Goal: Information Seeking & Learning: Learn about a topic

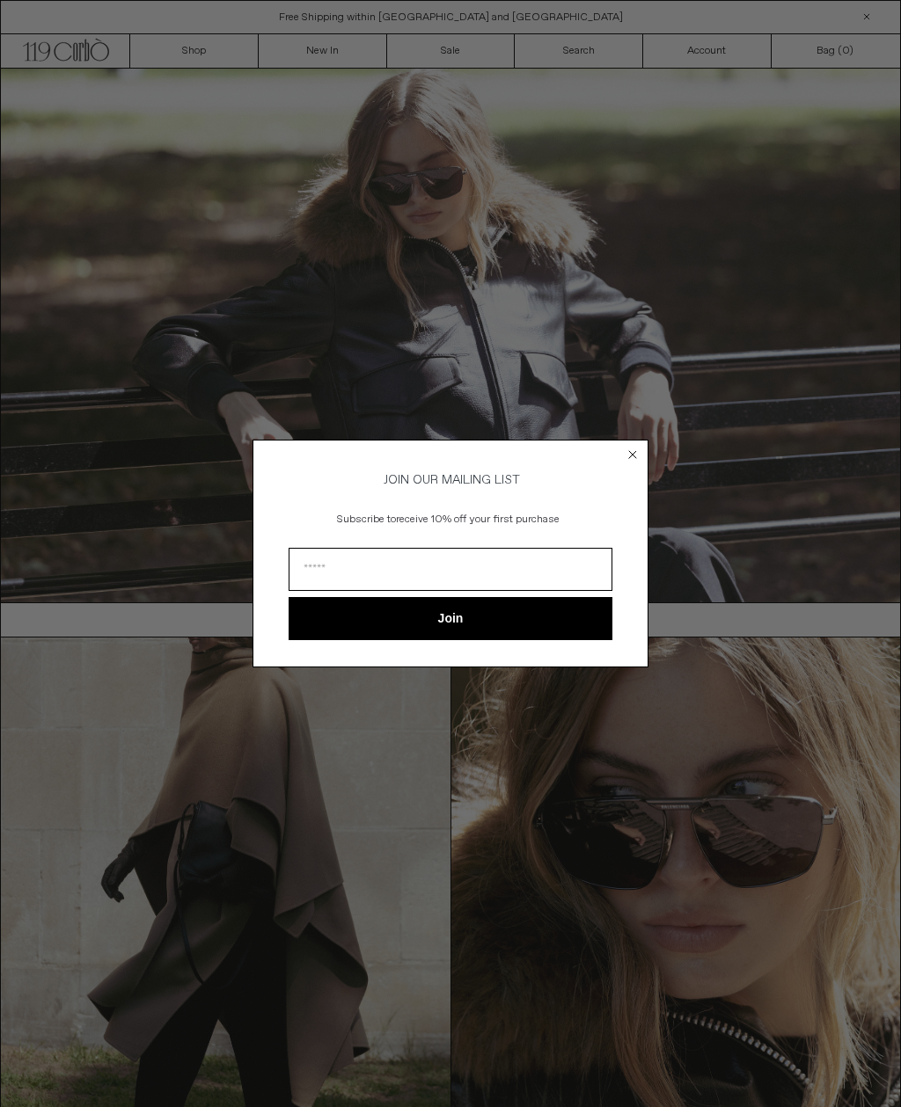
click at [640, 449] on circle "Close dialog" at bounding box center [632, 455] width 17 height 17
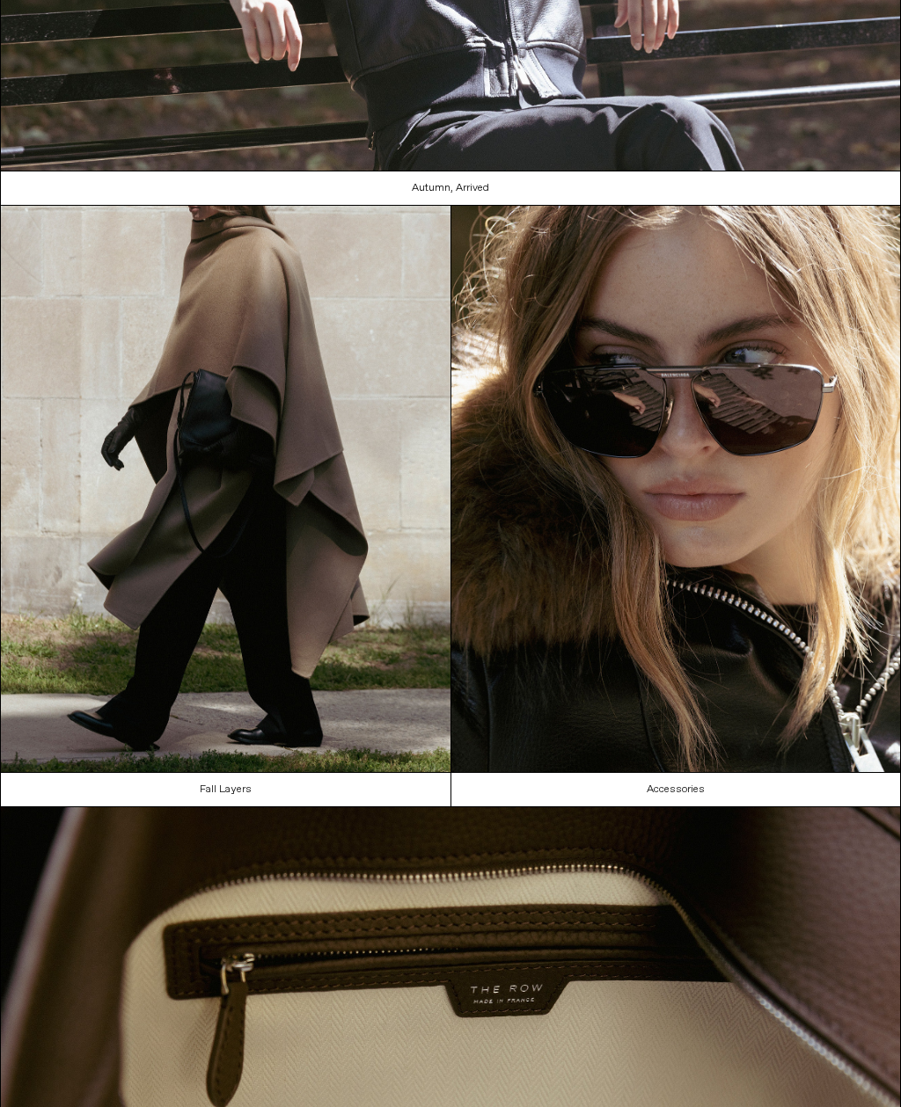
scroll to position [517, 0]
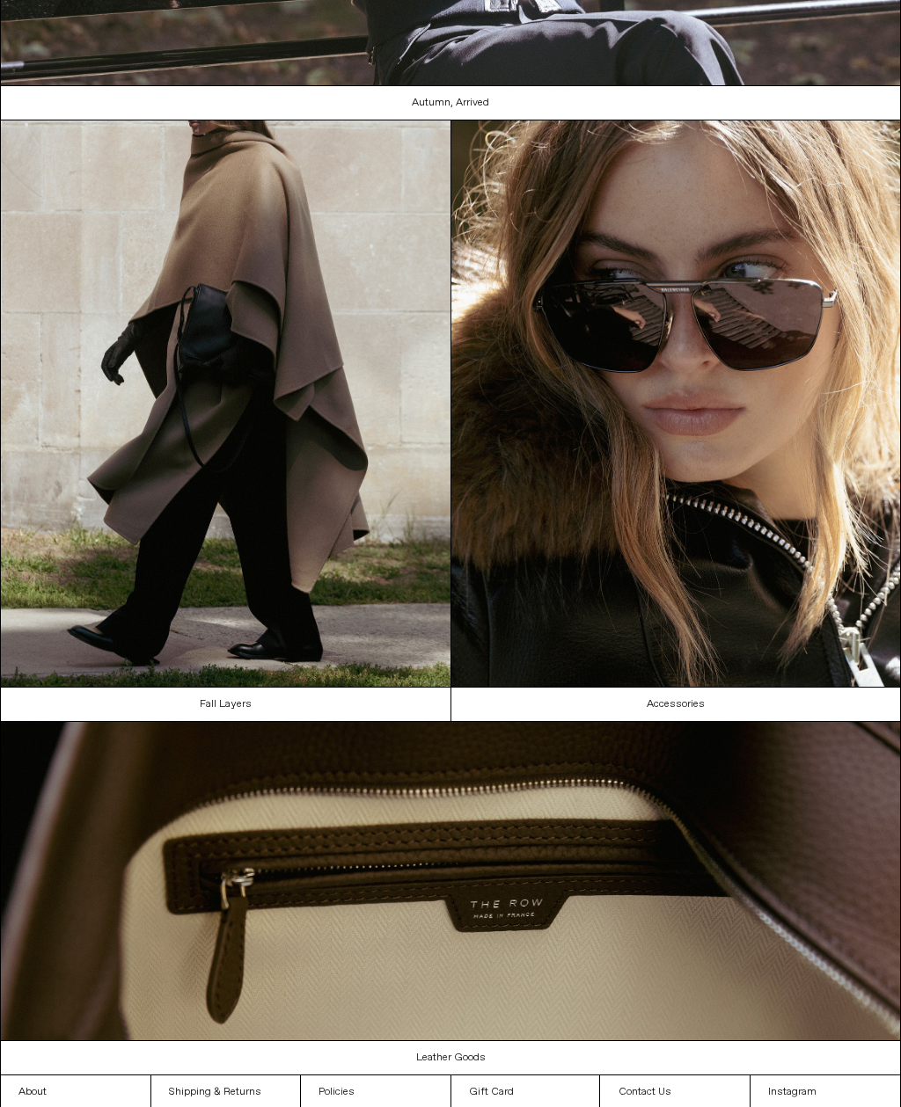
click at [514, 935] on img at bounding box center [450, 881] width 899 height 318
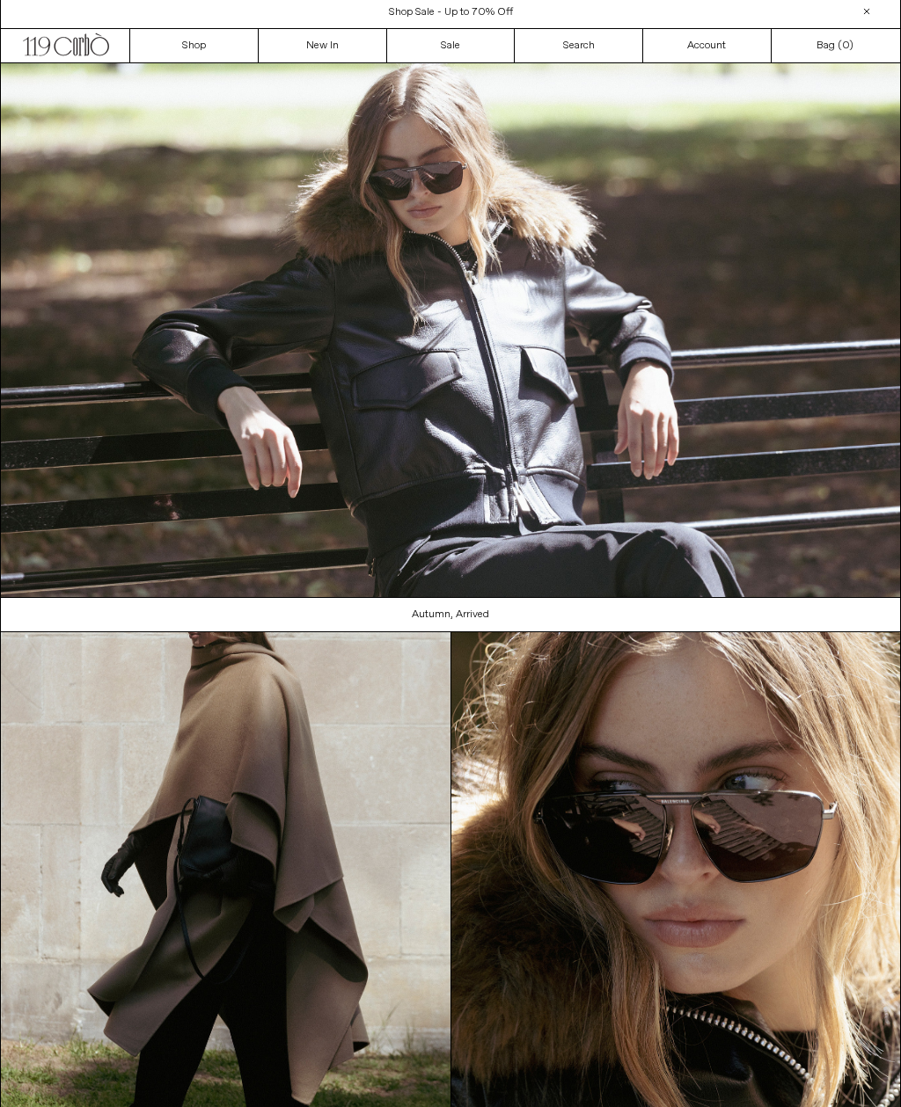
scroll to position [0, 0]
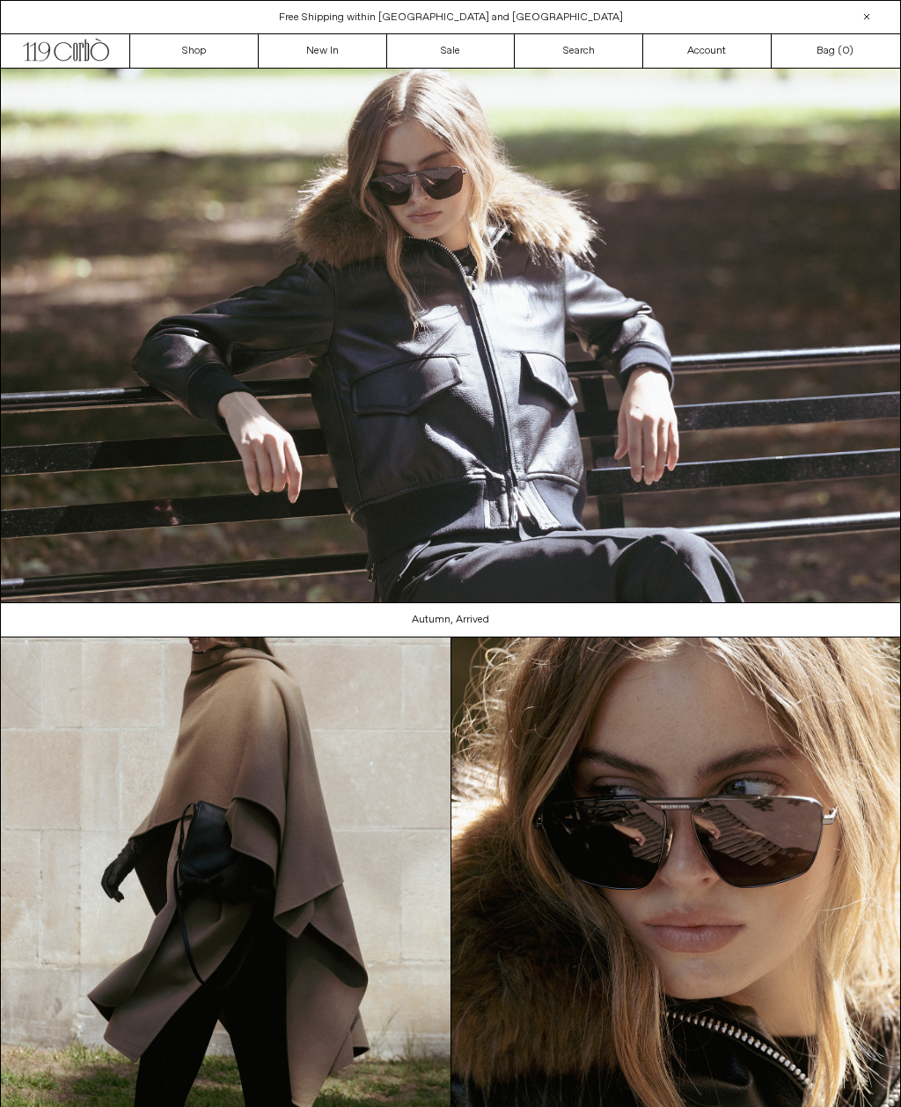
click at [339, 48] on link "New In" at bounding box center [323, 50] width 128 height 33
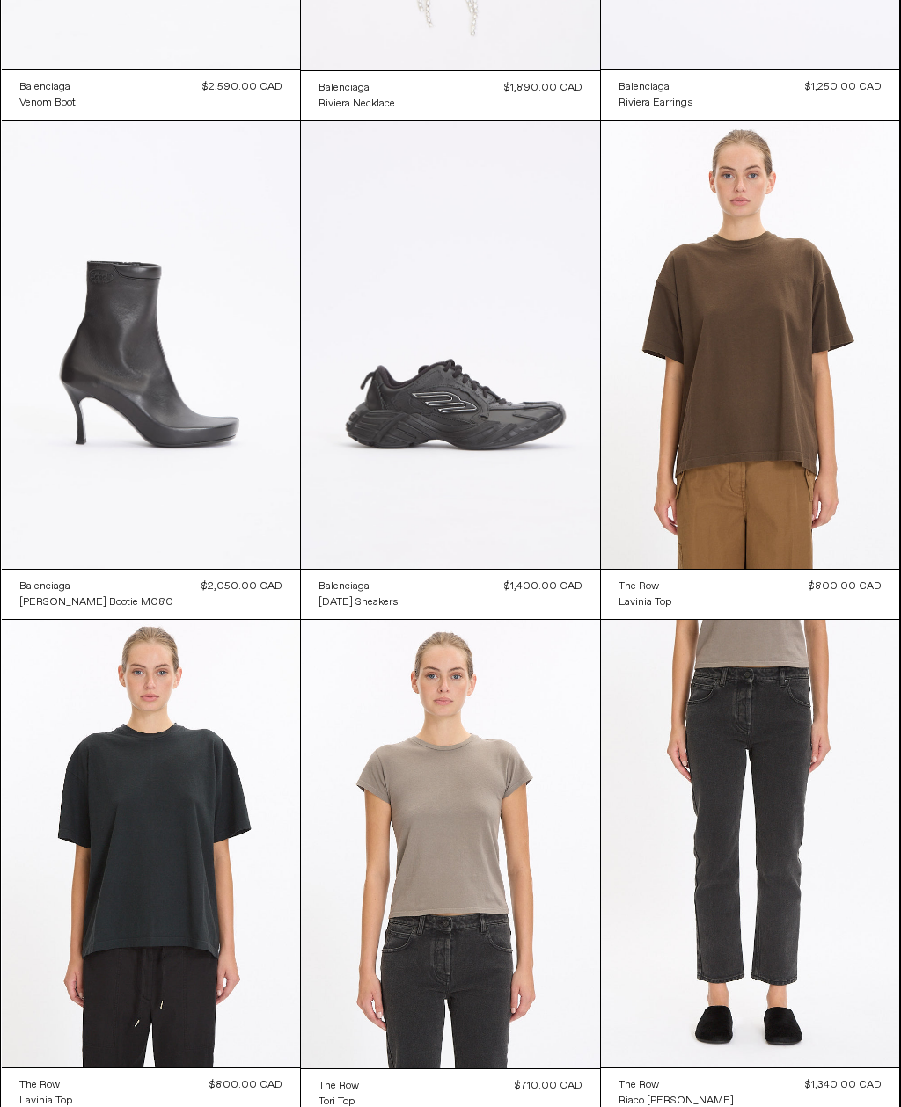
scroll to position [481, 0]
click at [801, 409] on at bounding box center [750, 345] width 299 height 448
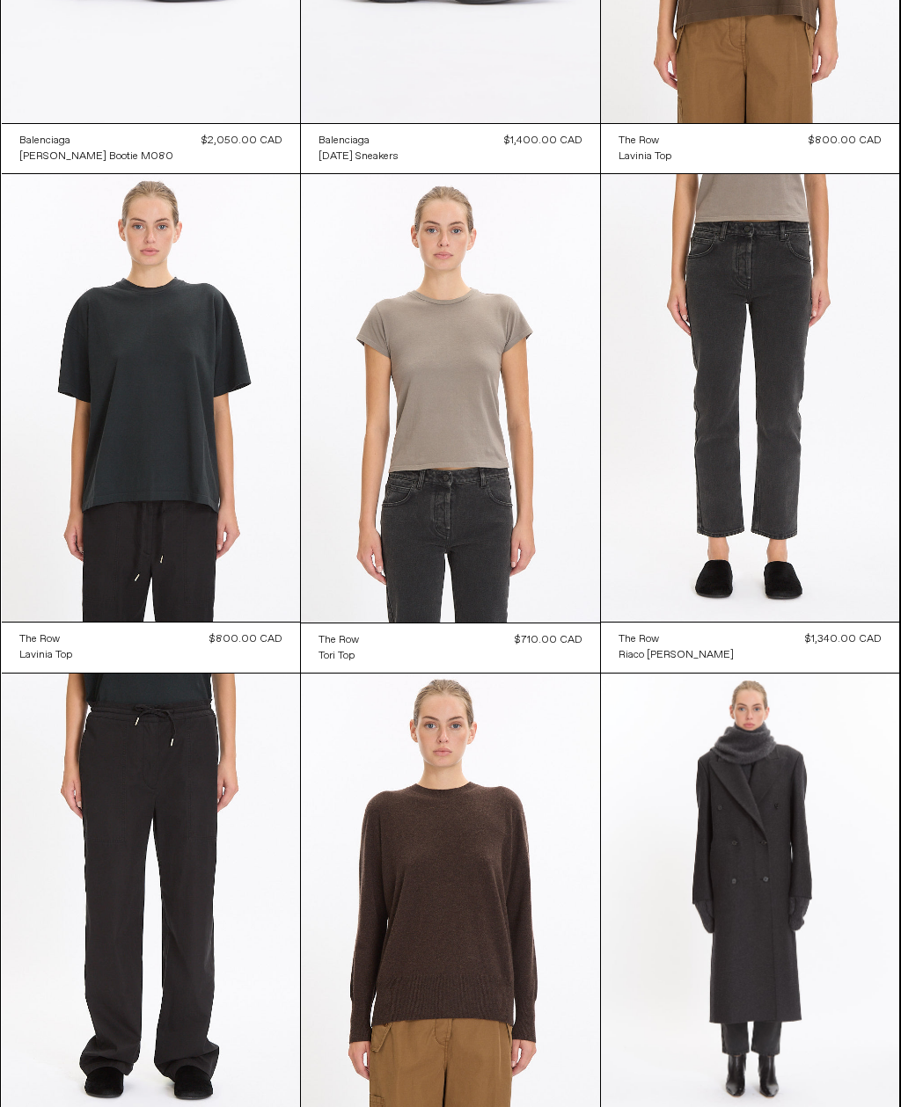
scroll to position [927, 0]
click at [213, 508] on at bounding box center [151, 398] width 299 height 448
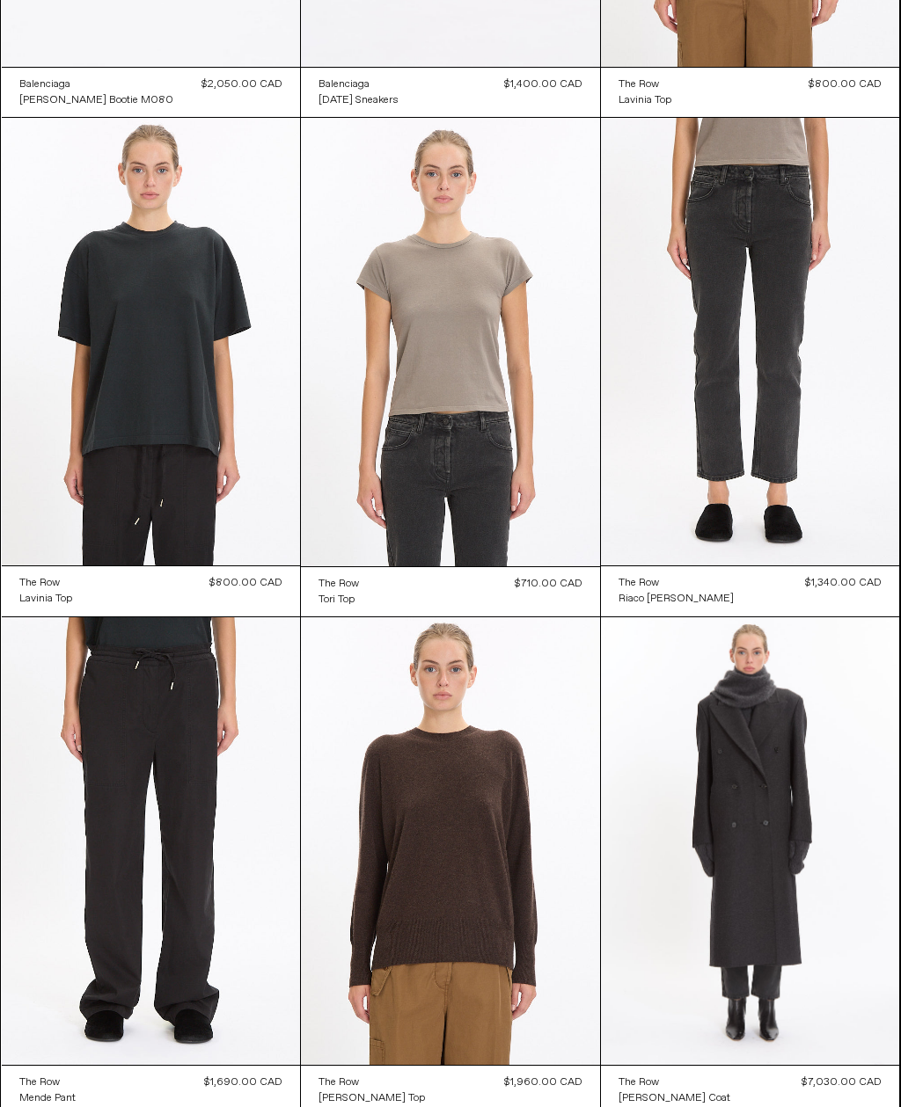
click at [801, 379] on at bounding box center [750, 342] width 299 height 448
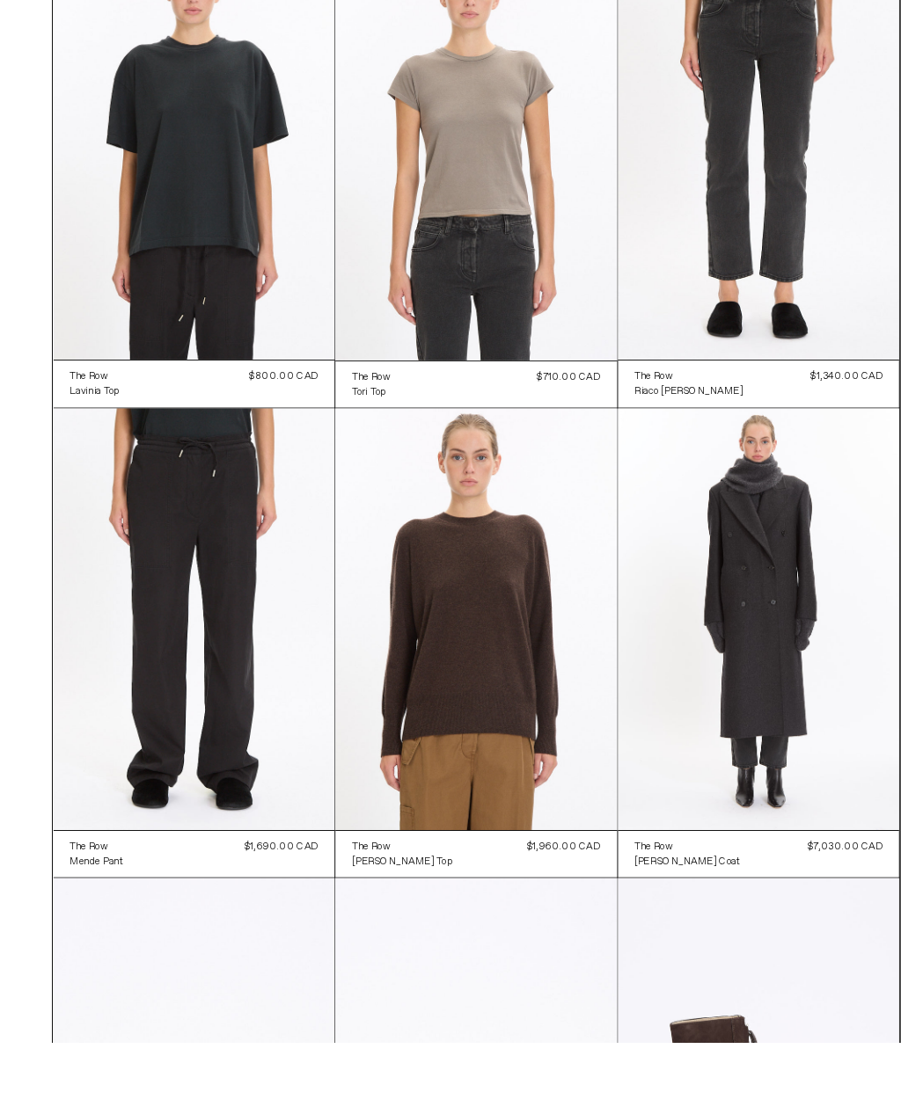
scroll to position [1258, 0]
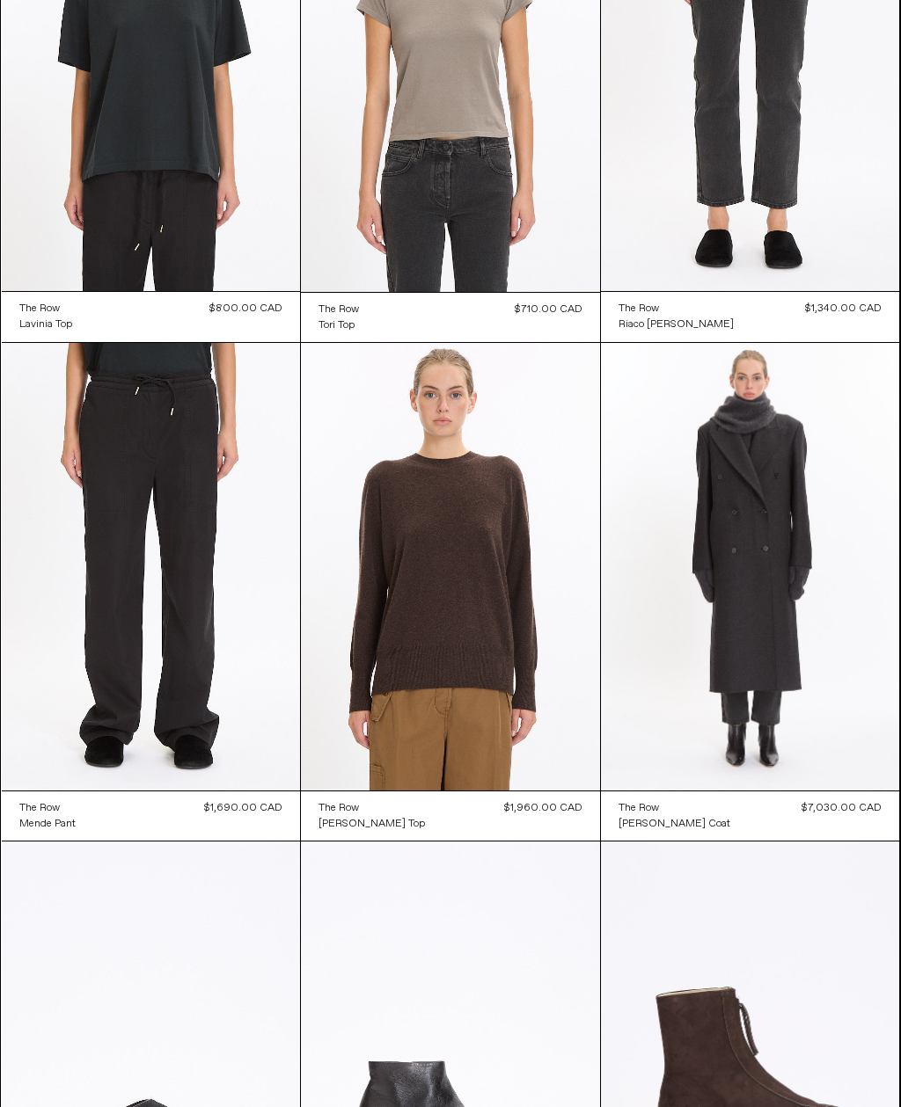
click at [775, 508] on at bounding box center [750, 567] width 299 height 448
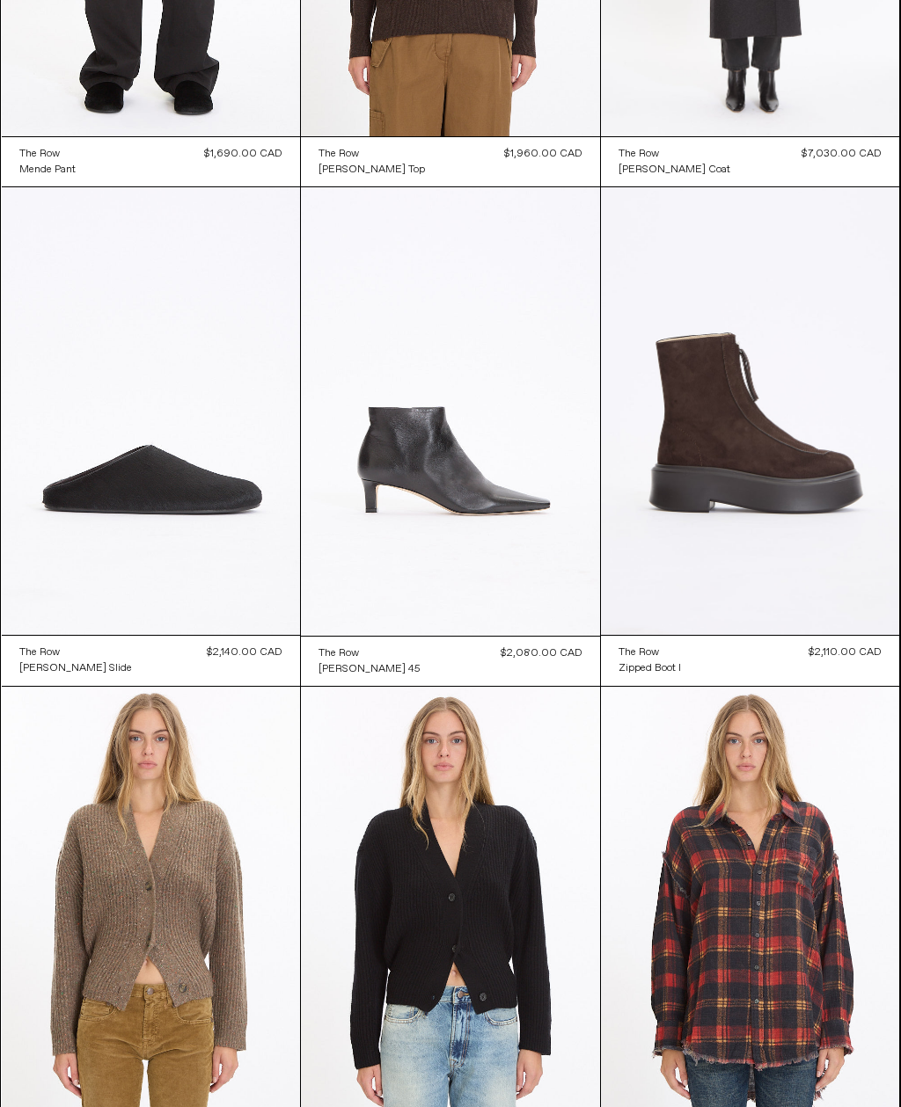
scroll to position [1912, 0]
click at [172, 494] on at bounding box center [151, 411] width 299 height 448
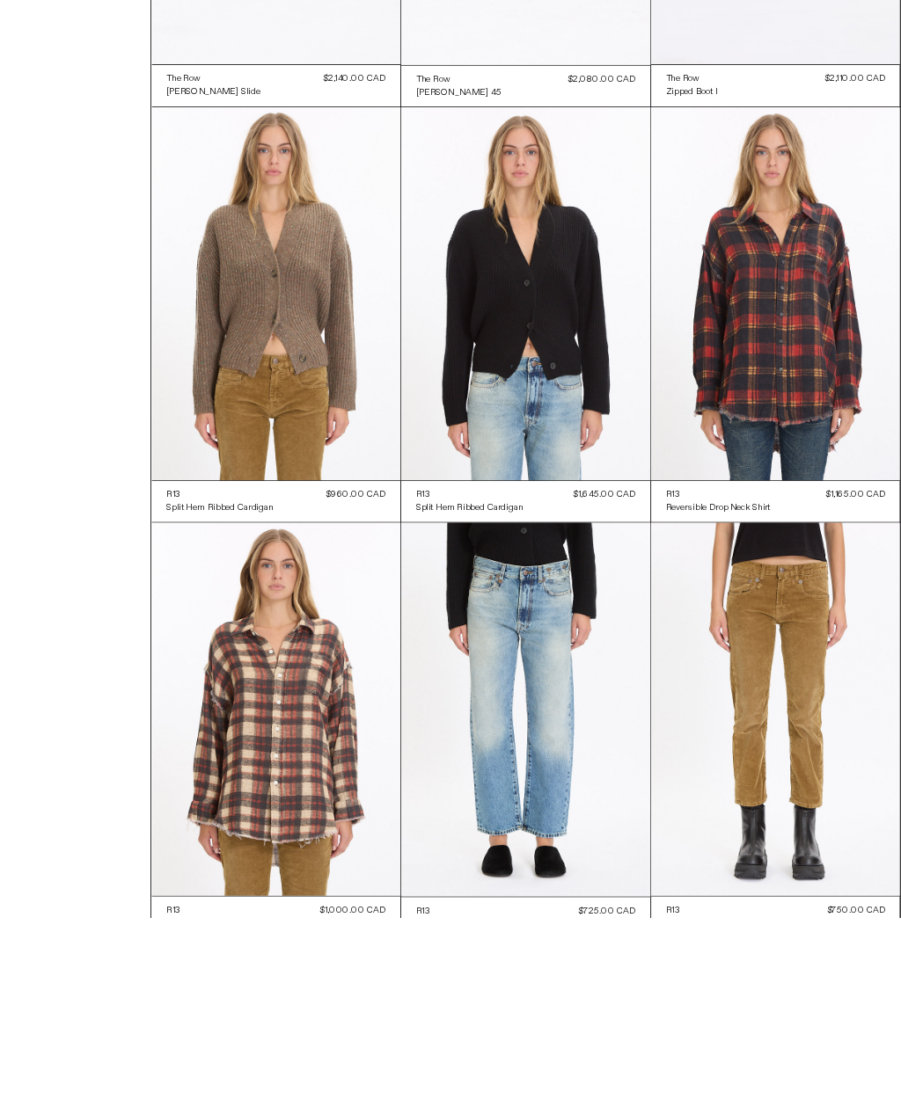
scroll to position [2795, 0]
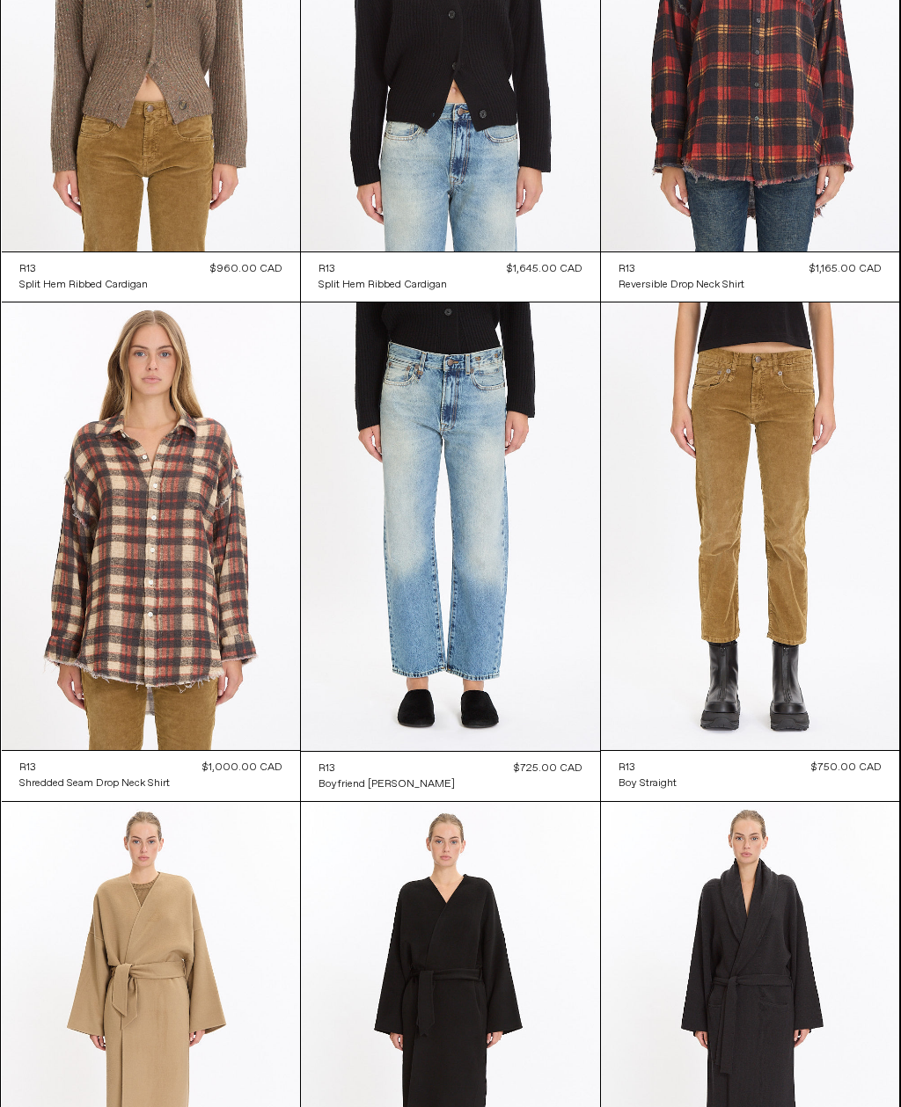
click at [207, 581] on at bounding box center [151, 527] width 299 height 448
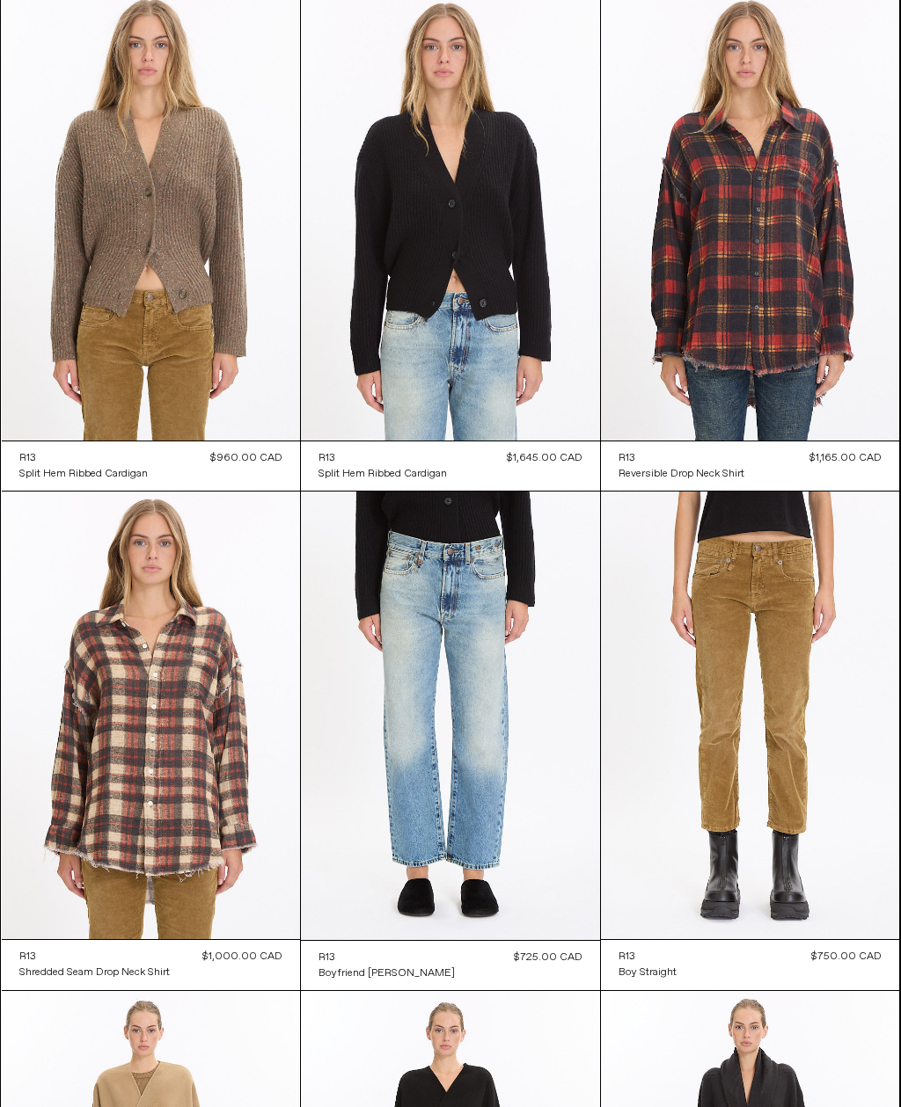
scroll to position [2514, 0]
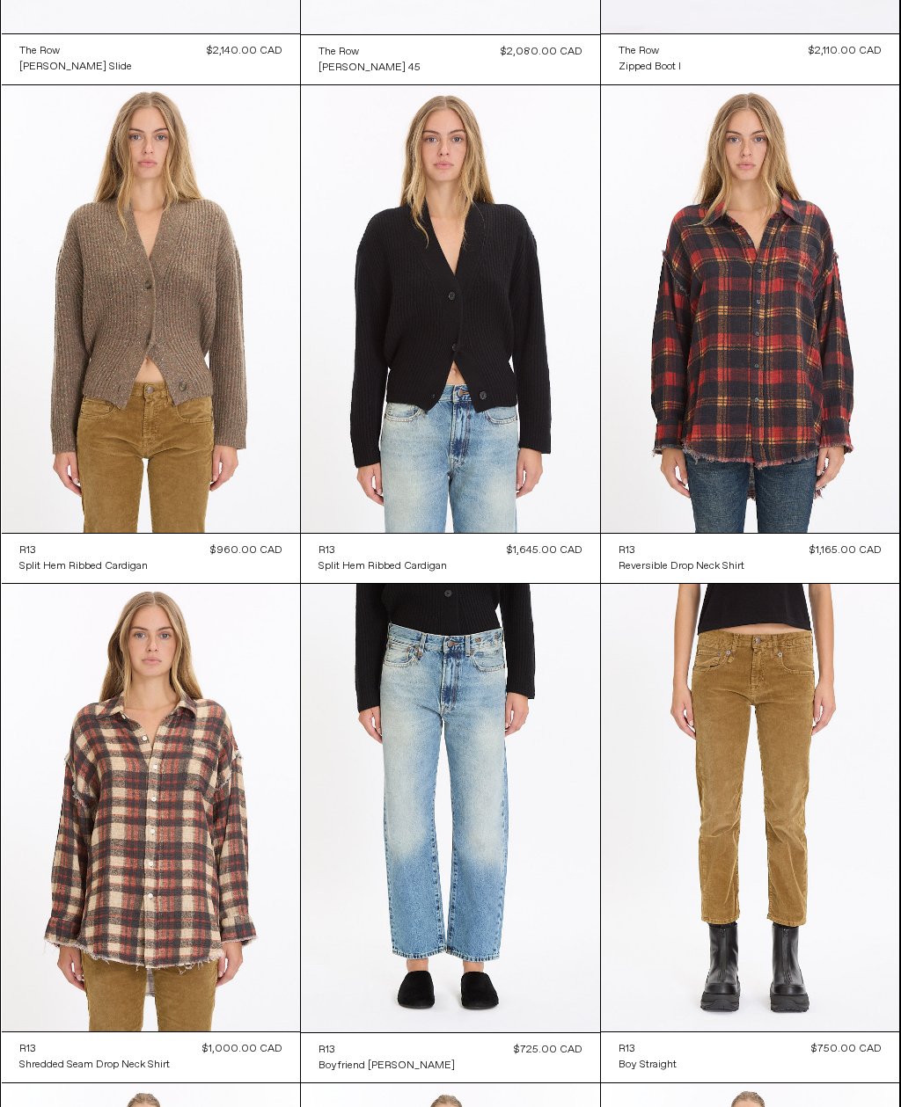
click at [799, 340] on at bounding box center [750, 309] width 299 height 448
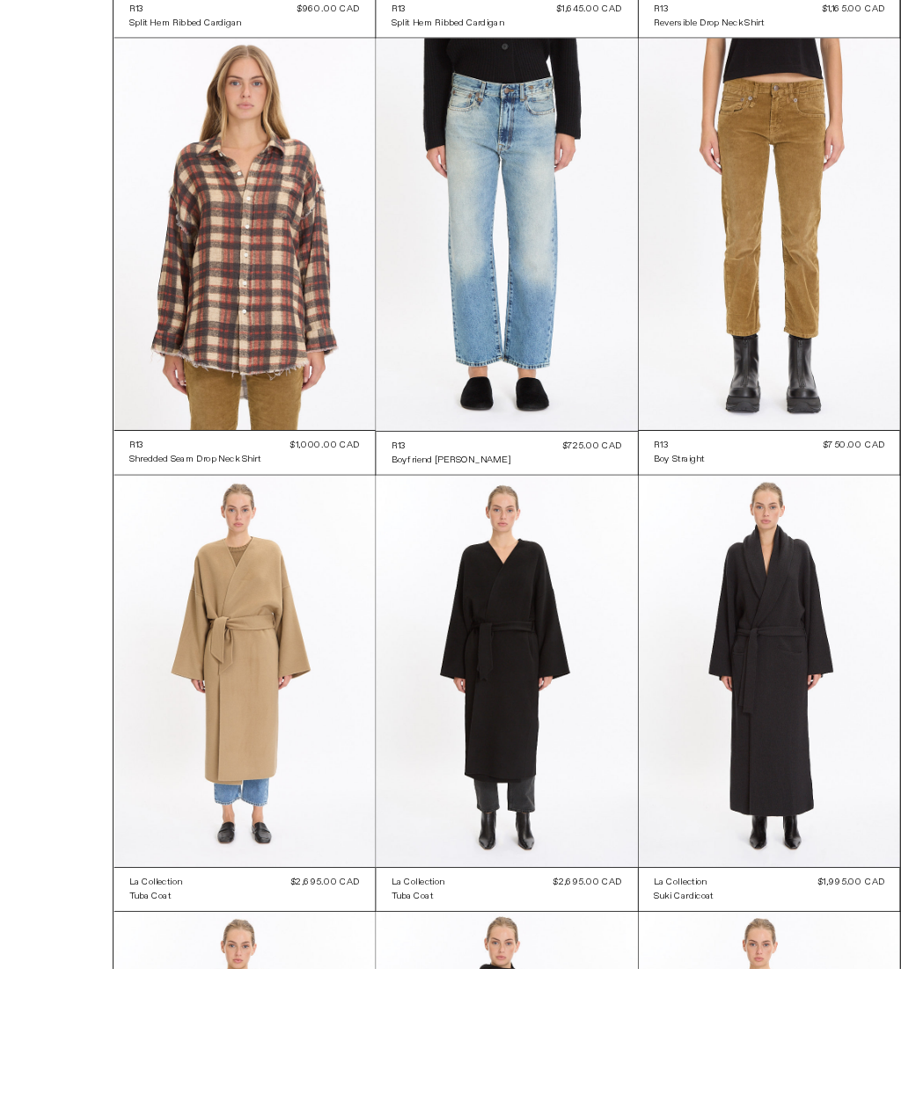
scroll to position [3239, 0]
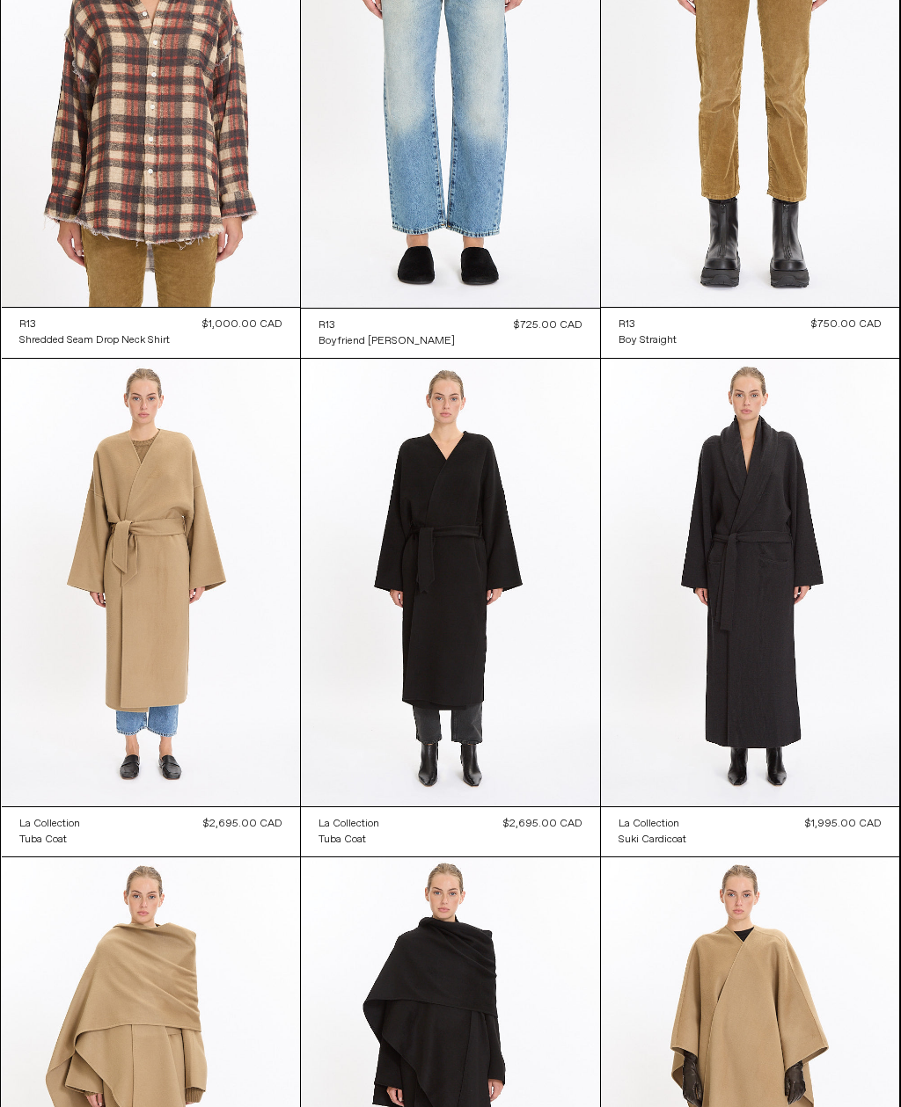
click at [797, 577] on at bounding box center [750, 583] width 299 height 448
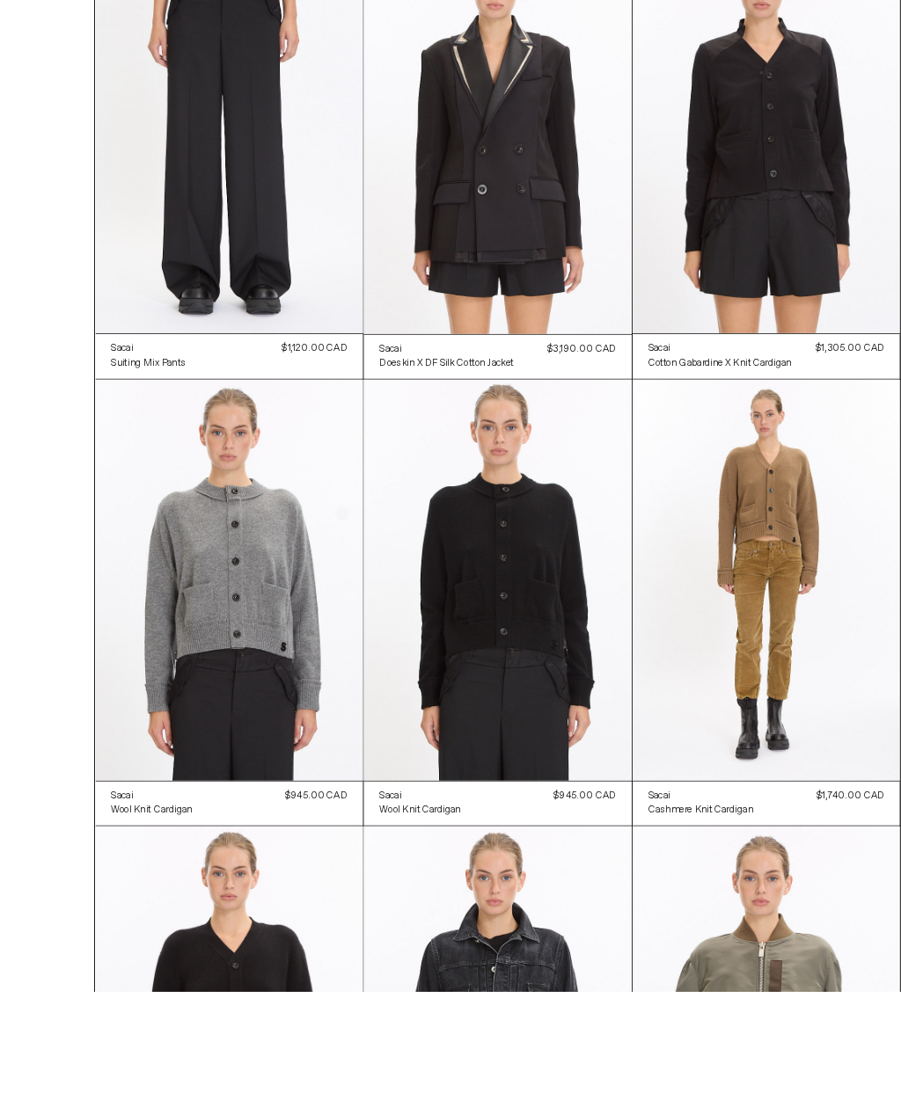
scroll to position [6319, 0]
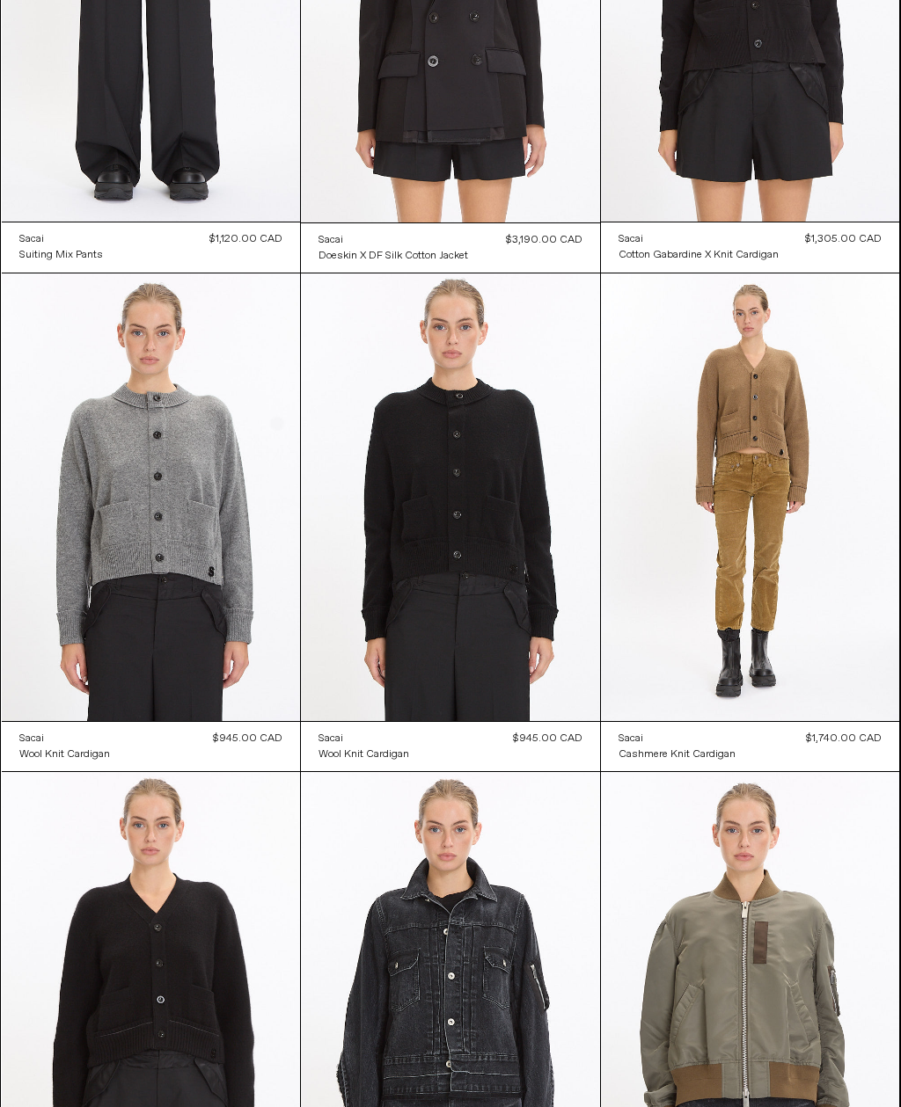
click at [217, 553] on at bounding box center [151, 498] width 299 height 448
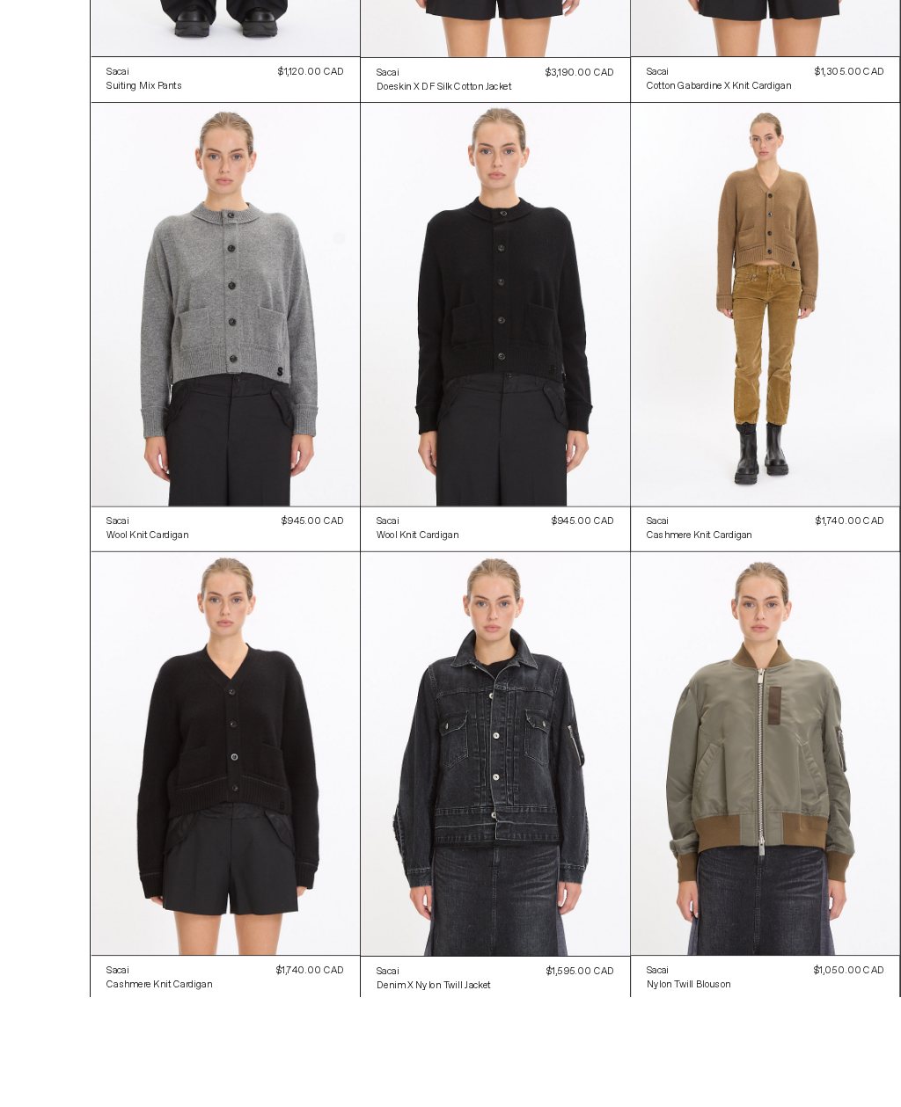
scroll to position [6700, 0]
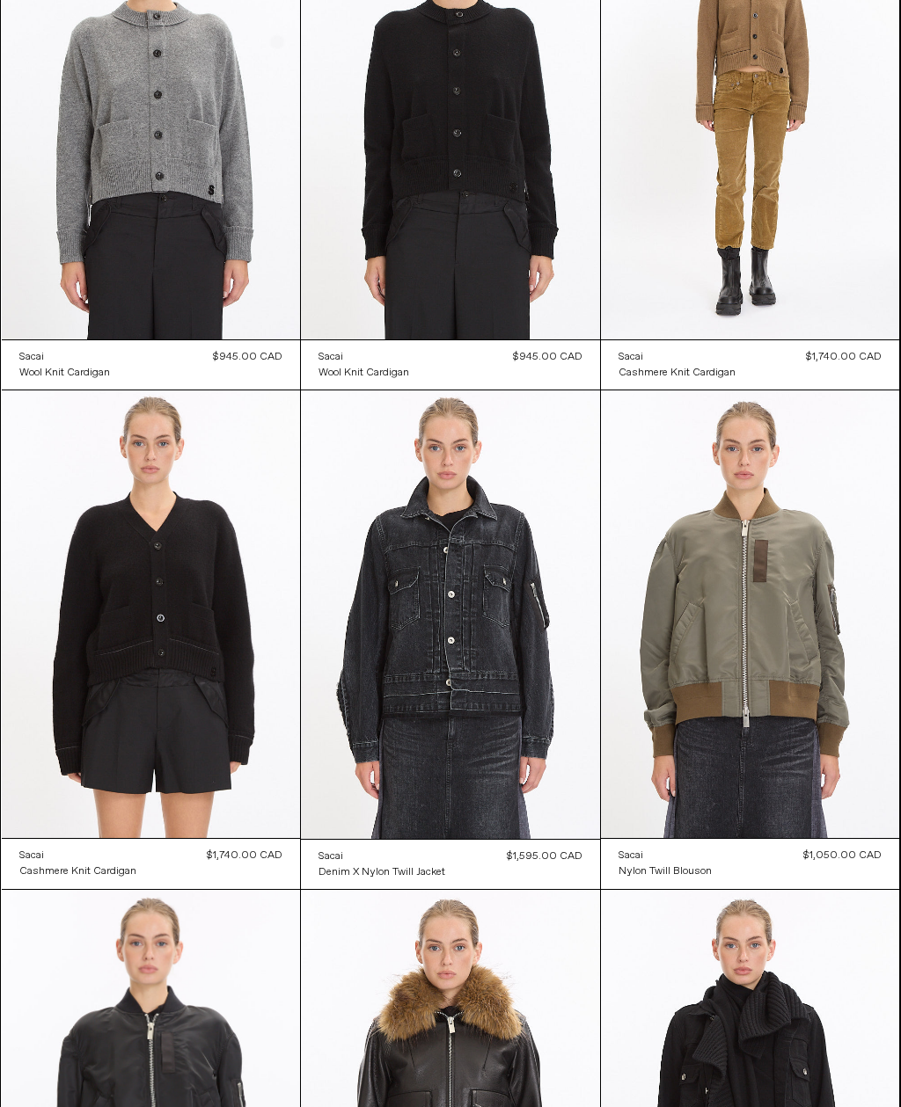
click at [489, 657] on at bounding box center [450, 615] width 299 height 449
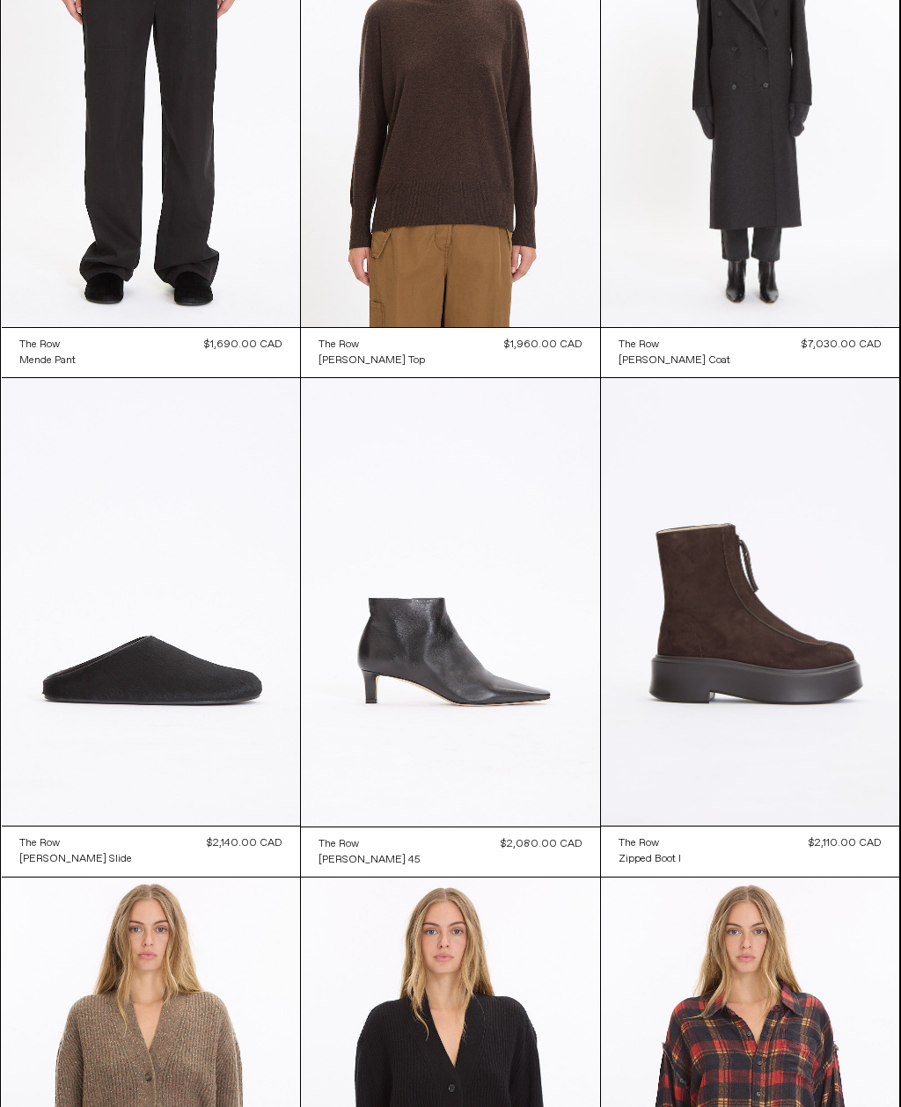
scroll to position [0, 0]
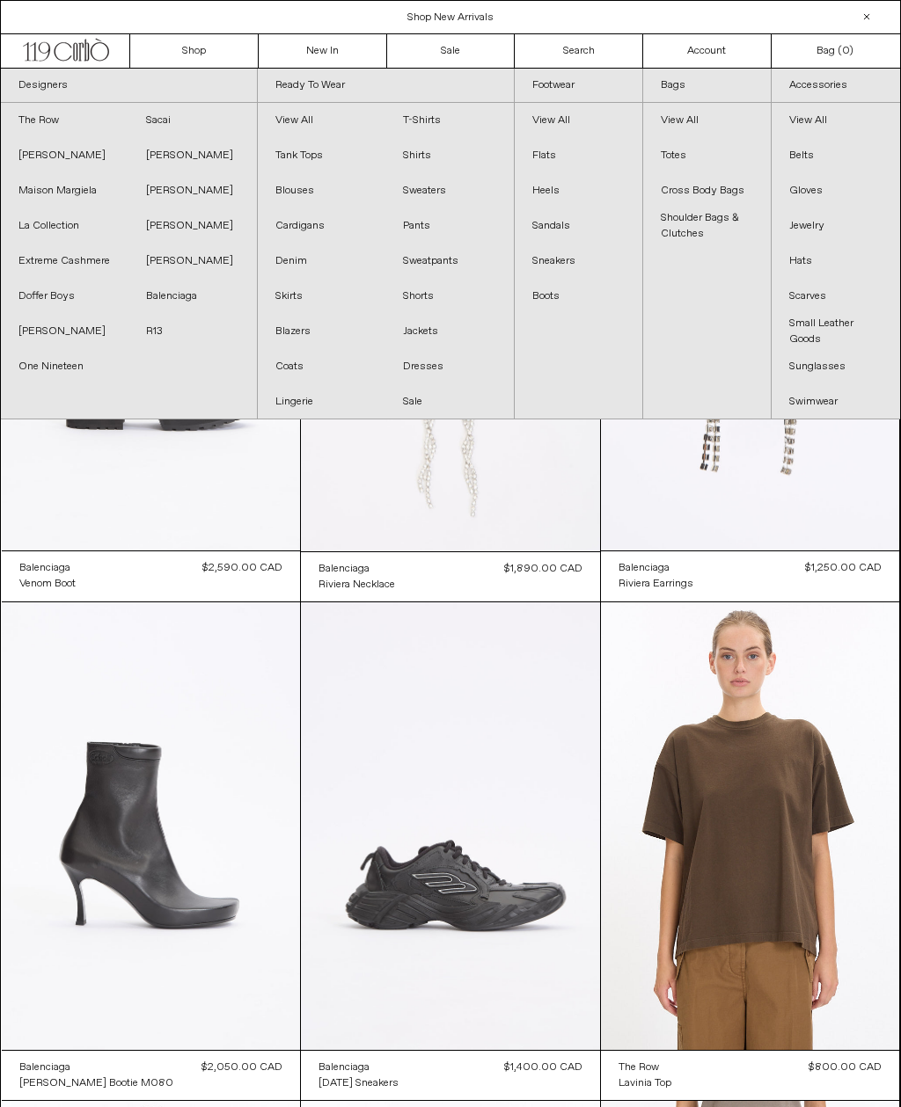
click at [168, 335] on link "R13" at bounding box center [192, 331] width 128 height 35
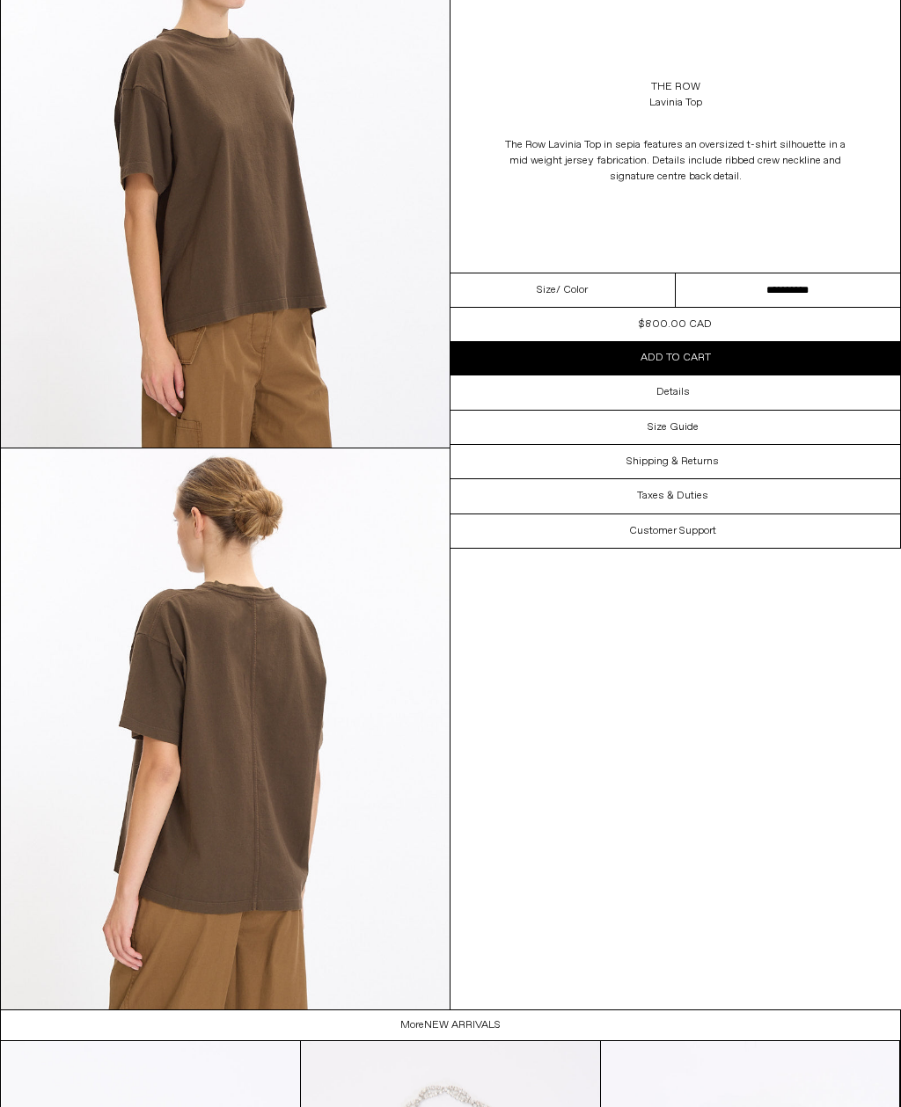
click at [799, 308] on select "**********" at bounding box center [787, 291] width 225 height 34
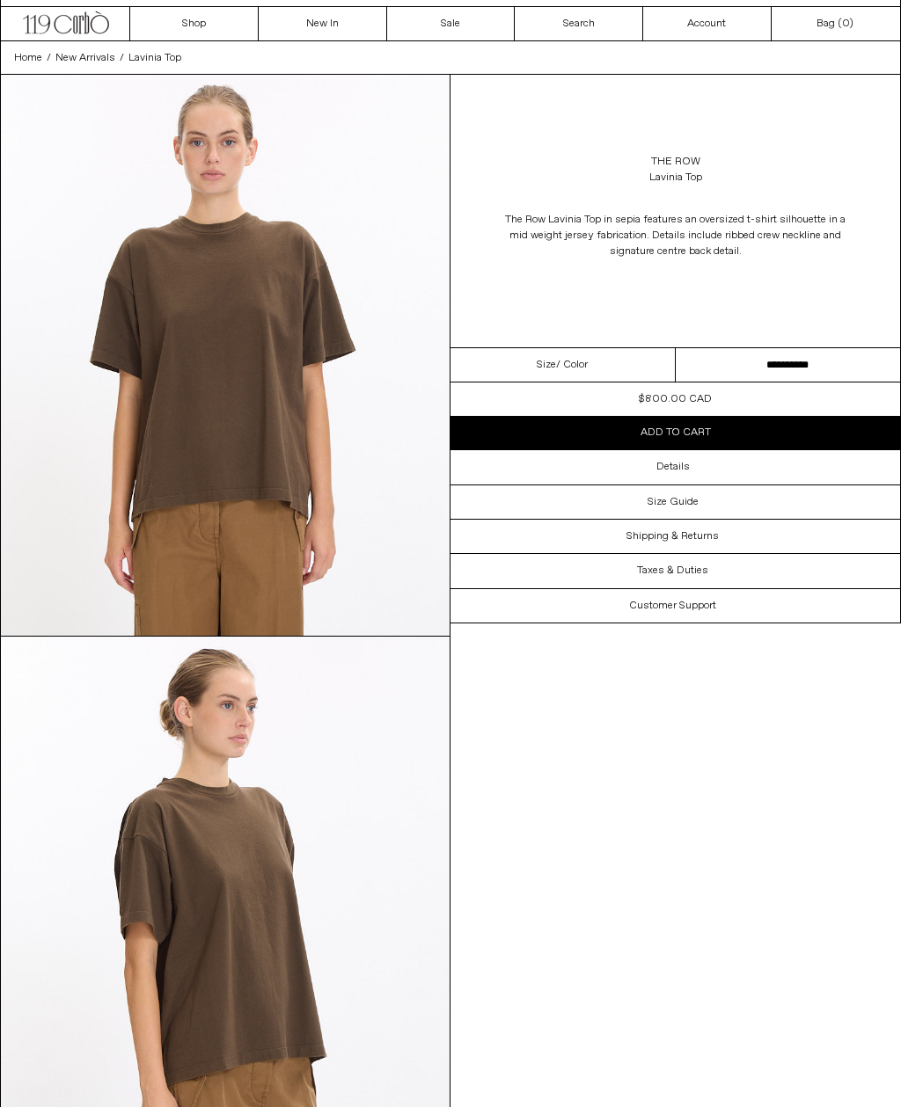
scroll to position [53, 0]
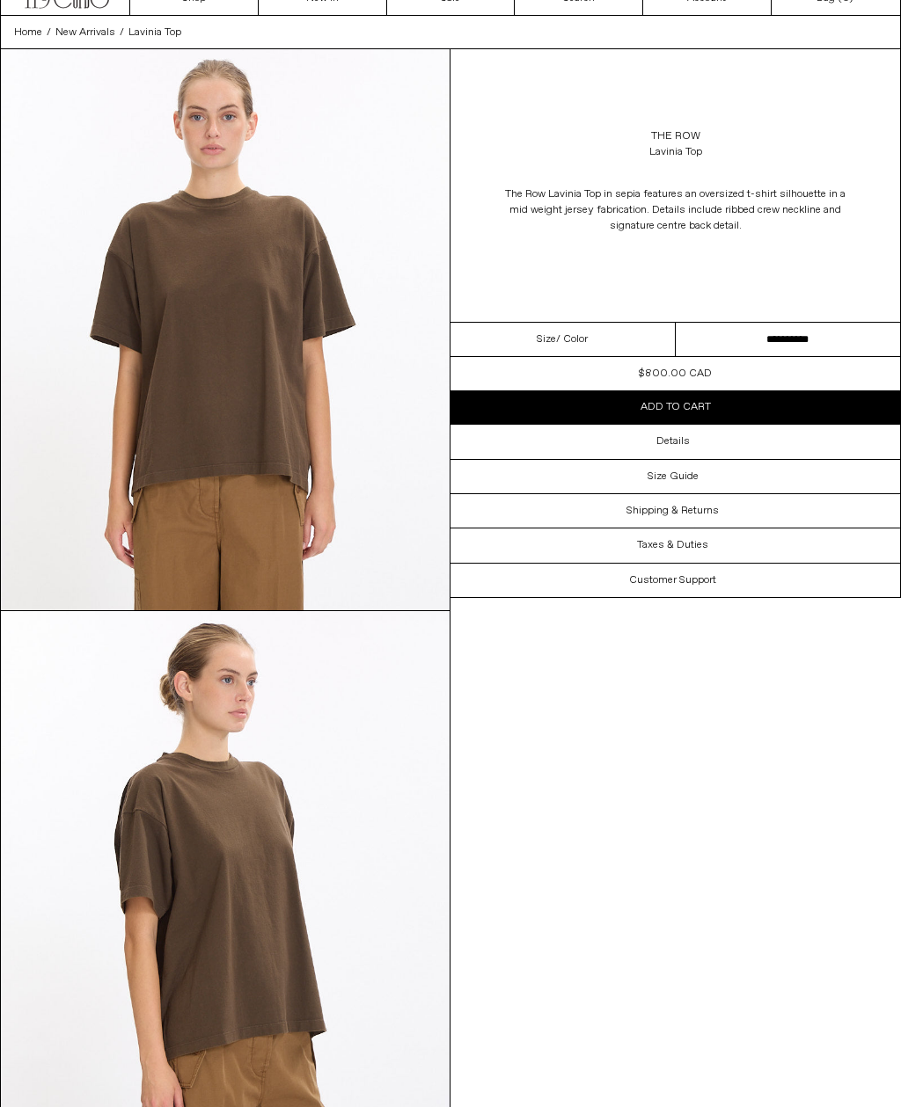
click at [800, 341] on select "**********" at bounding box center [787, 340] width 225 height 34
click at [702, 440] on div "Details" at bounding box center [674, 441] width 449 height 33
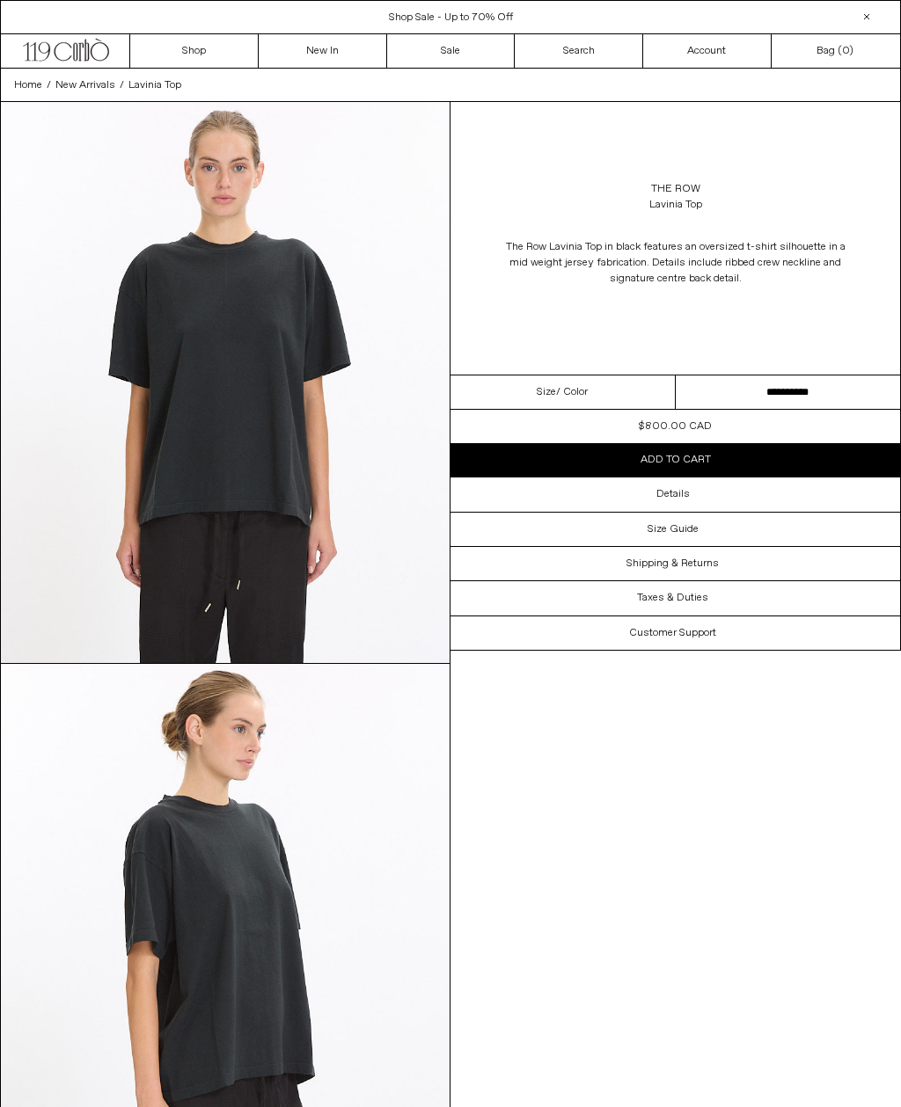
click at [787, 398] on select "**********" at bounding box center [787, 393] width 225 height 34
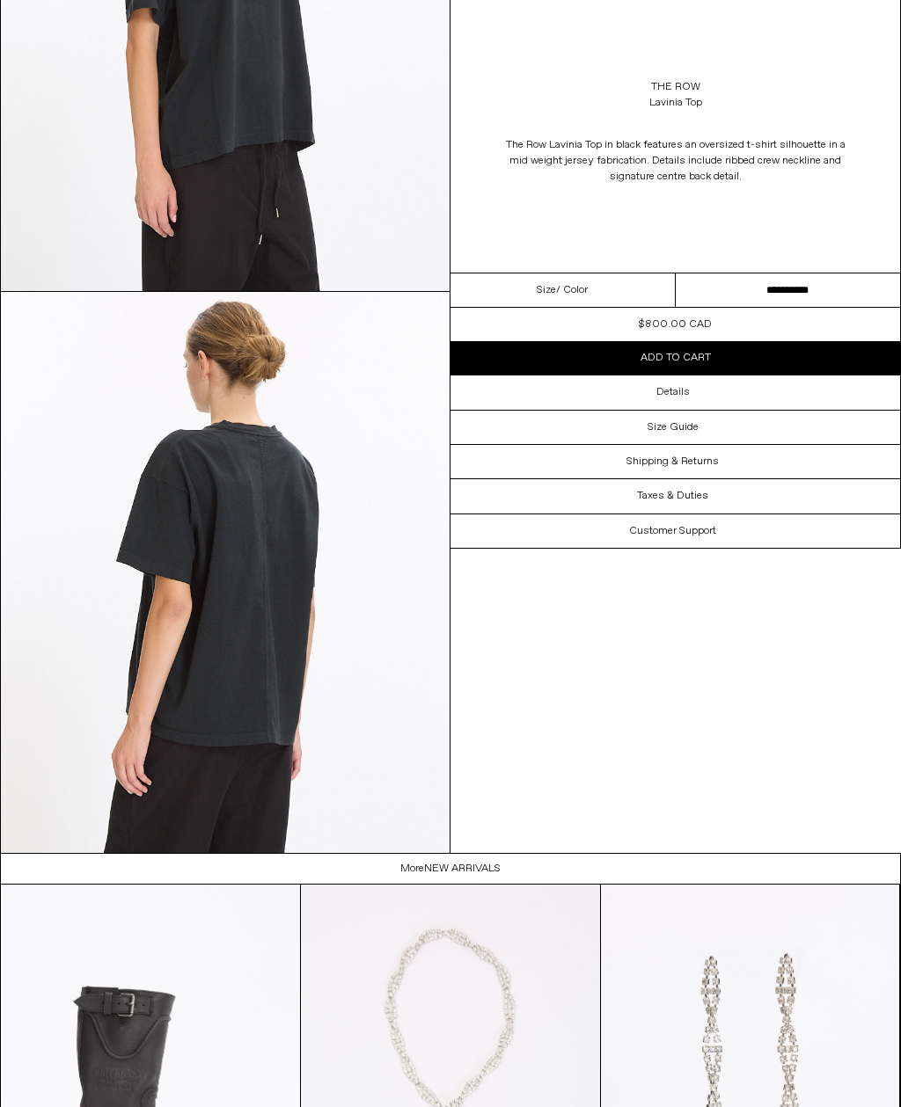
scroll to position [934, 0]
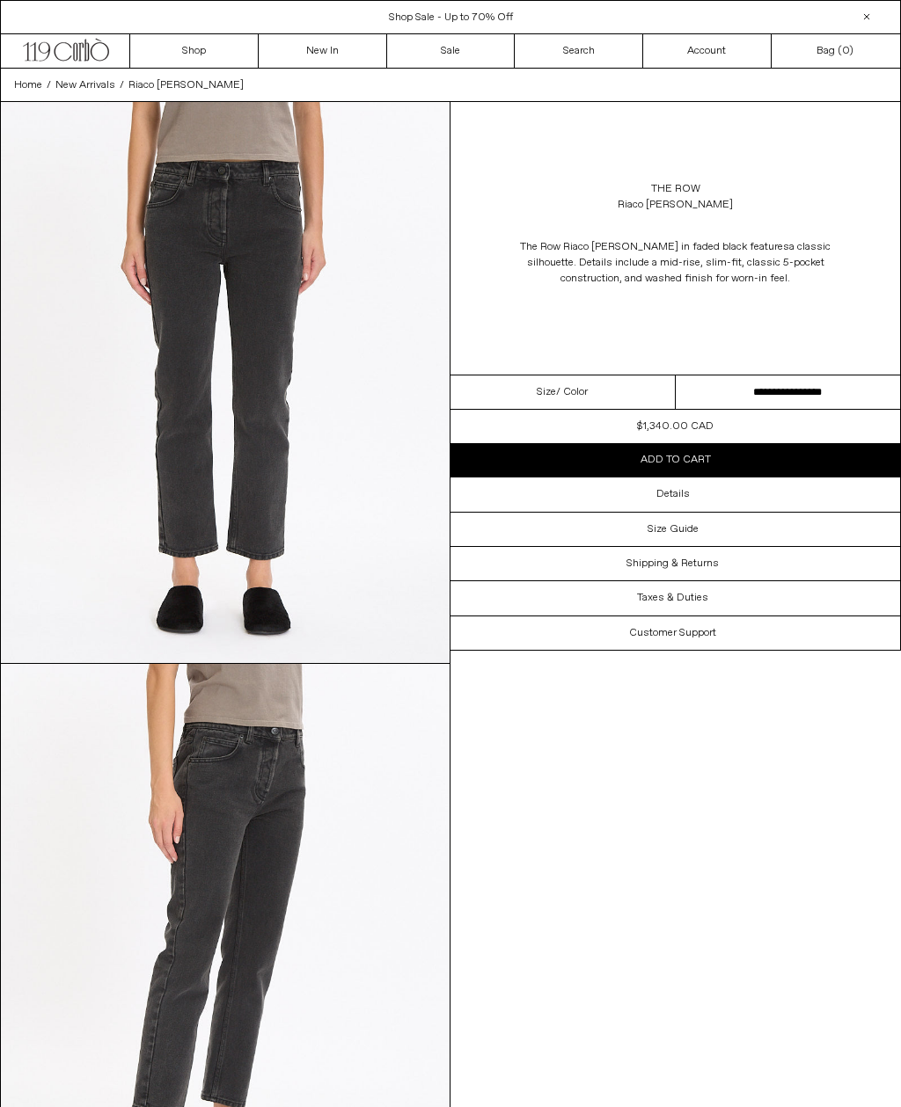
click at [829, 398] on select "**********" at bounding box center [787, 393] width 225 height 34
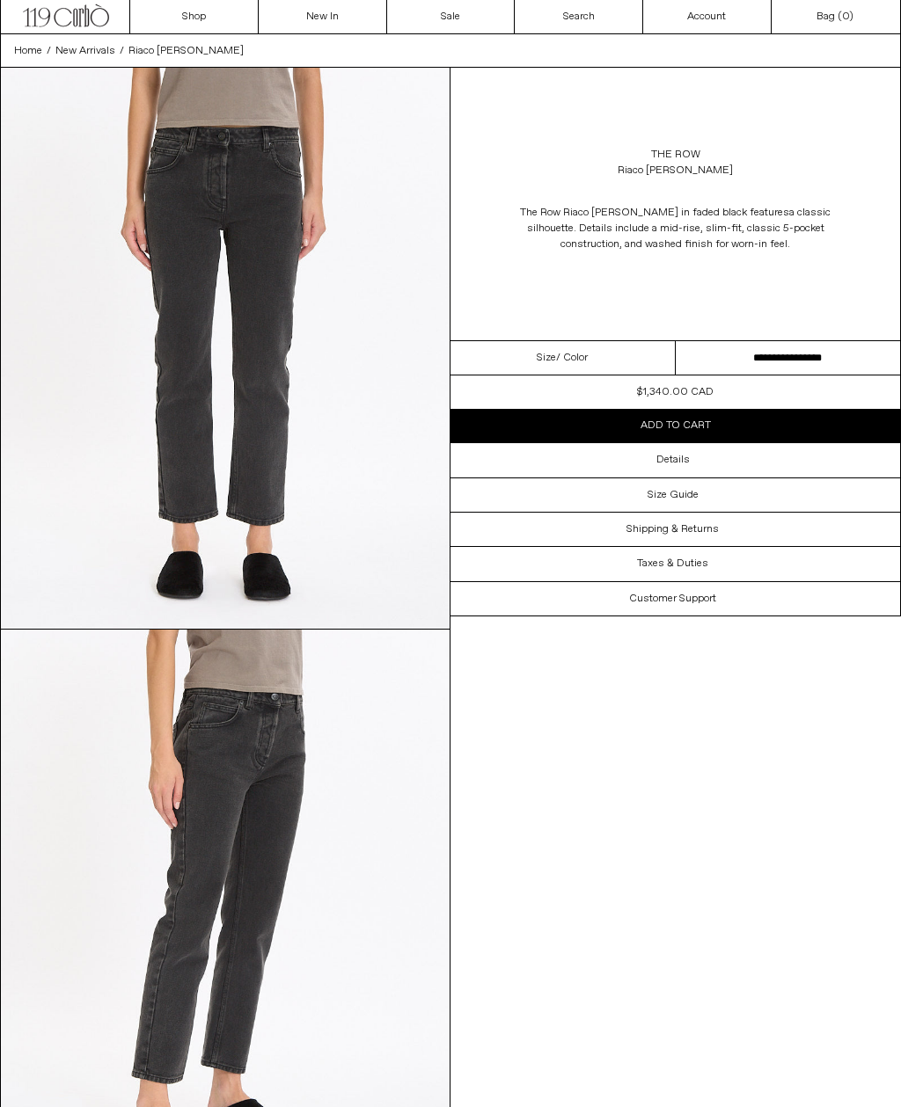
scroll to position [27, 0]
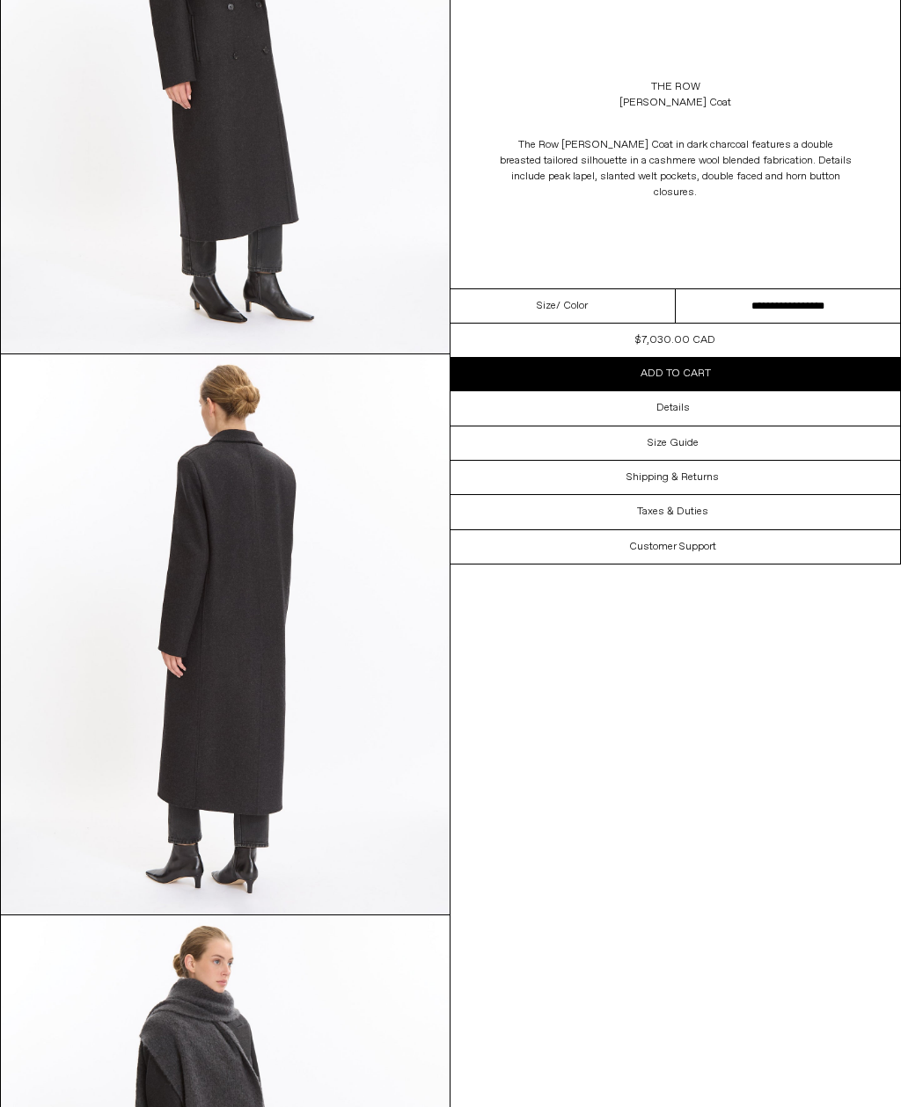
scroll to position [1435, 0]
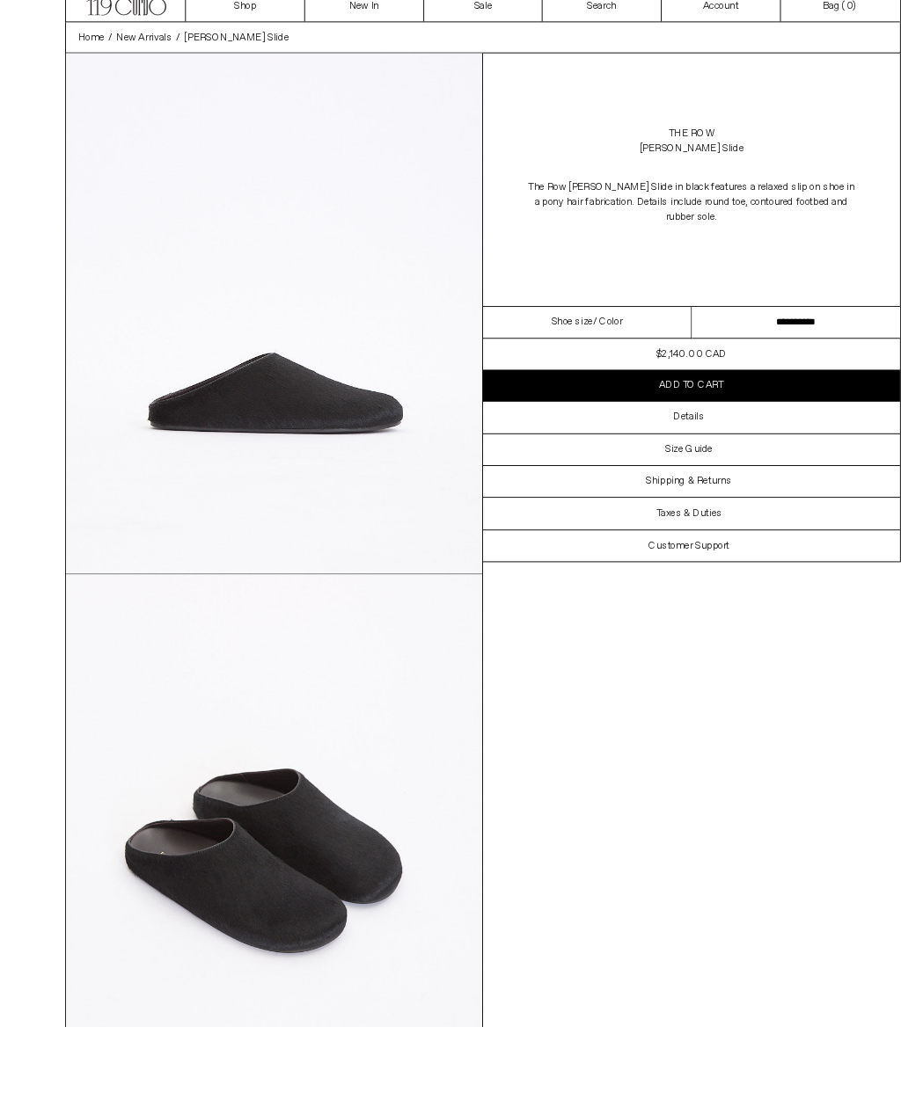
scroll to position [306, 0]
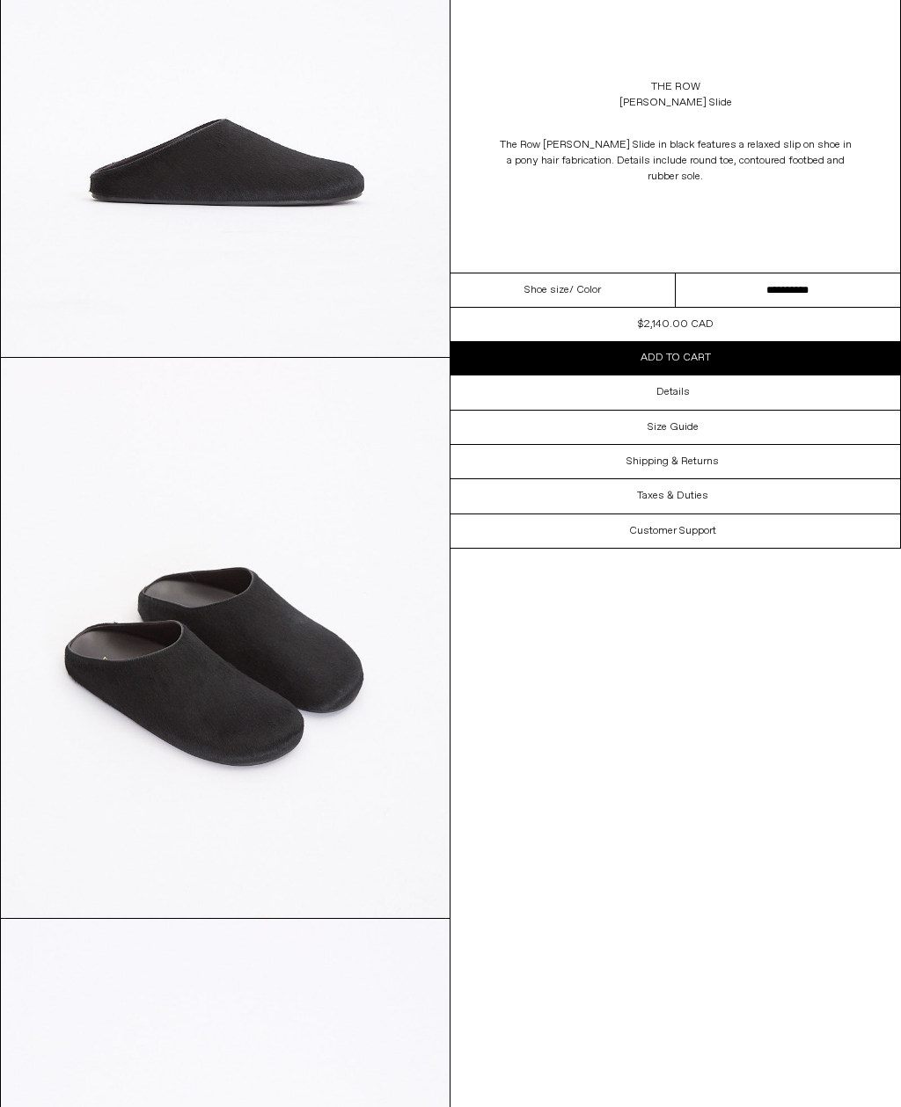
click at [810, 295] on select "**********" at bounding box center [787, 291] width 225 height 34
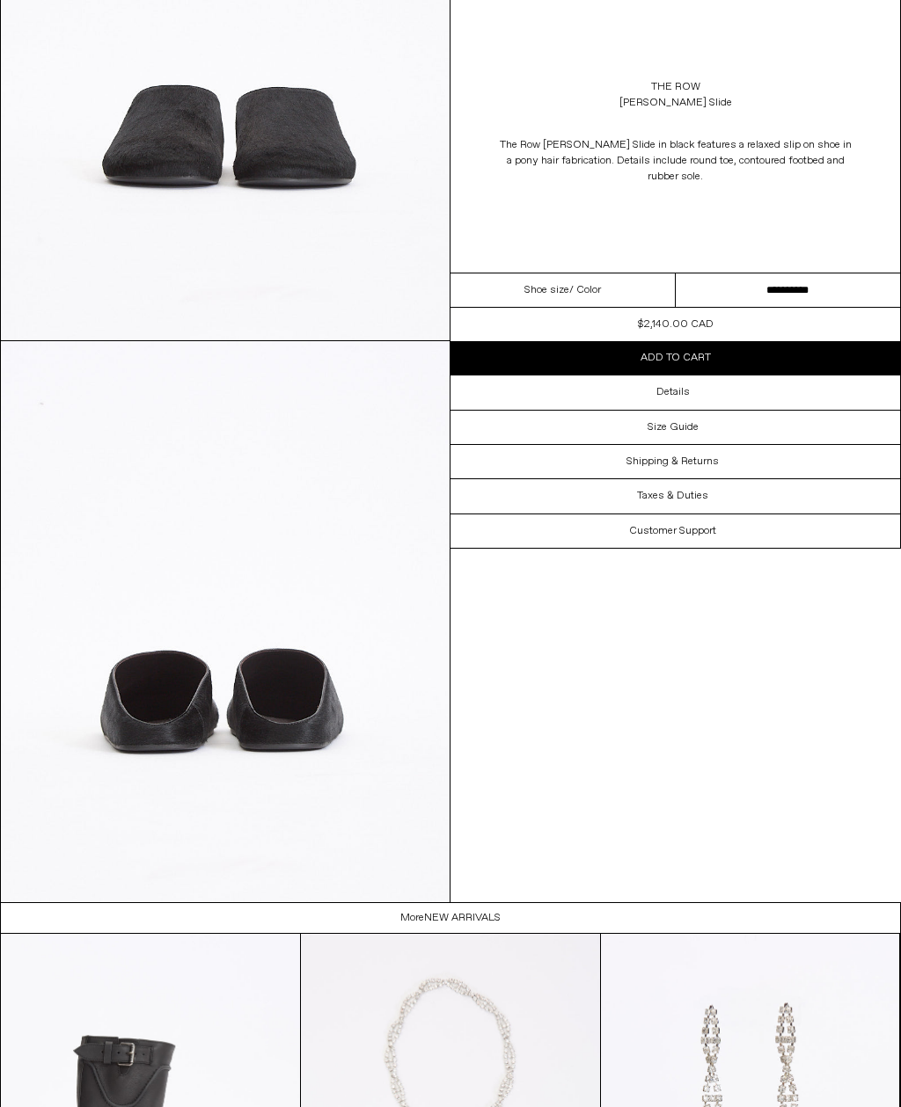
scroll to position [2007, 0]
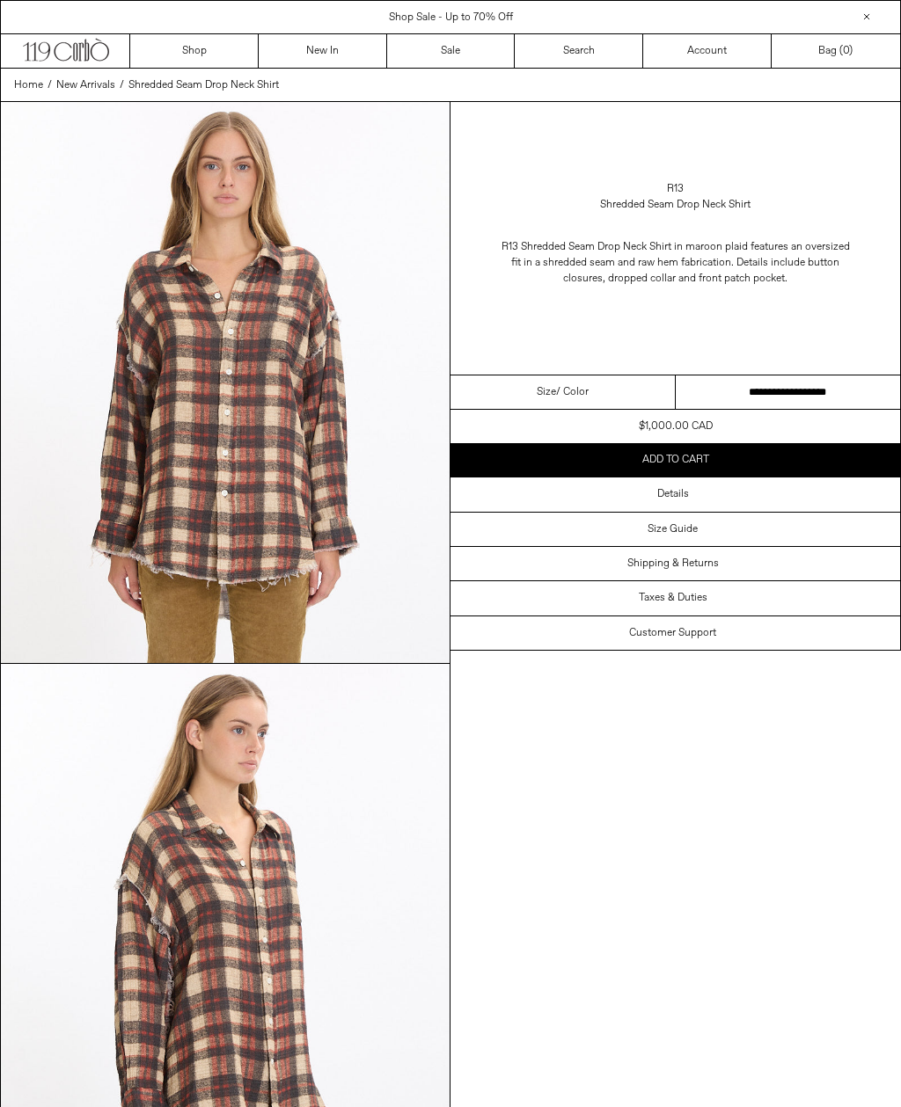
click at [795, 390] on select "**********" at bounding box center [787, 393] width 225 height 34
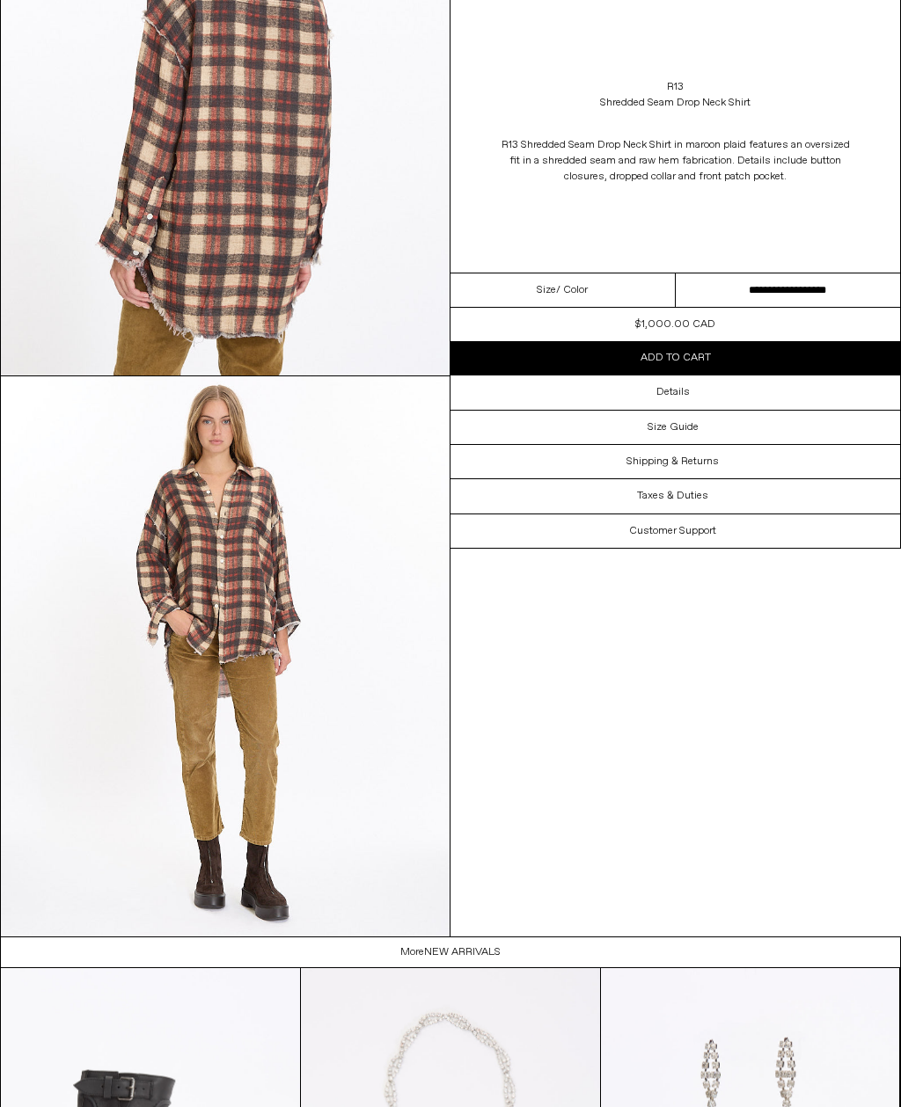
scroll to position [1467, 0]
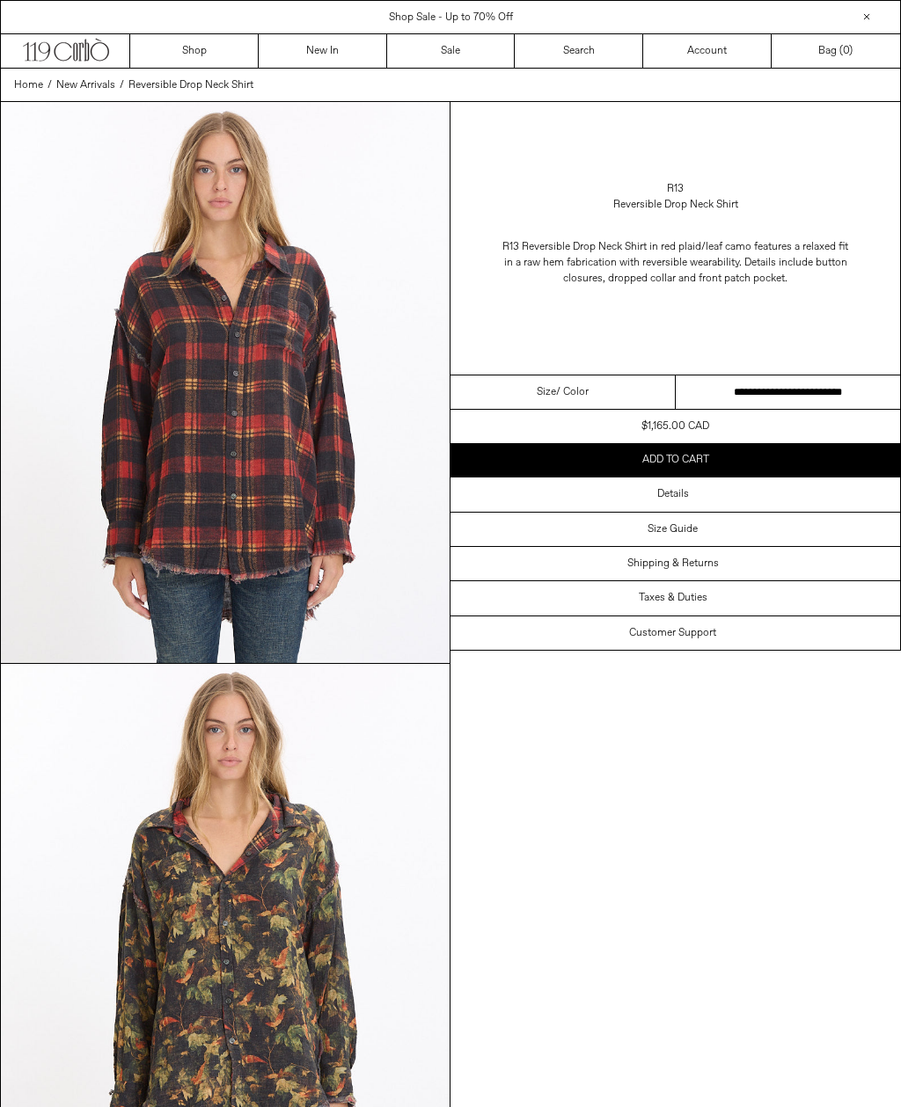
click at [851, 391] on select "**********" at bounding box center [787, 393] width 225 height 34
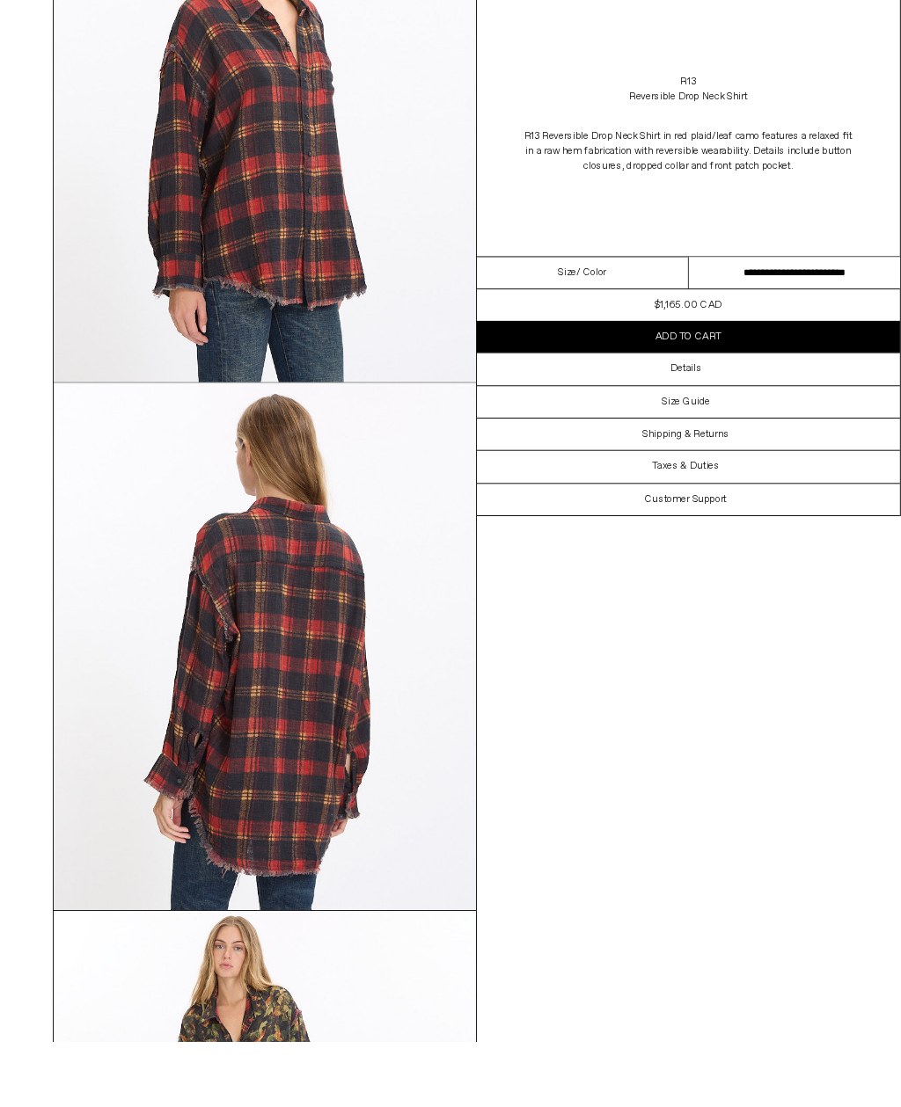
scroll to position [1727, 0]
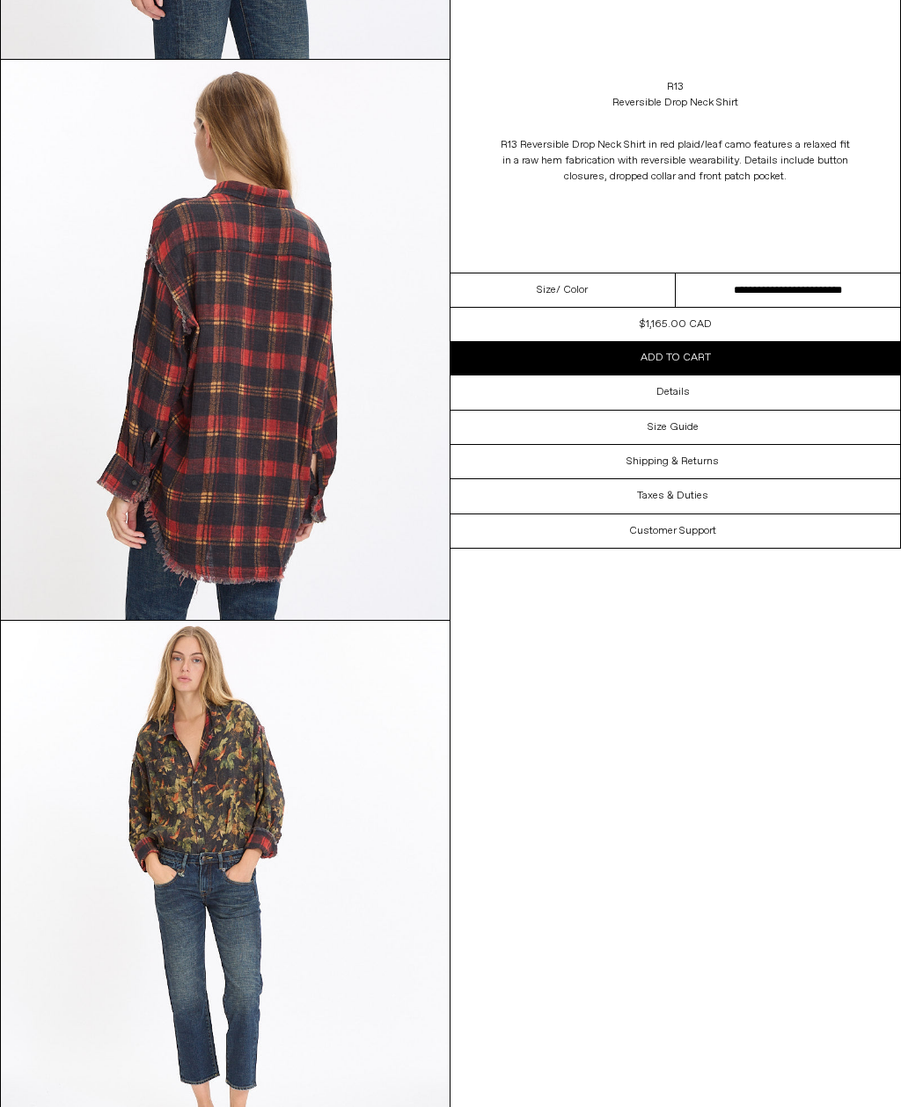
click at [704, 400] on div "Details" at bounding box center [674, 392] width 449 height 33
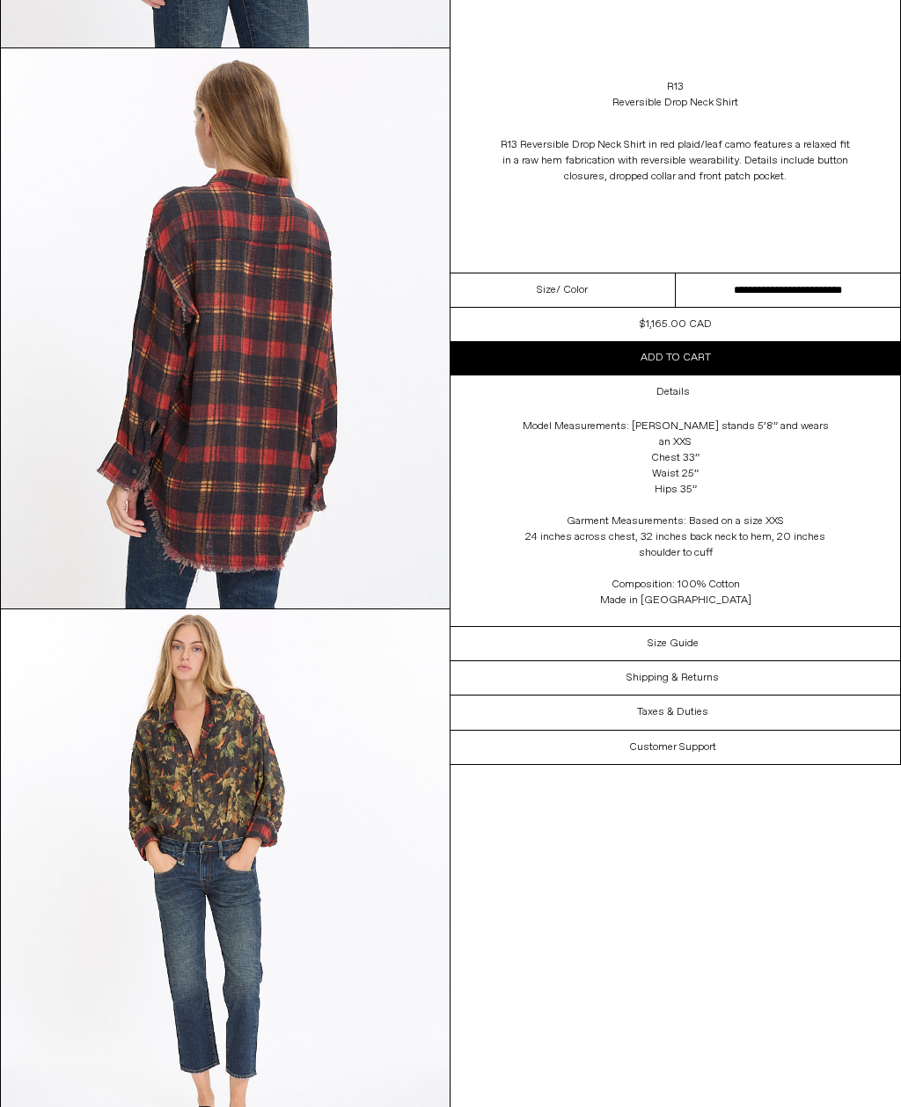
scroll to position [1794, 0]
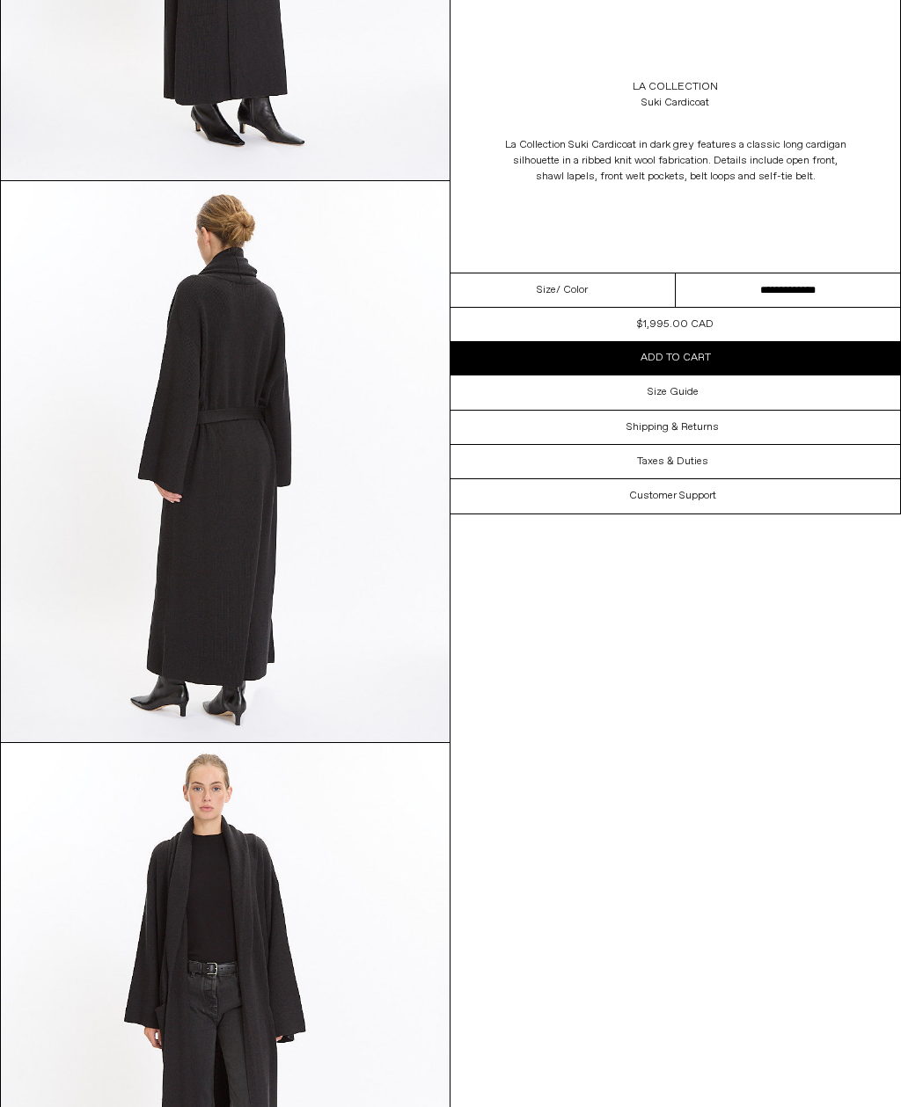
scroll to position [1043, 0]
click at [681, 398] on h3 "Size Guide" at bounding box center [672, 392] width 51 height 12
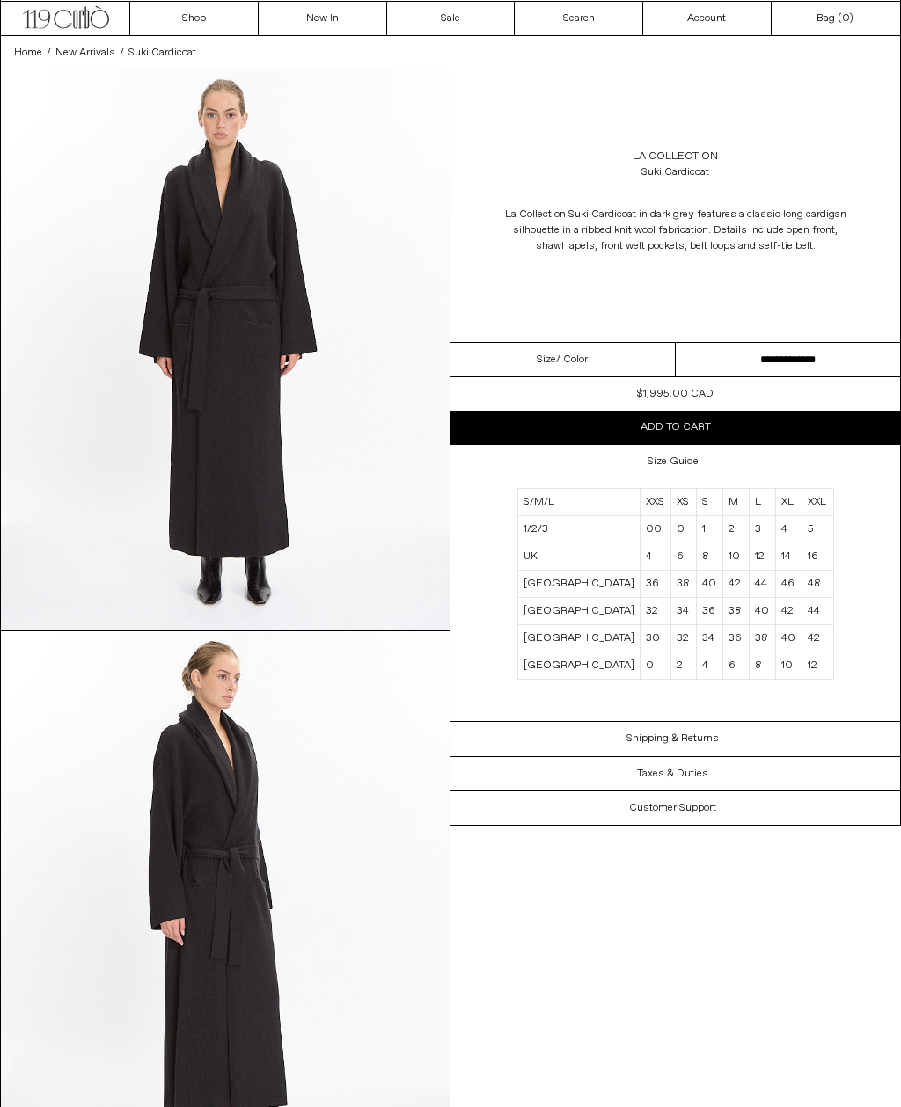
scroll to position [0, 0]
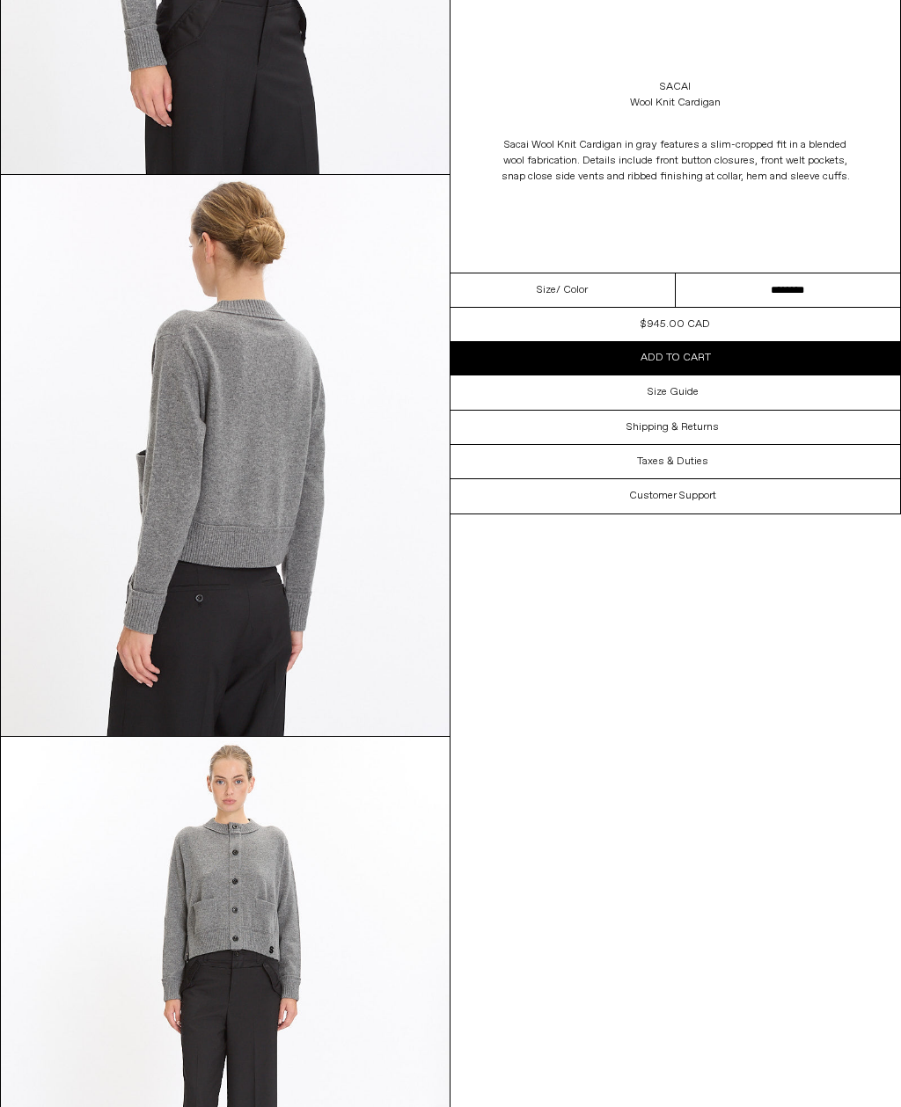
scroll to position [1051, 0]
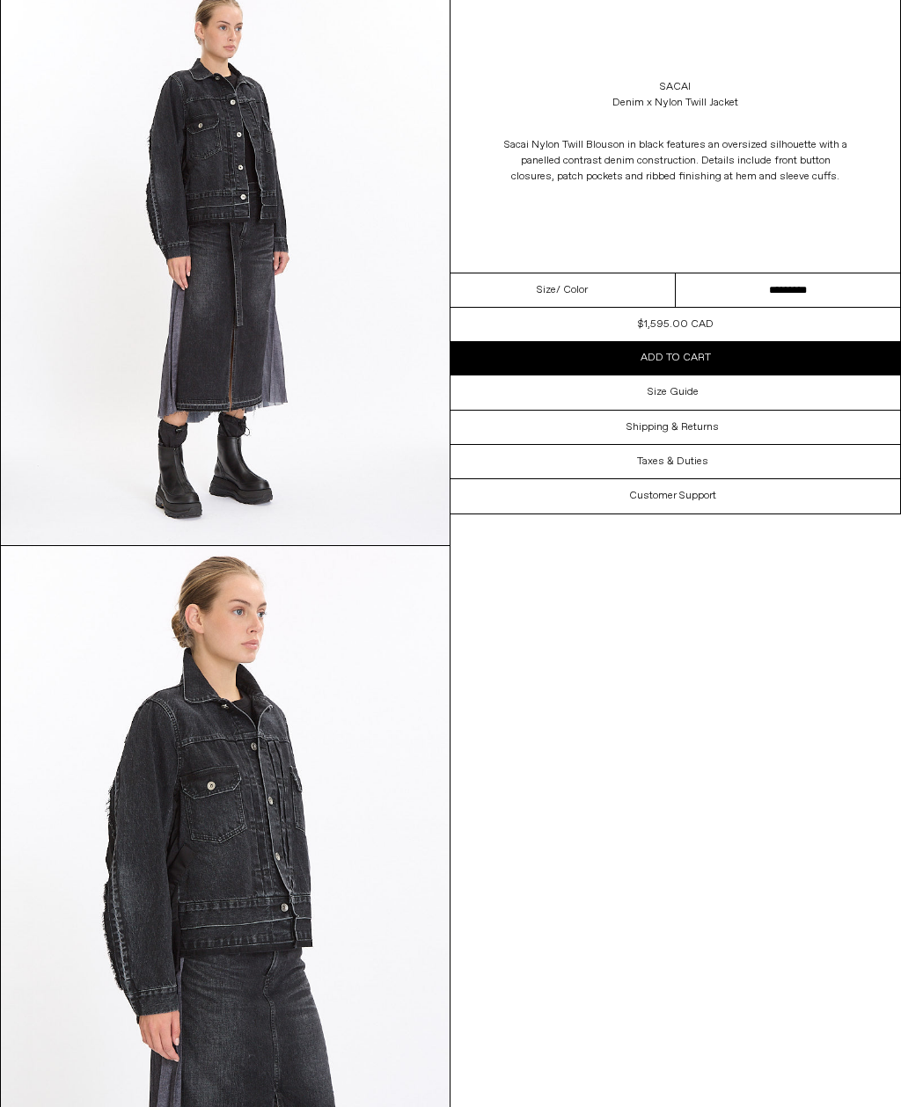
scroll to position [679, 0]
click at [761, 296] on select "********* ********* *********" at bounding box center [787, 291] width 225 height 34
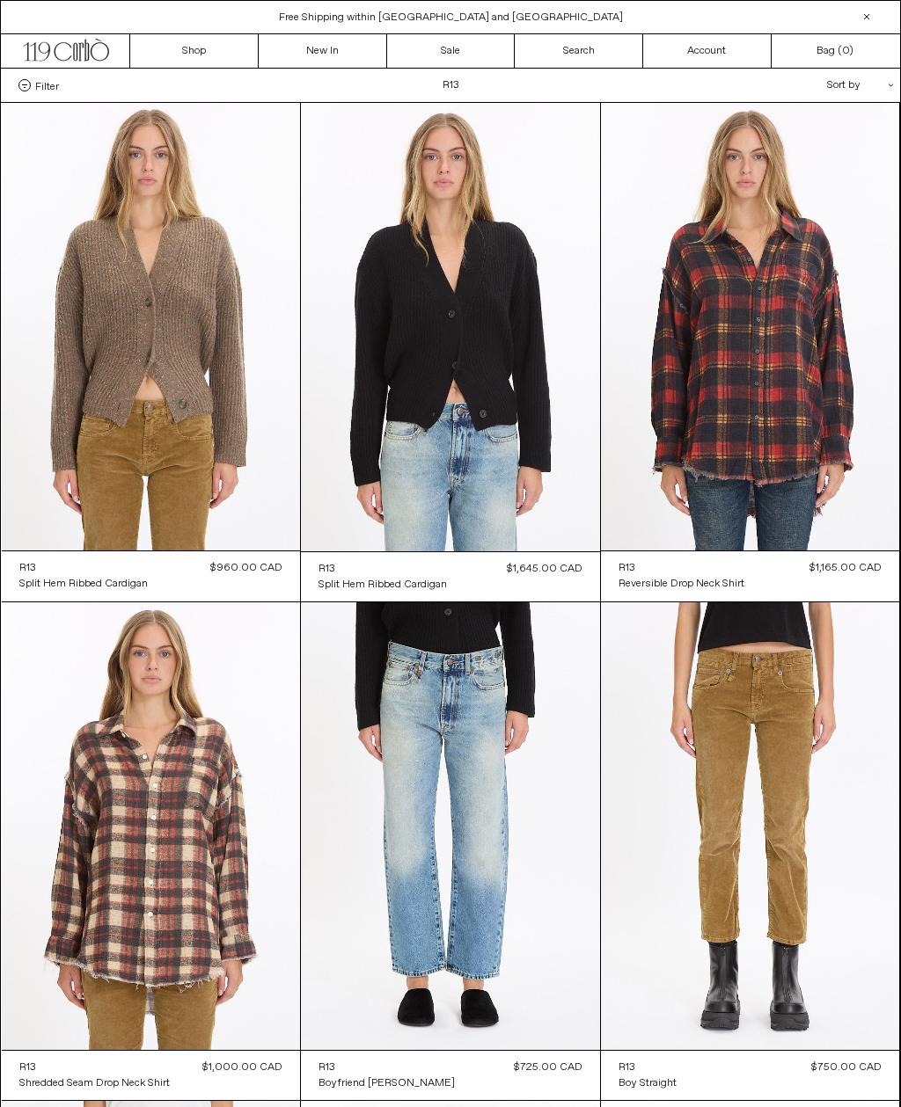
scroll to position [1, 0]
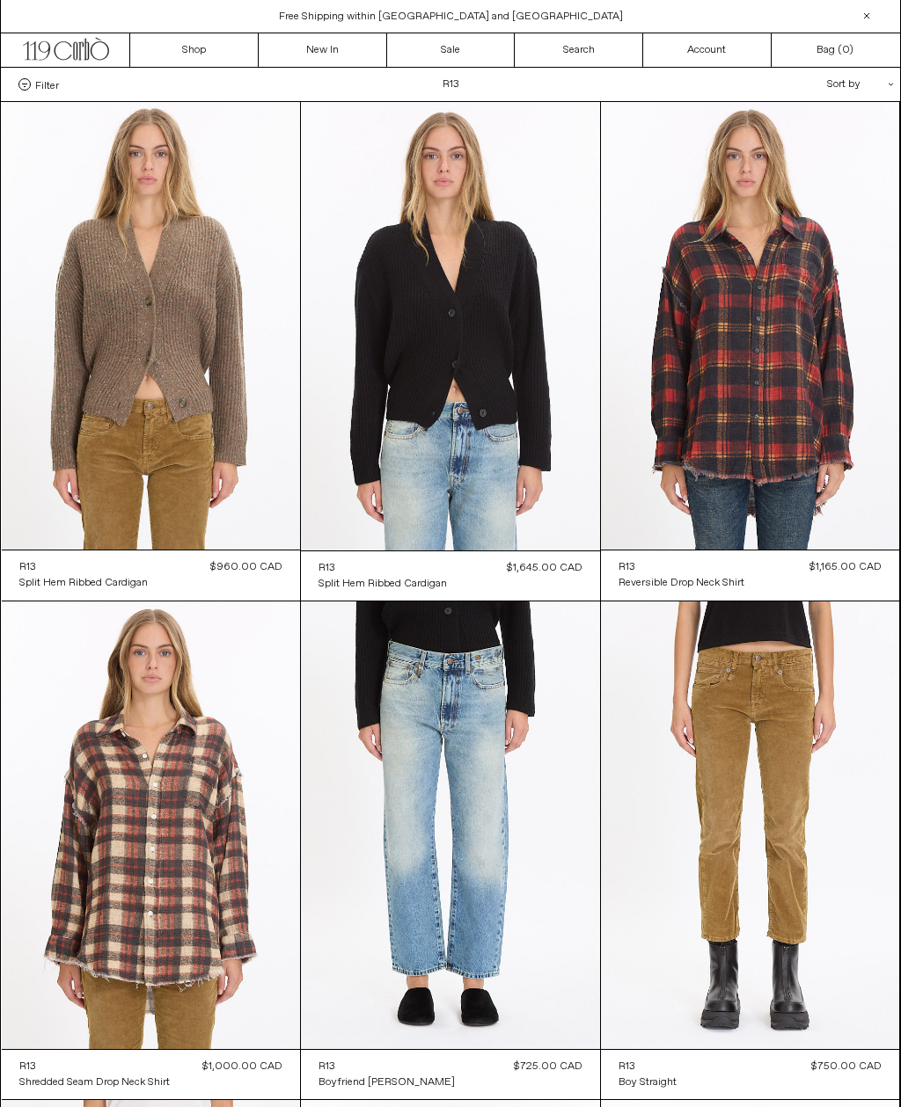
click at [525, 332] on at bounding box center [450, 326] width 299 height 449
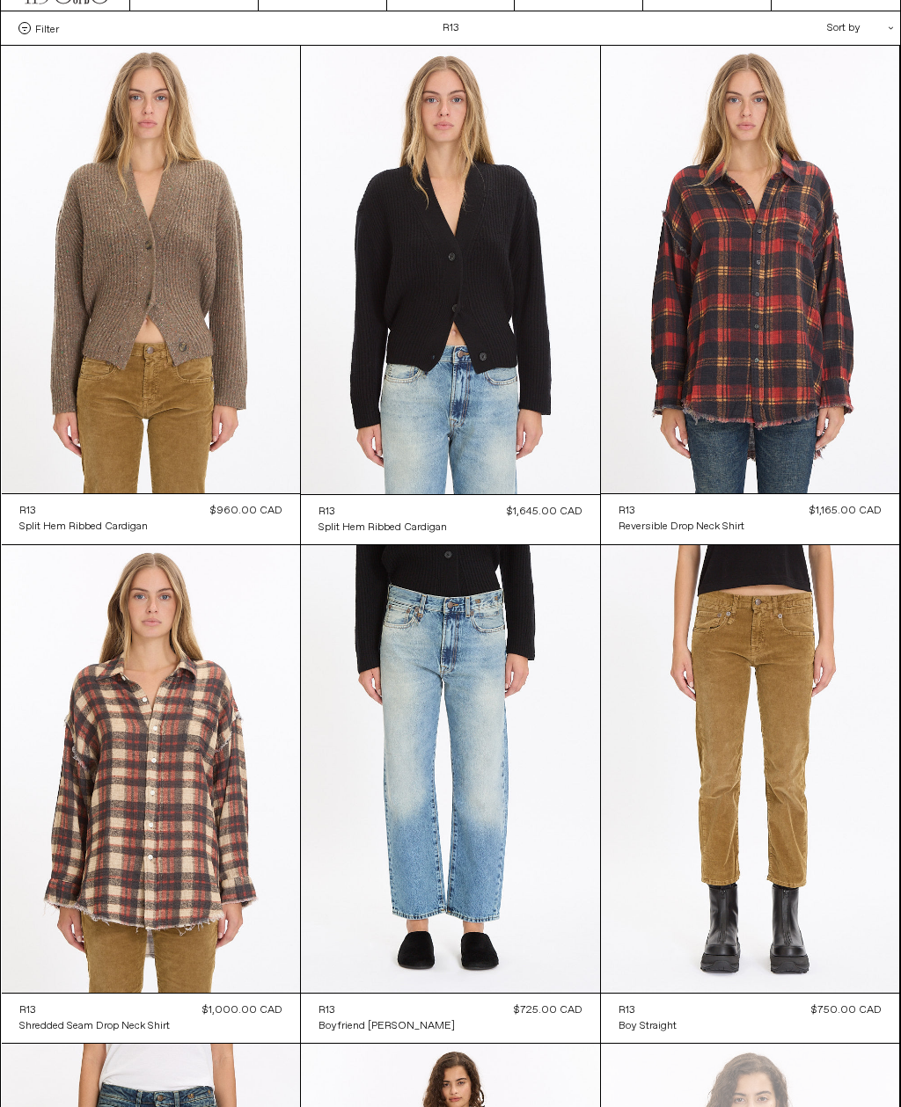
scroll to position [46, 0]
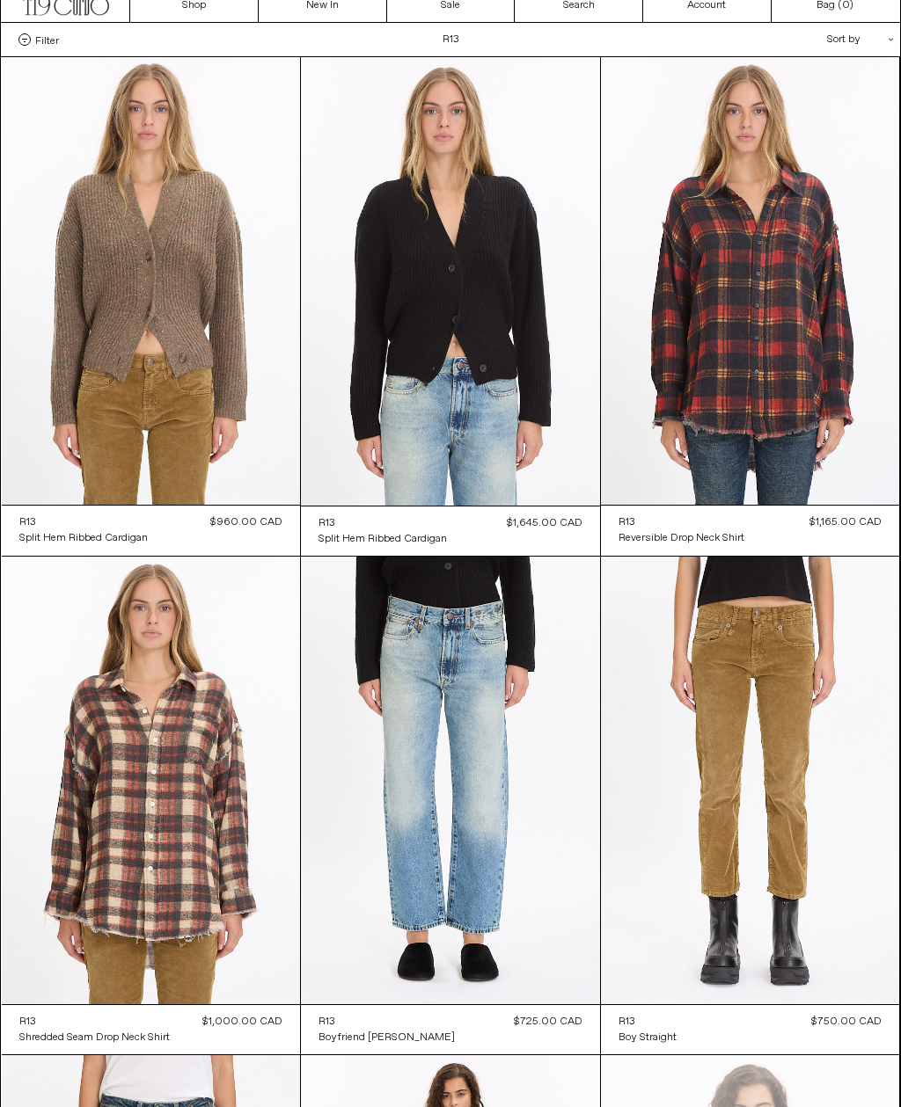
click at [198, 871] on at bounding box center [151, 781] width 299 height 448
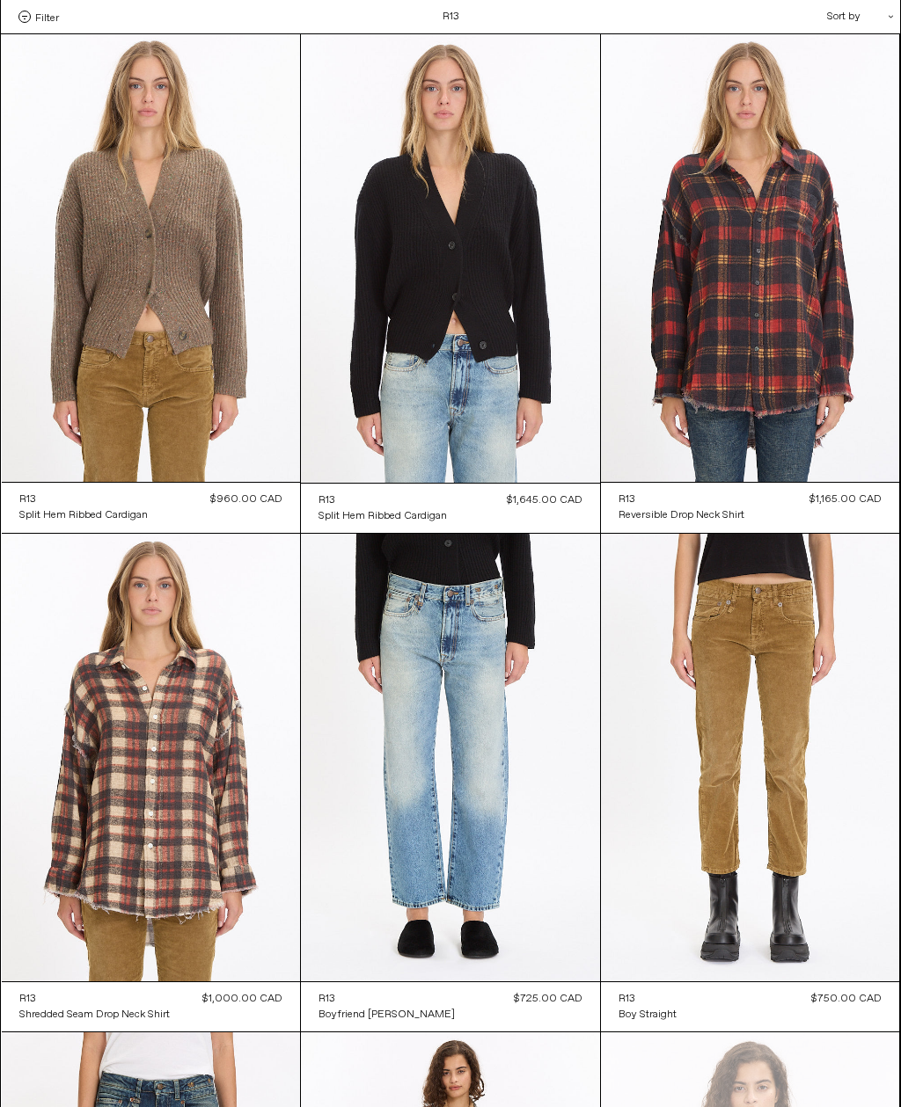
scroll to position [102, 0]
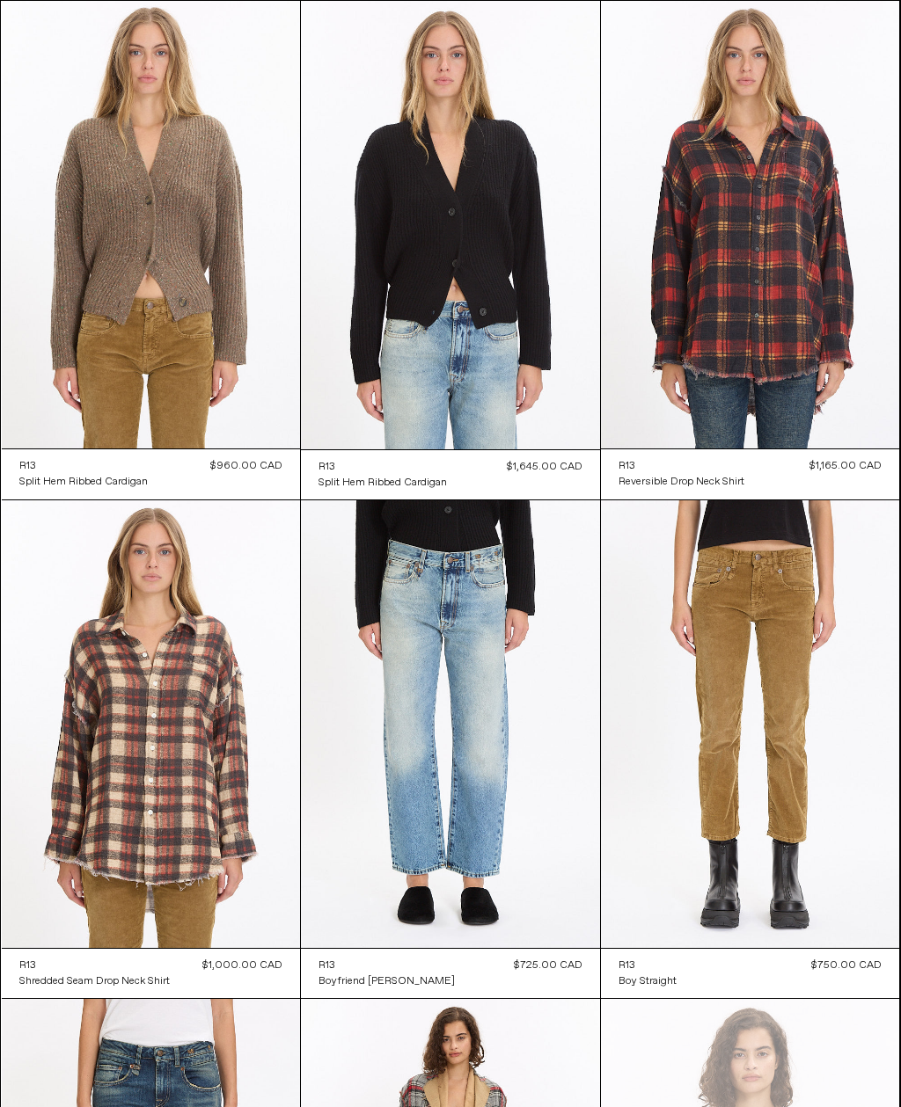
click at [846, 381] on at bounding box center [750, 225] width 299 height 448
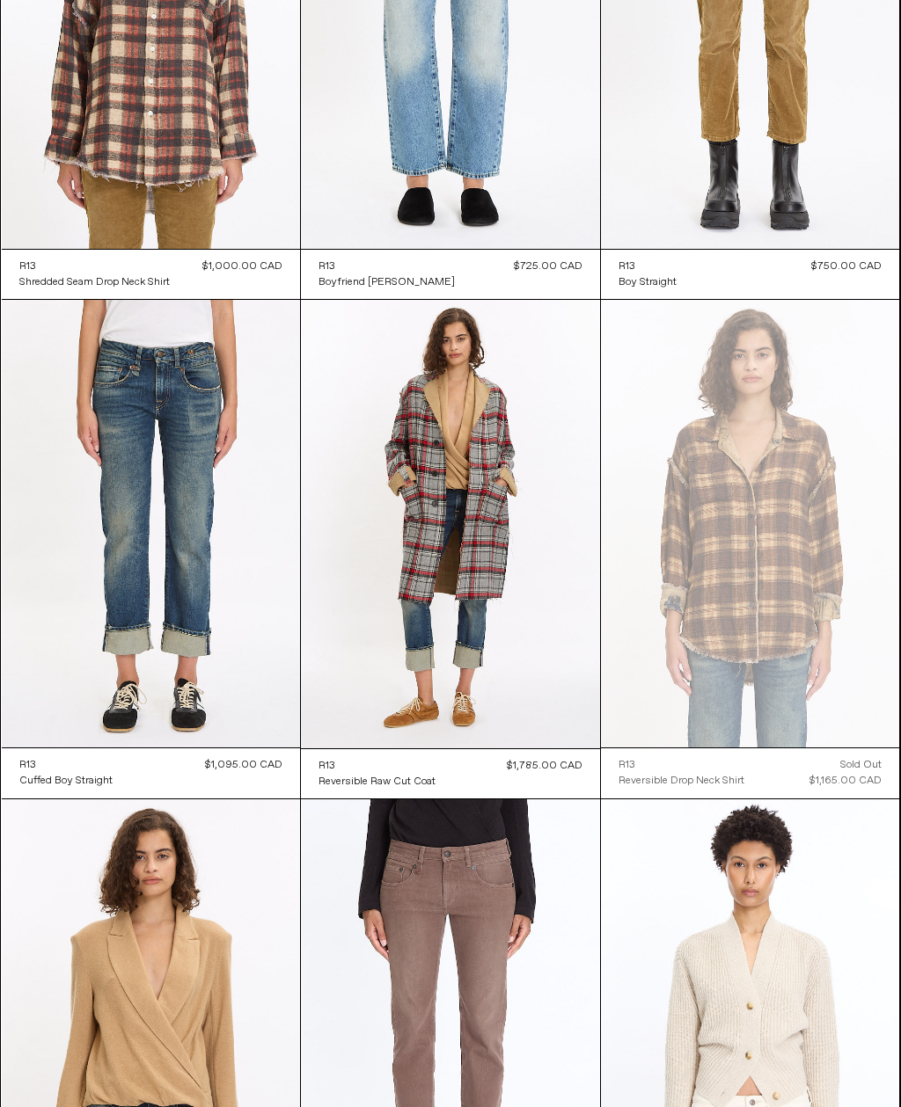
scroll to position [801, 0]
click at [822, 582] on at bounding box center [750, 524] width 299 height 448
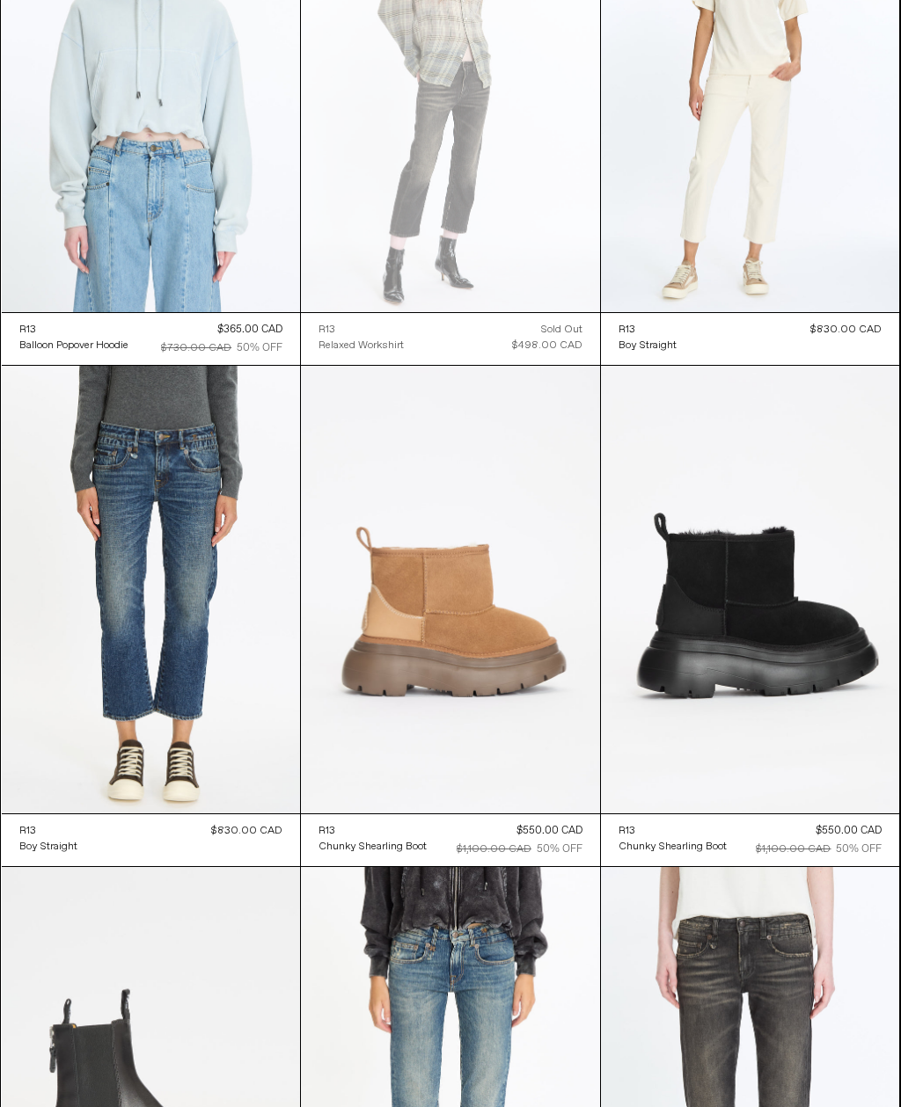
scroll to position [4736, 0]
click at [232, 717] on at bounding box center [151, 590] width 299 height 448
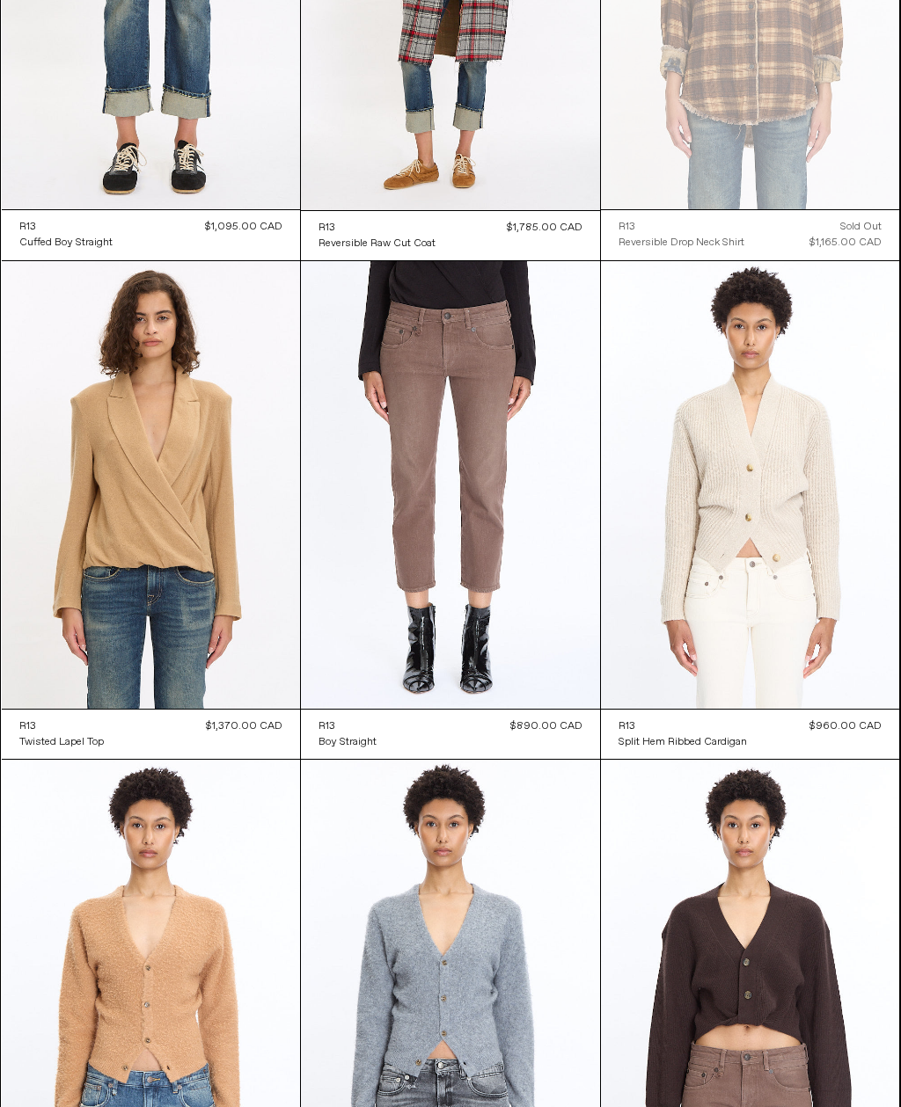
scroll to position [1340, 0]
click at [206, 613] on at bounding box center [151, 485] width 299 height 448
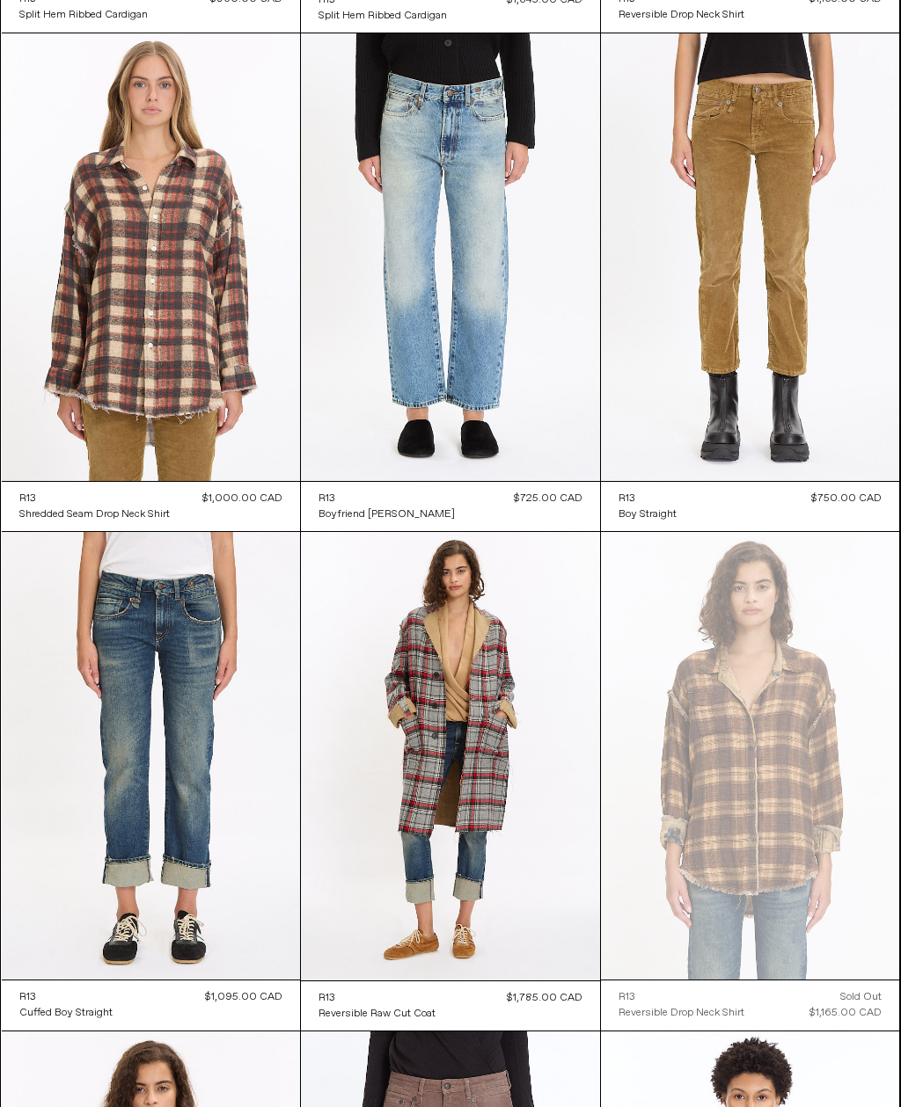
scroll to position [568, 0]
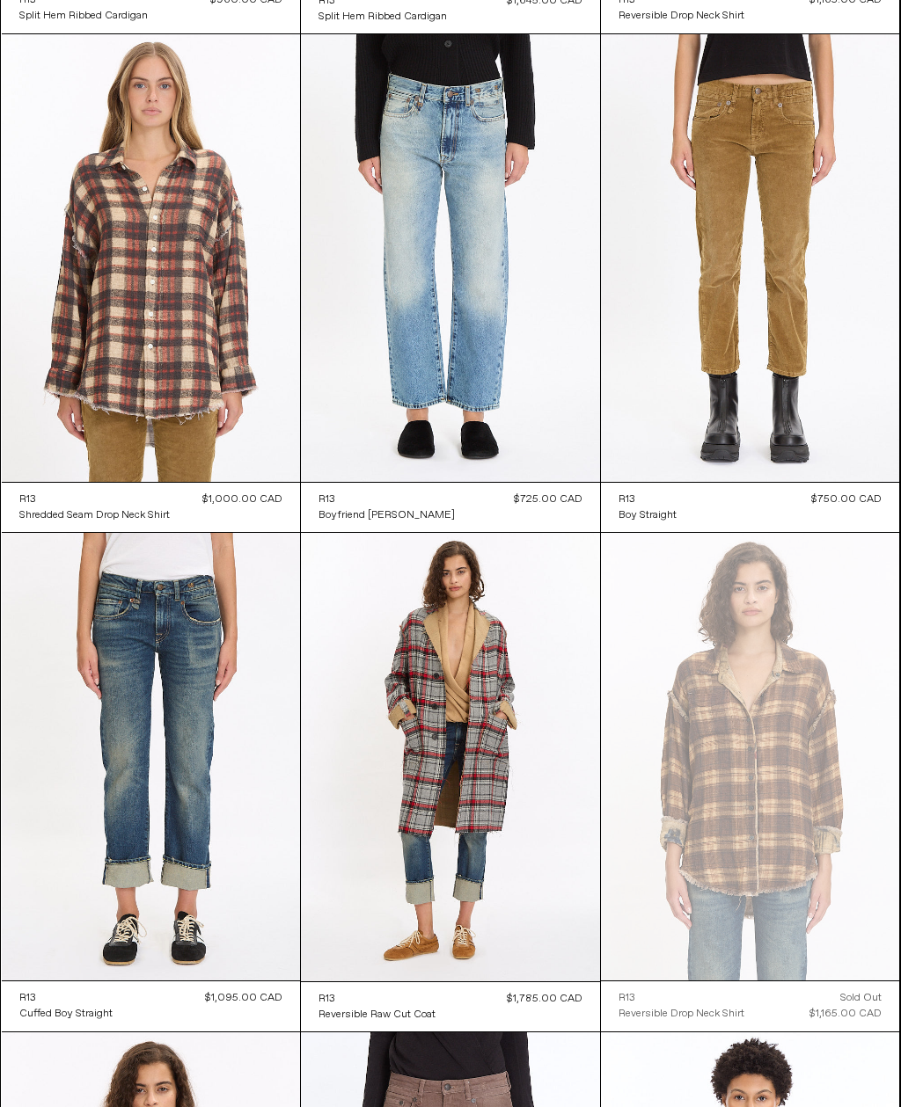
click at [234, 796] on at bounding box center [151, 757] width 299 height 448
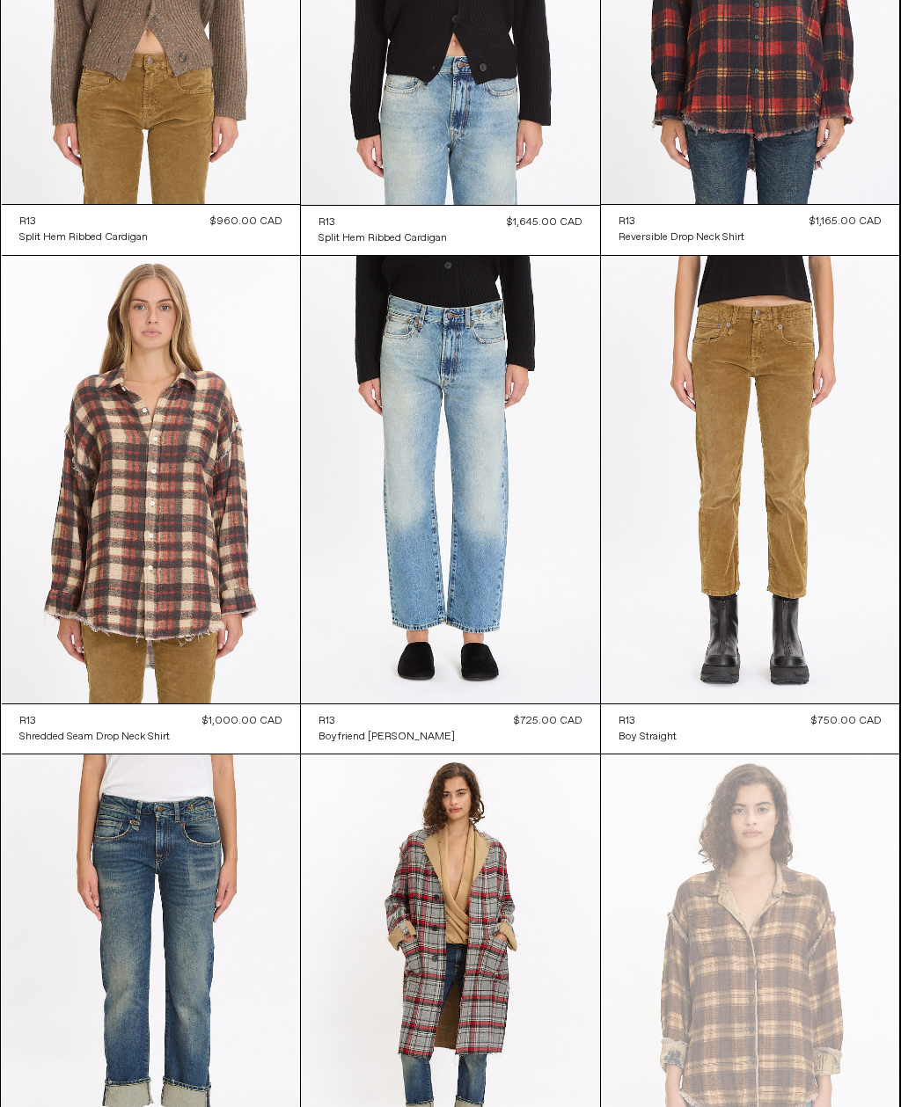
scroll to position [347, 0]
click at [223, 946] on at bounding box center [151, 979] width 299 height 448
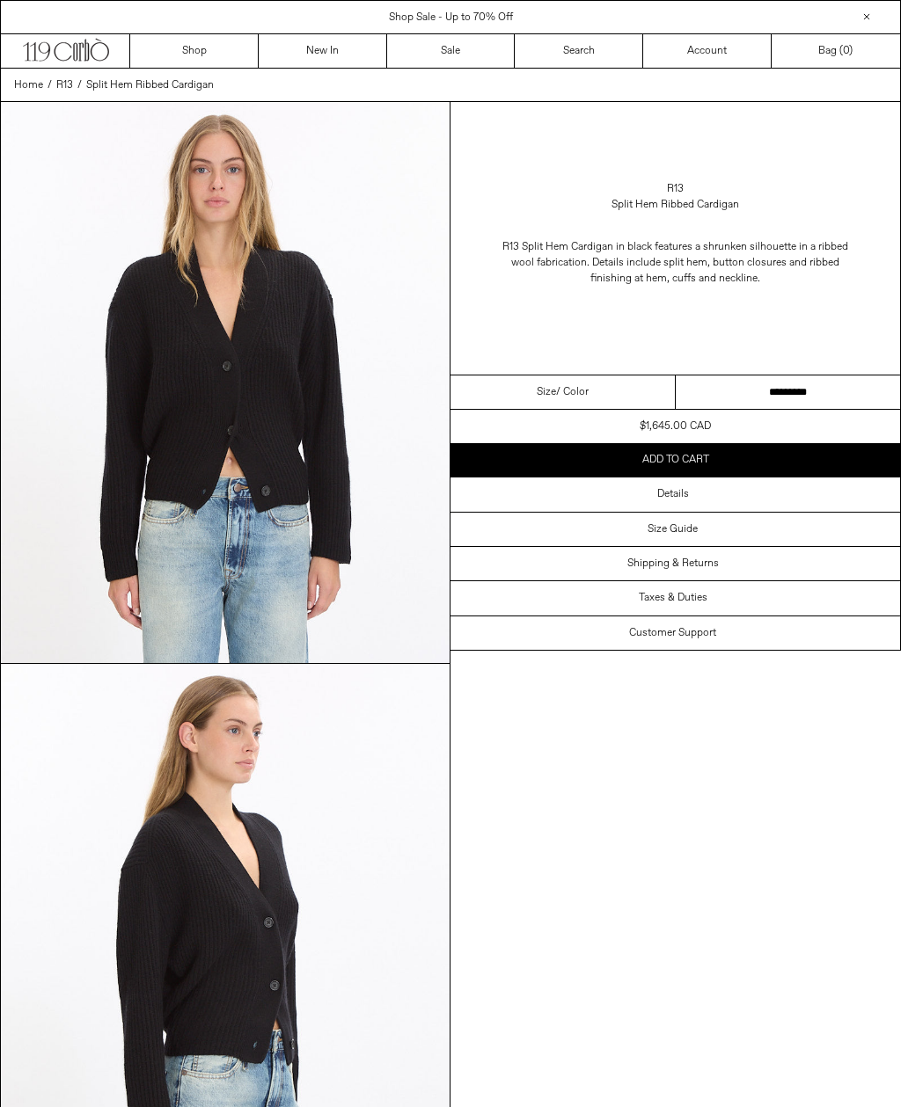
click at [756, 379] on select "**********" at bounding box center [787, 393] width 225 height 34
click at [703, 497] on div "Details" at bounding box center [674, 494] width 449 height 33
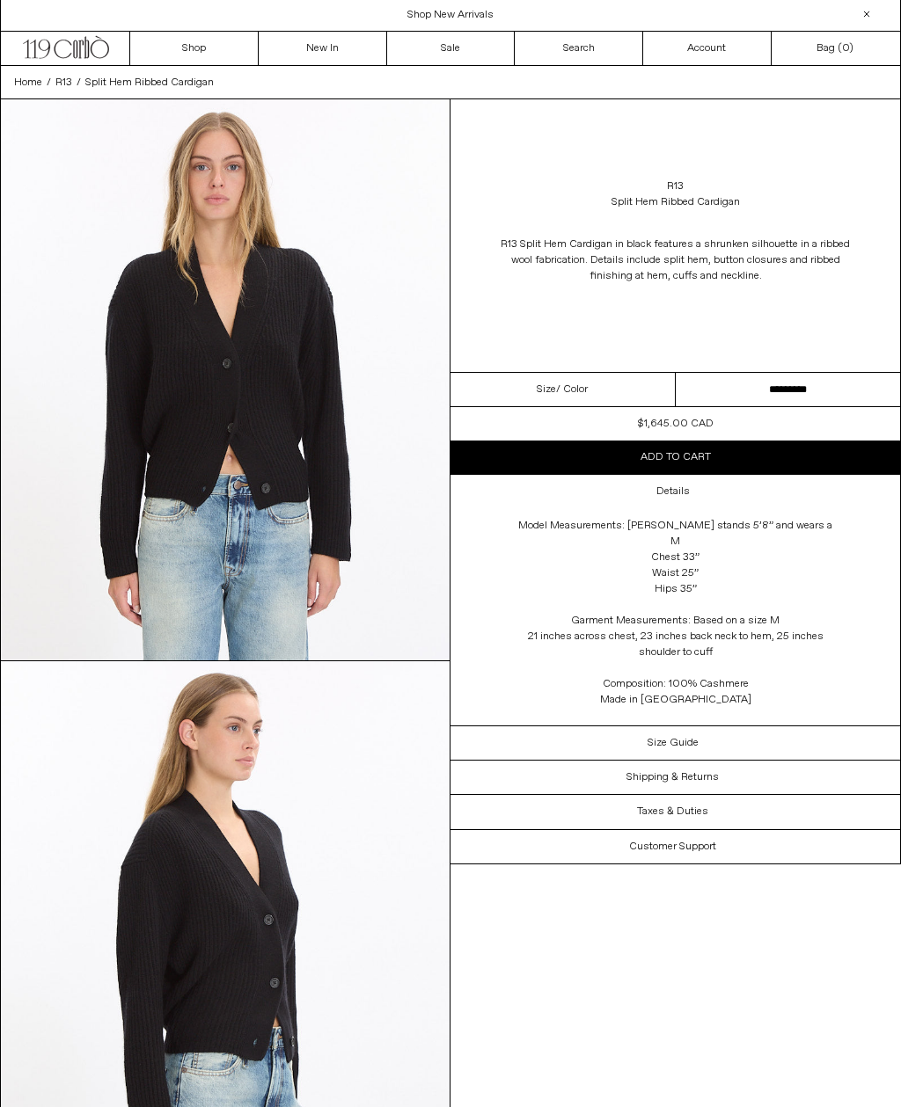
scroll to position [1, 0]
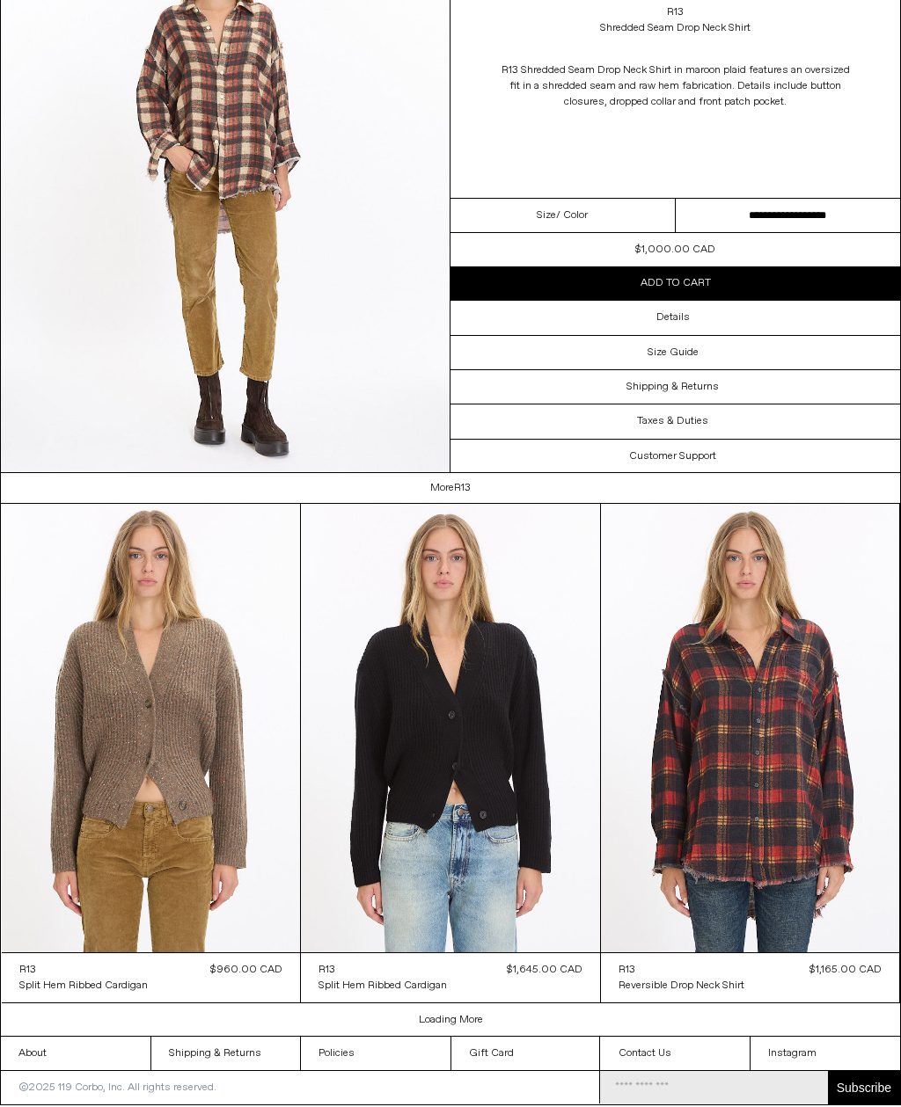
scroll to position [1894, 0]
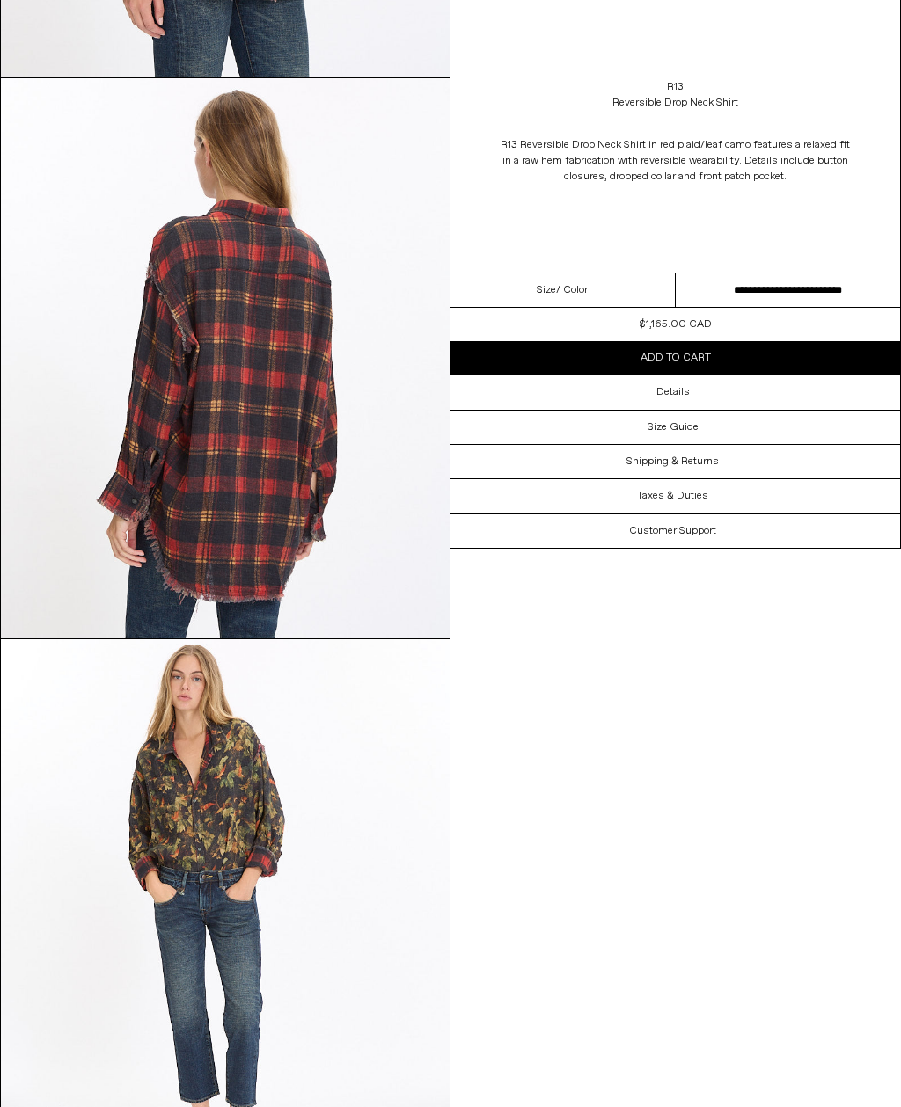
scroll to position [1710, 0]
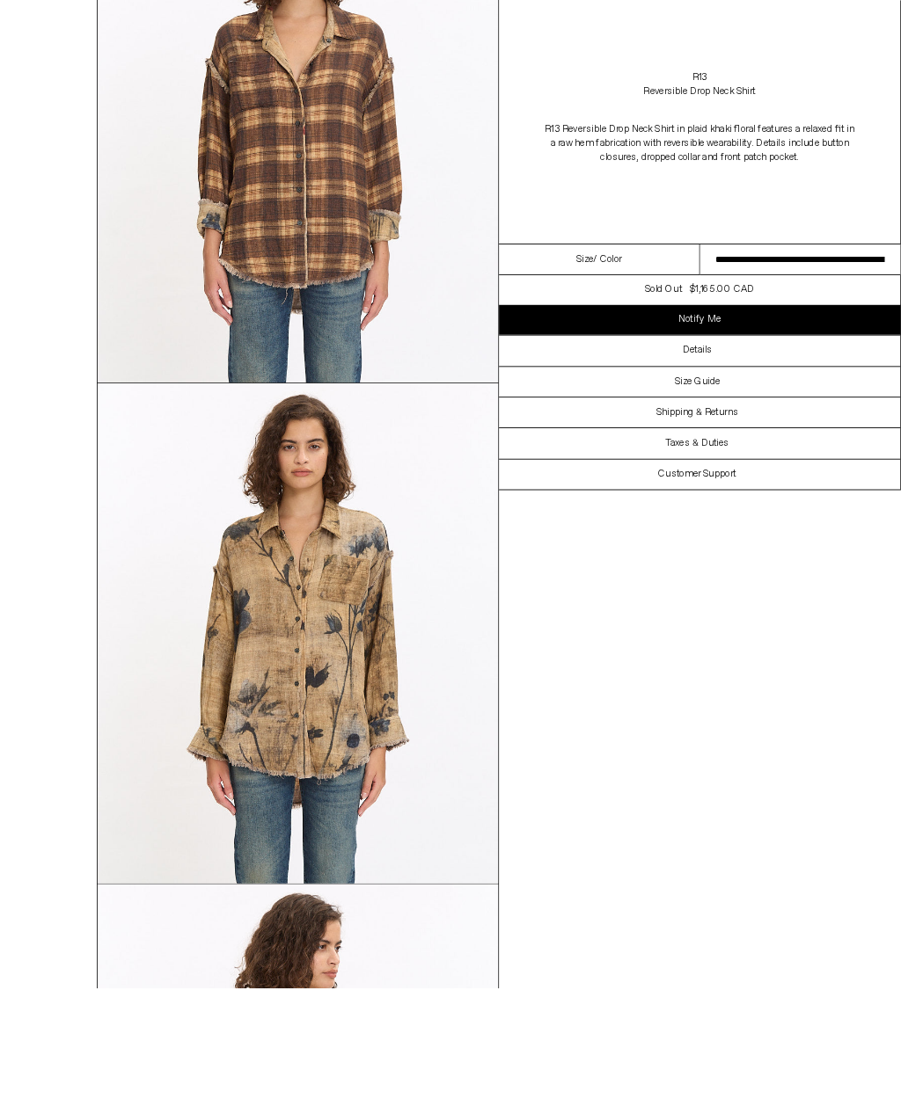
scroll to position [380, 0]
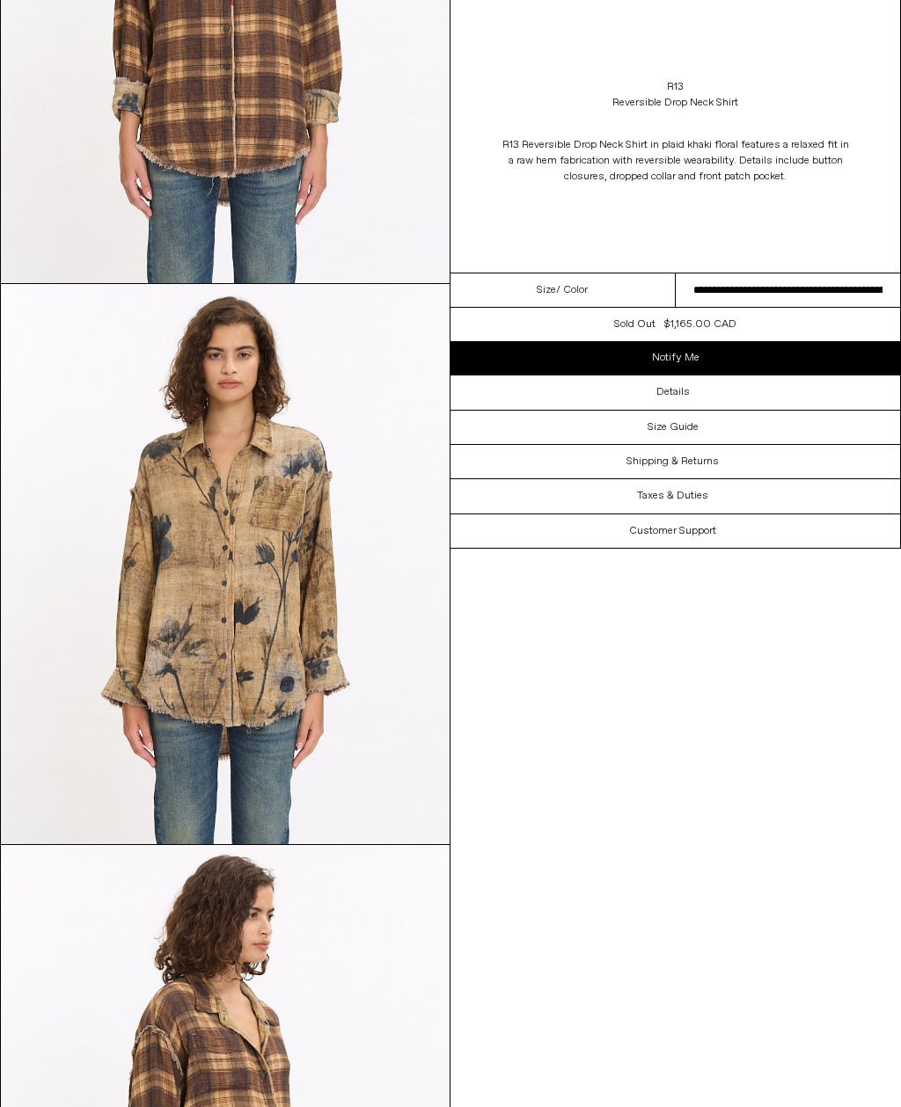
click at [706, 391] on div "Details" at bounding box center [674, 392] width 449 height 33
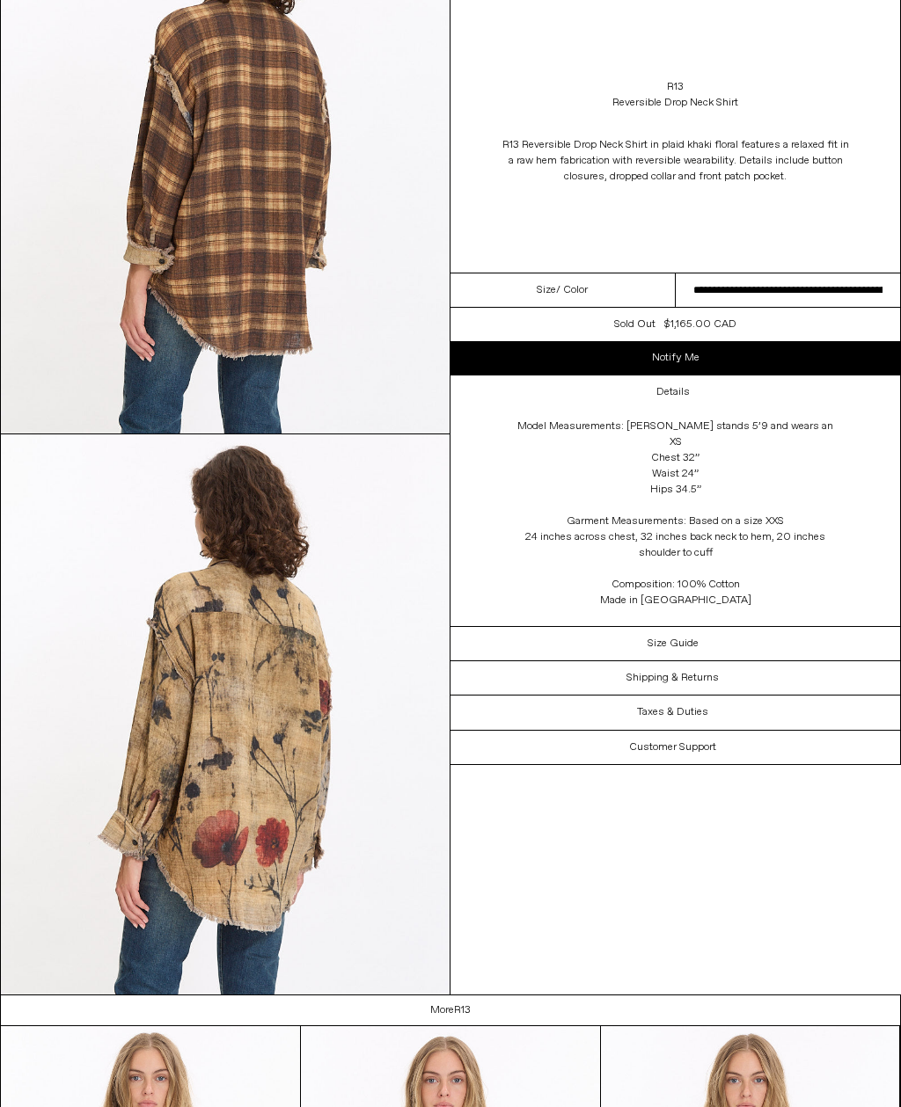
scroll to position [2388, 0]
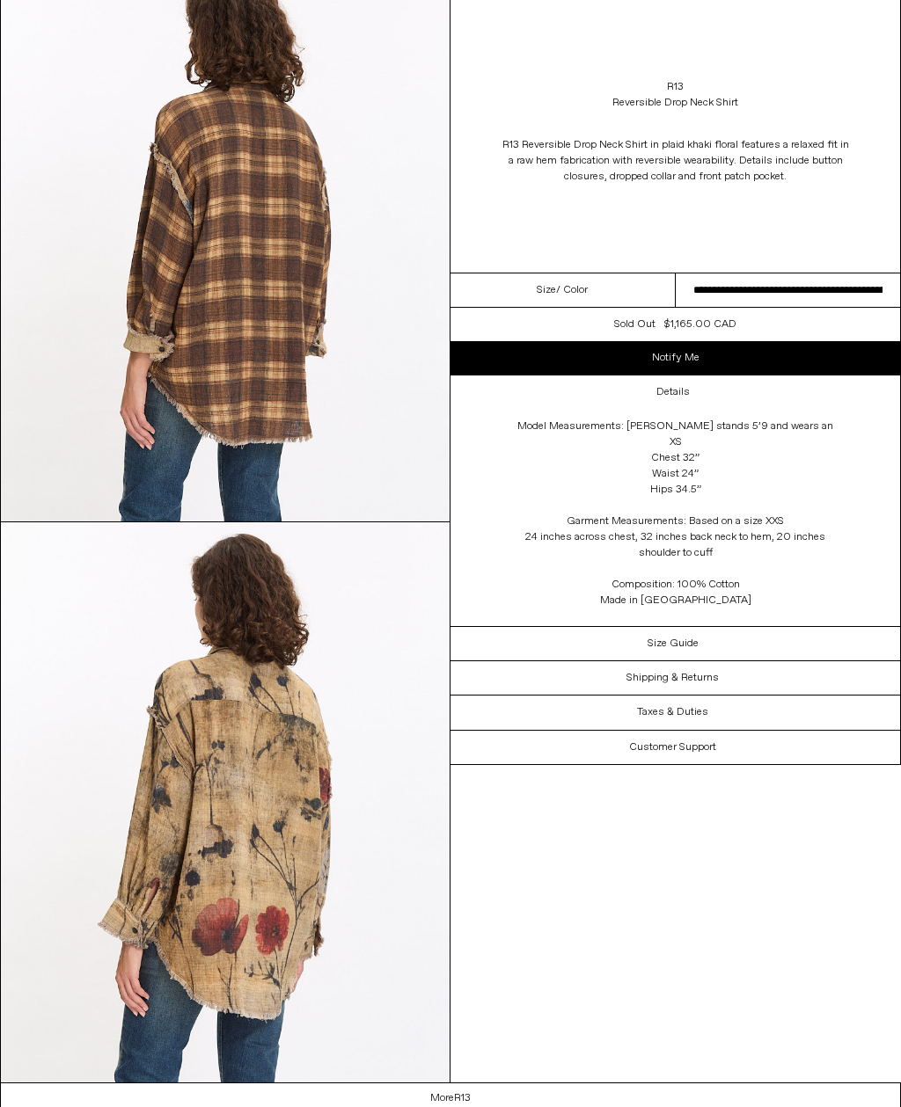
click at [855, 296] on select "**********" at bounding box center [787, 291] width 225 height 34
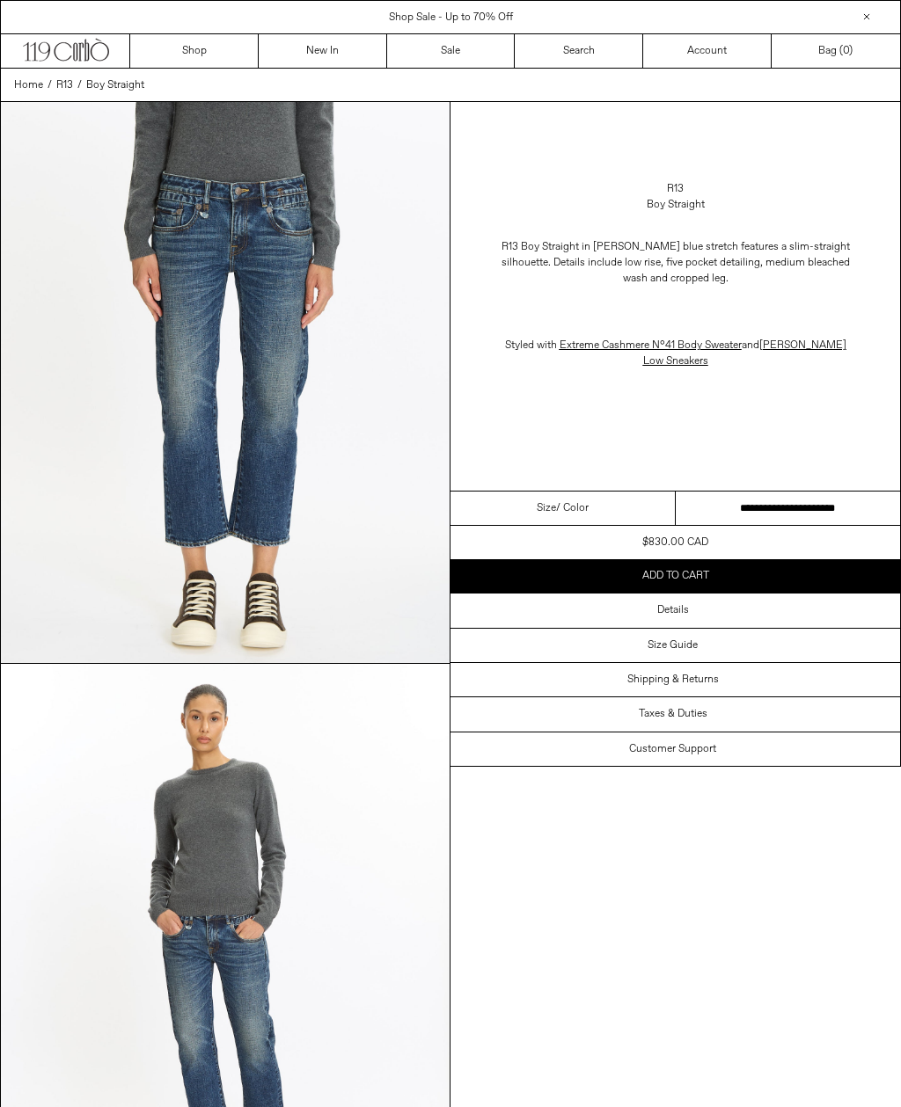
click at [718, 610] on div "Details" at bounding box center [674, 610] width 449 height 33
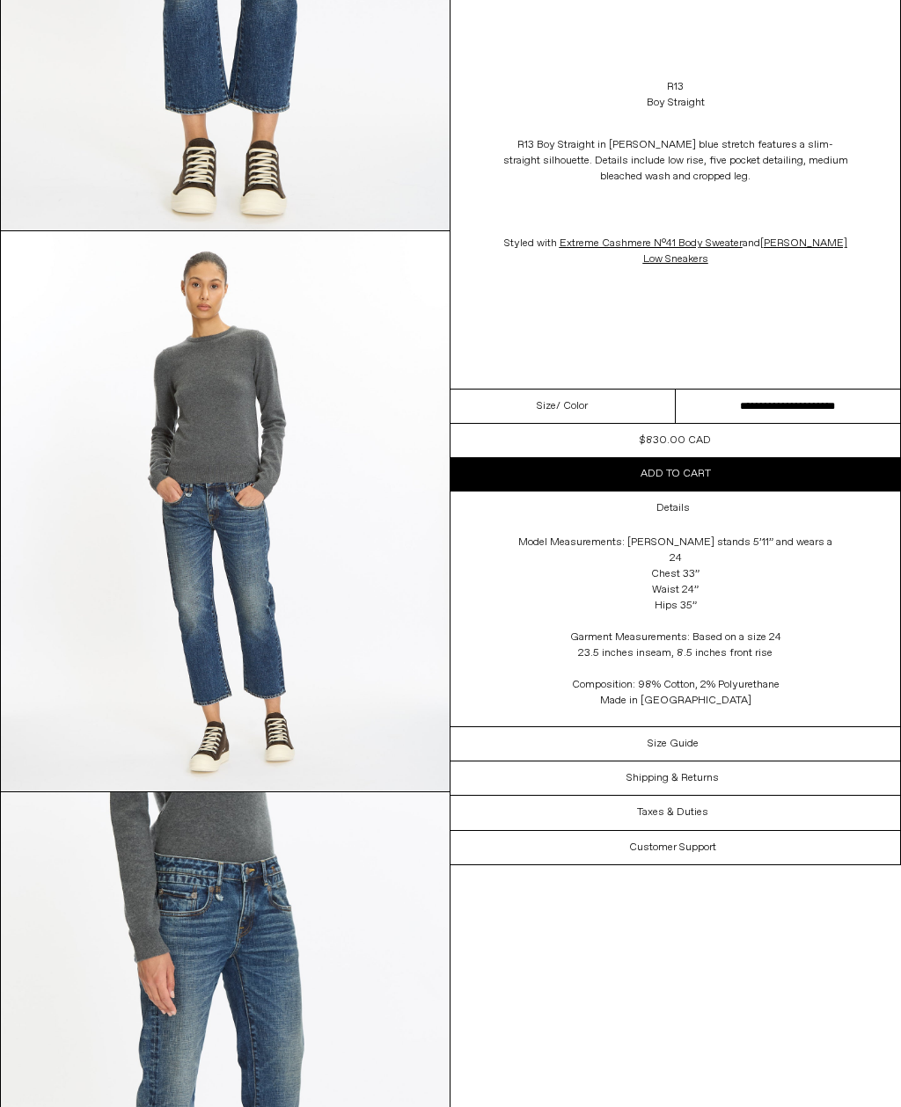
scroll to position [436, 0]
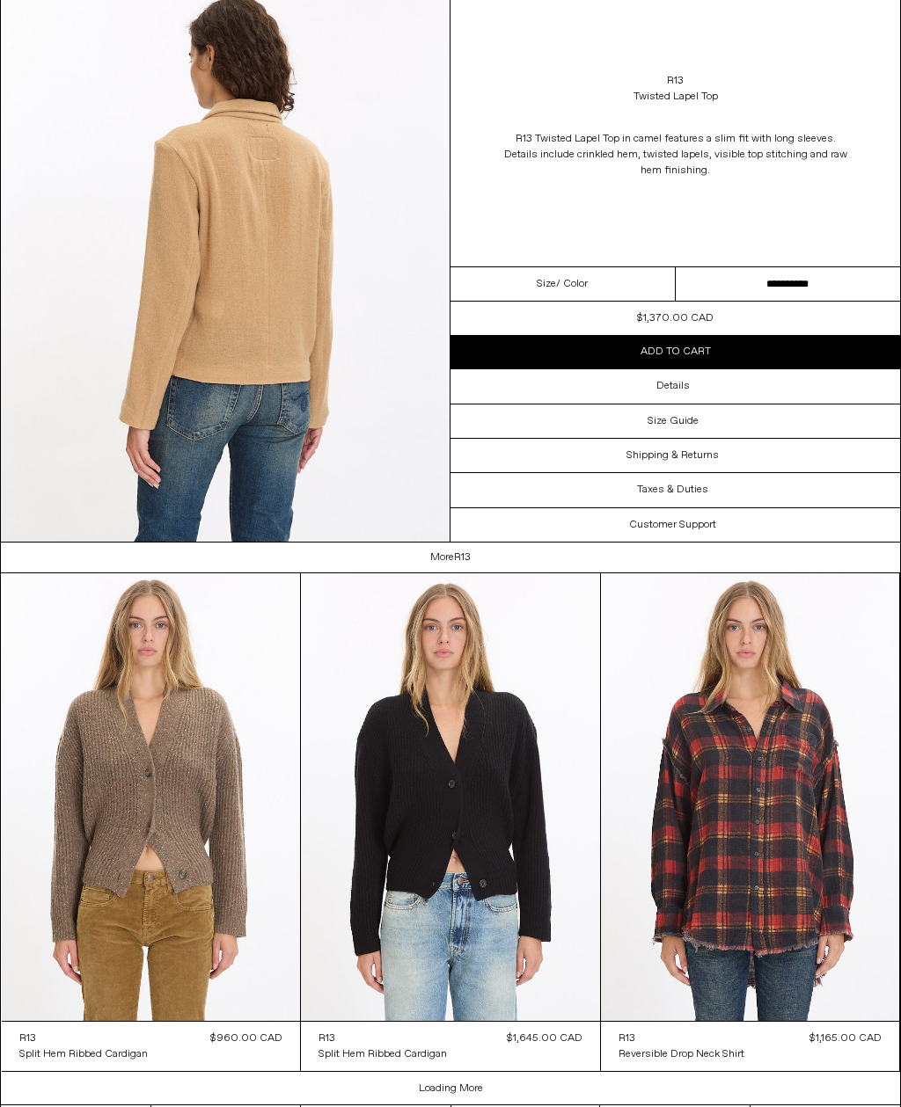
scroll to position [1244, 0]
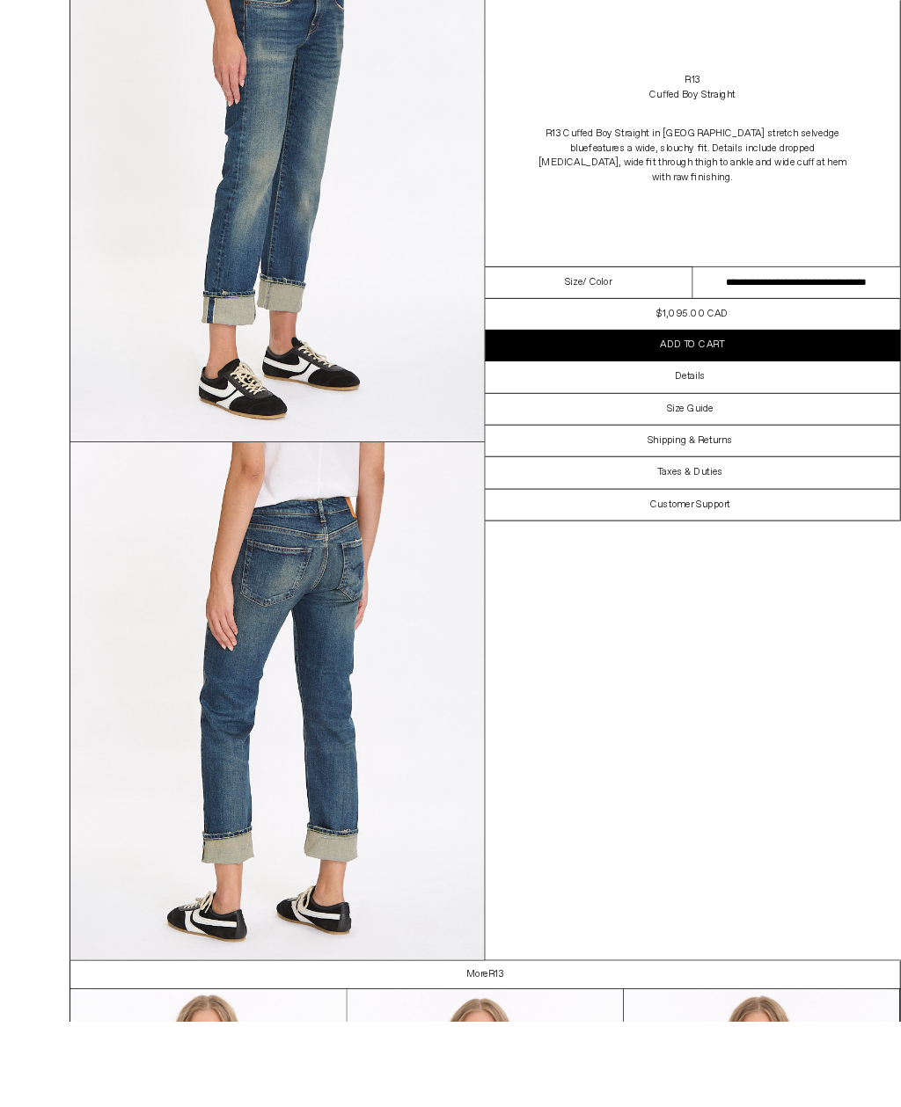
scroll to position [961, 0]
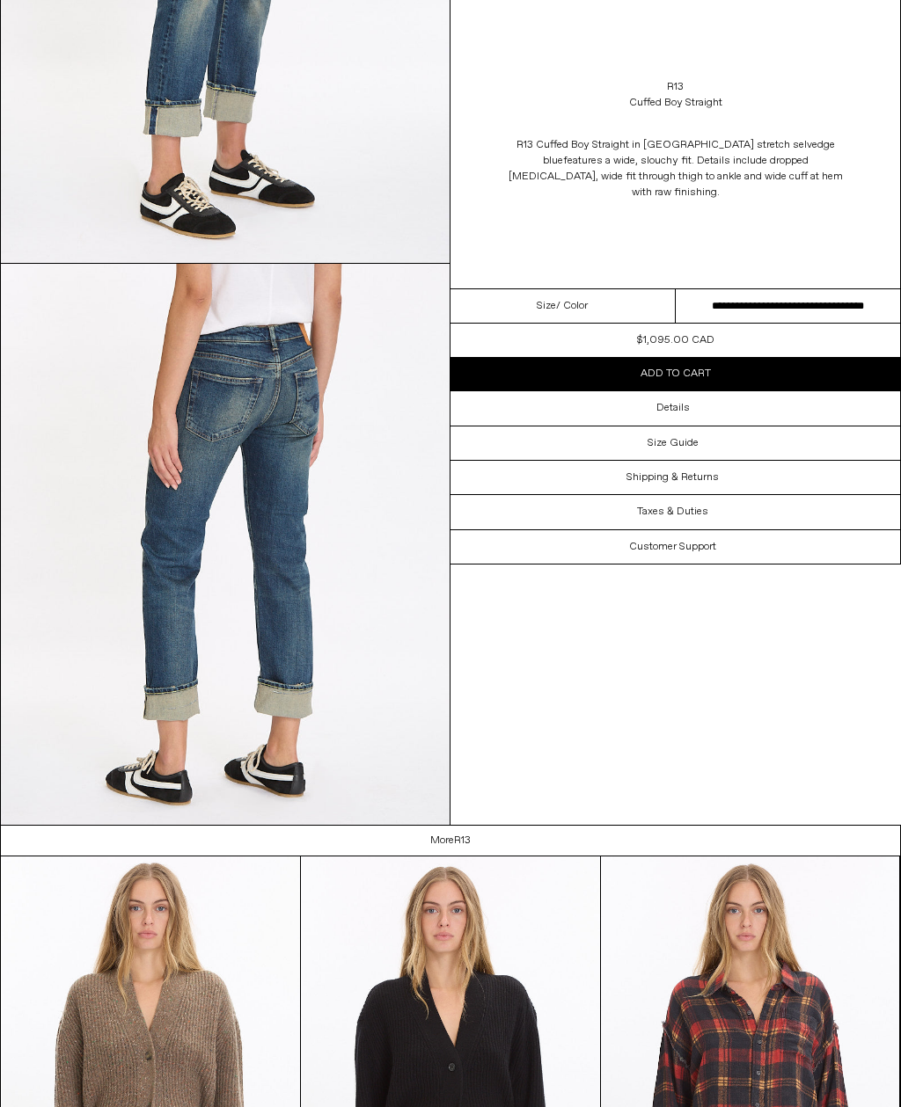
click at [850, 289] on select "**********" at bounding box center [787, 306] width 225 height 34
click at [713, 398] on div "Details" at bounding box center [674, 407] width 449 height 33
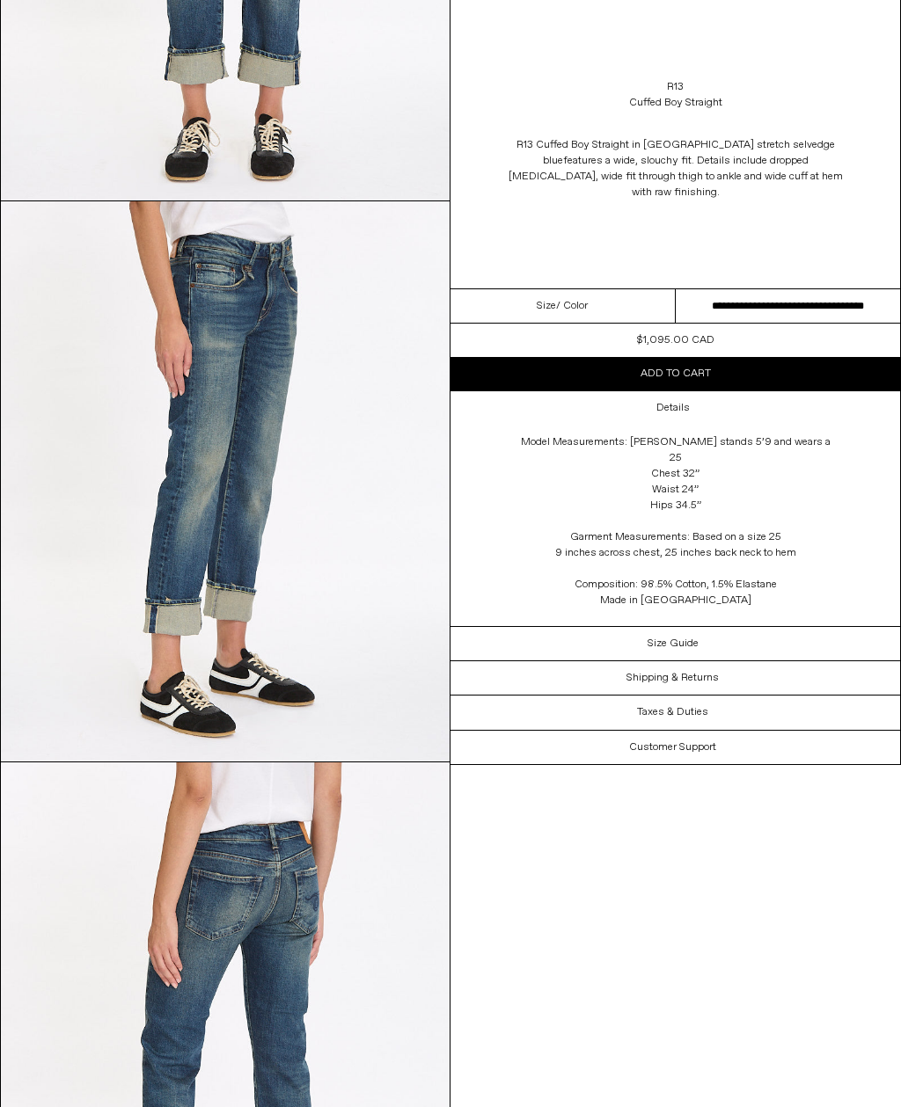
scroll to position [456, 0]
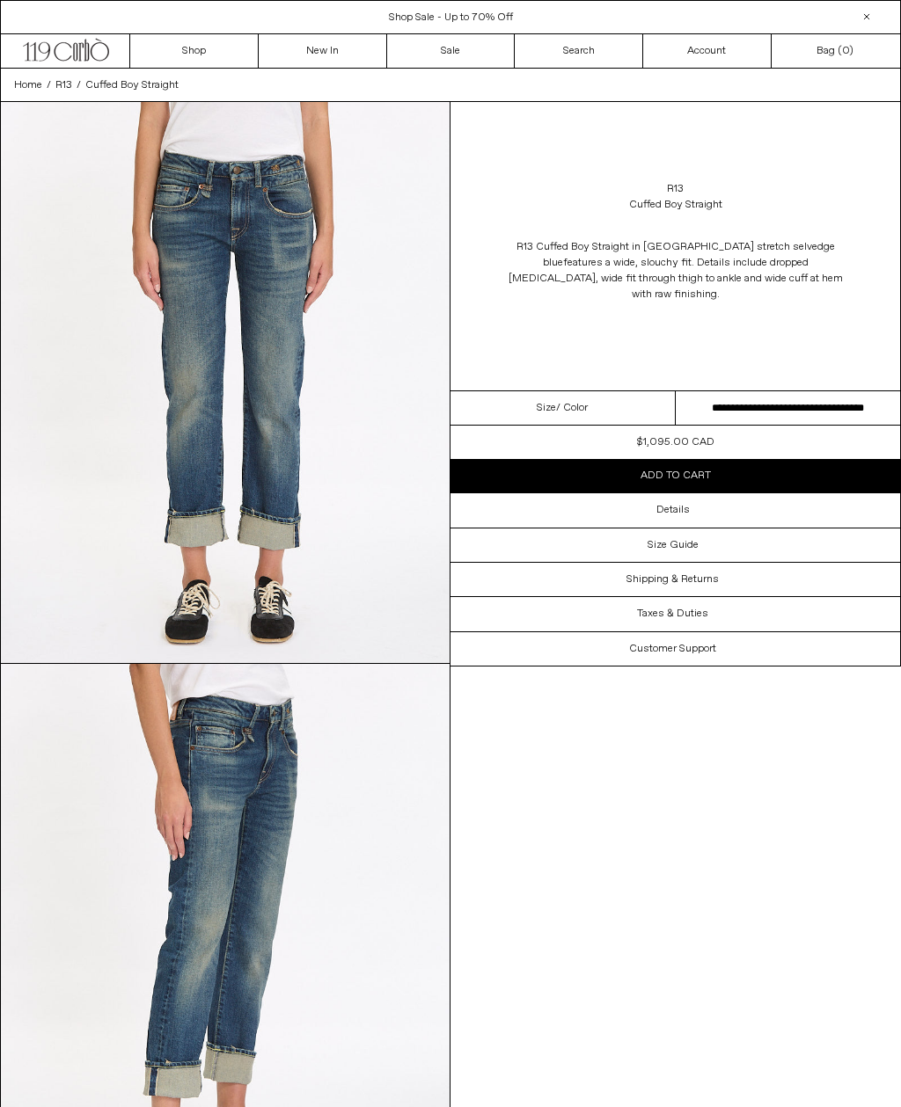
click at [695, 497] on div "Details" at bounding box center [674, 509] width 449 height 33
